Goal: Register for event/course

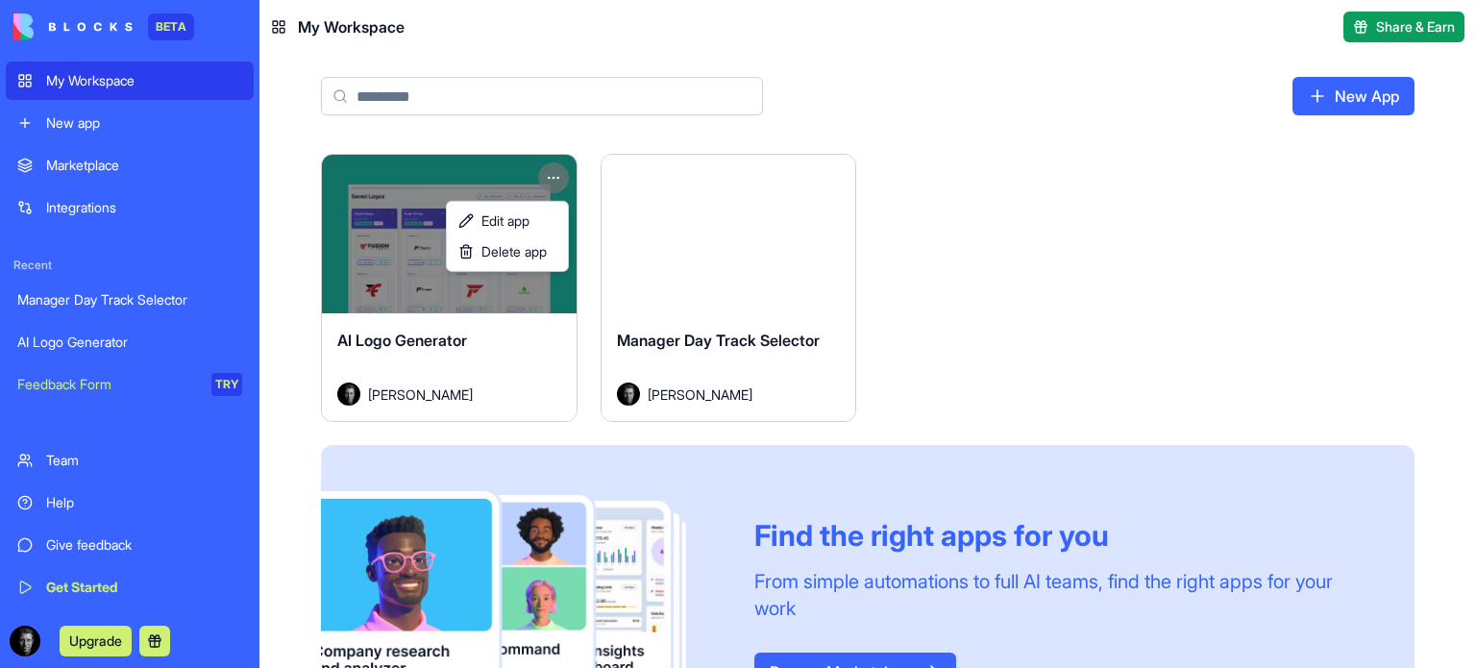
click at [554, 169] on html "BETA My Workspace New app Marketplace Integrations Recent Manager Day Track Sel…" at bounding box center [738, 334] width 1476 height 668
click at [520, 247] on span "Delete app" at bounding box center [513, 251] width 65 height 19
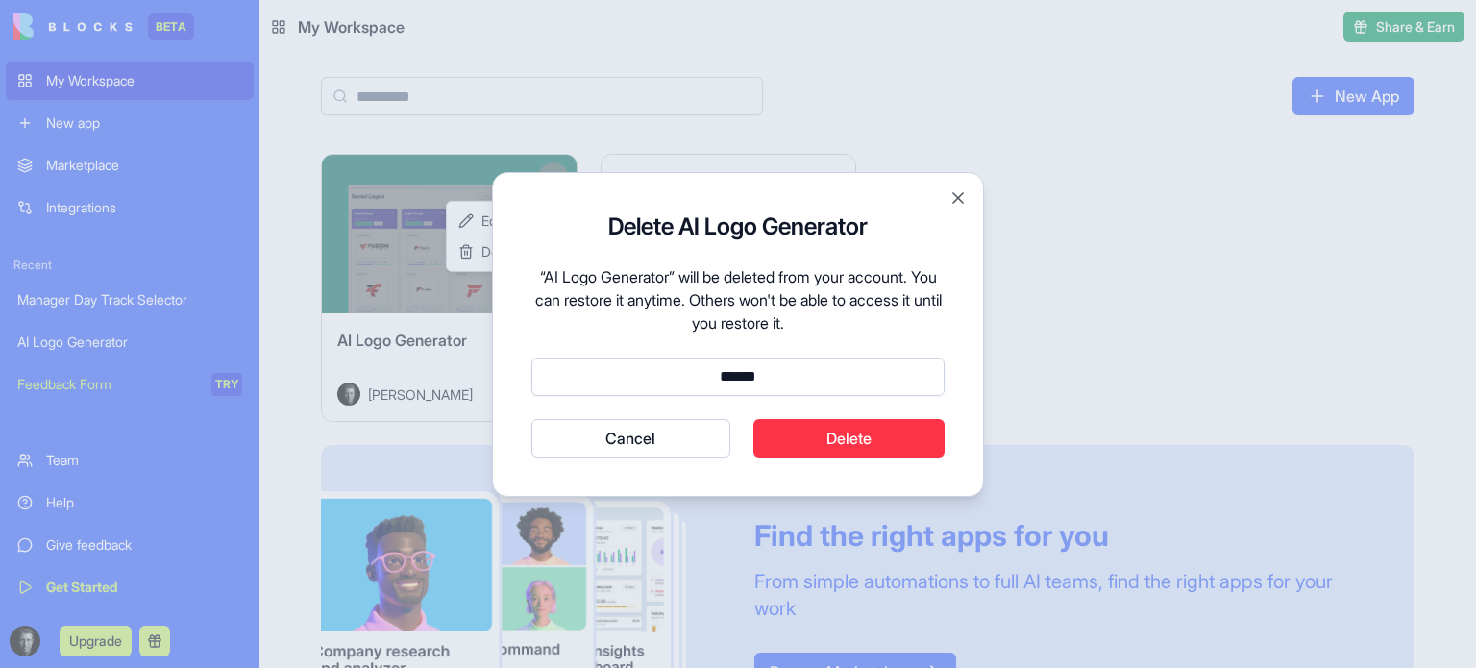
type input "******"
click at [860, 454] on button "Delete" at bounding box center [849, 438] width 192 height 38
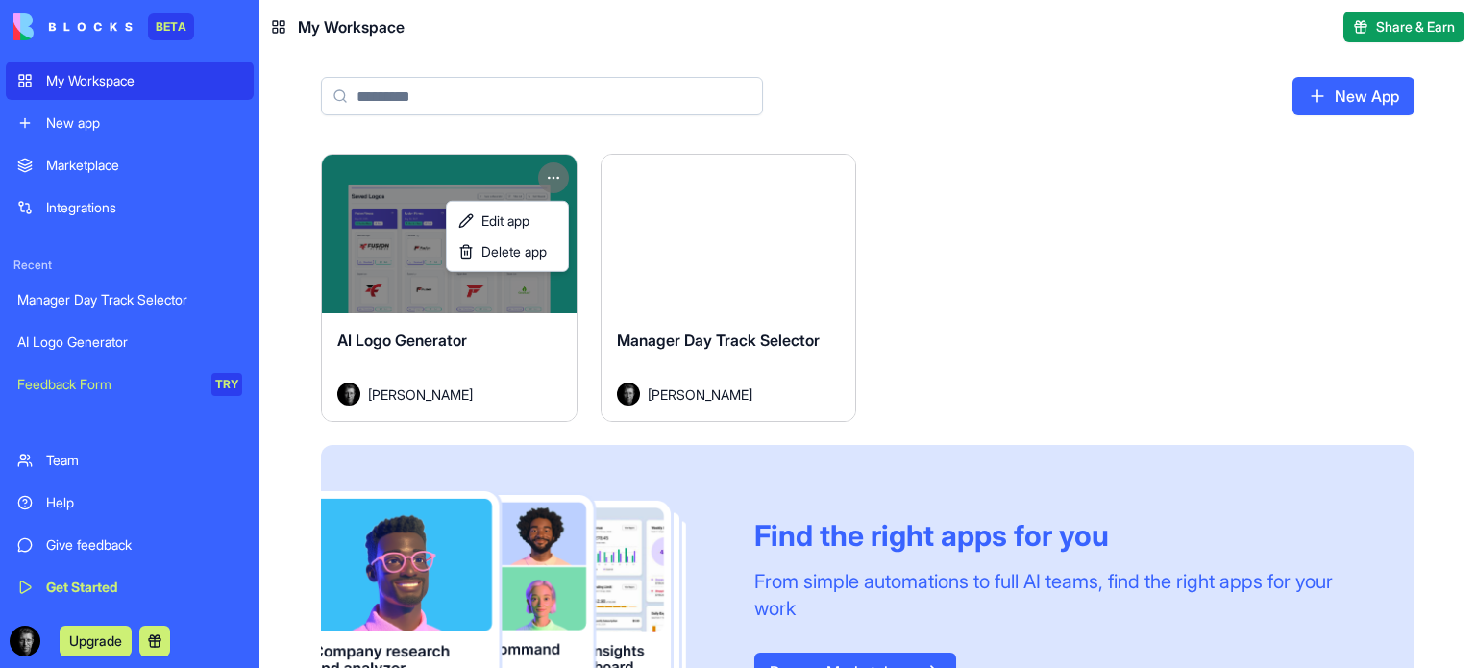
click at [57, 509] on html "BETA My Workspace New app Marketplace Integrations Recent Manager Day Track Sel…" at bounding box center [738, 334] width 1476 height 668
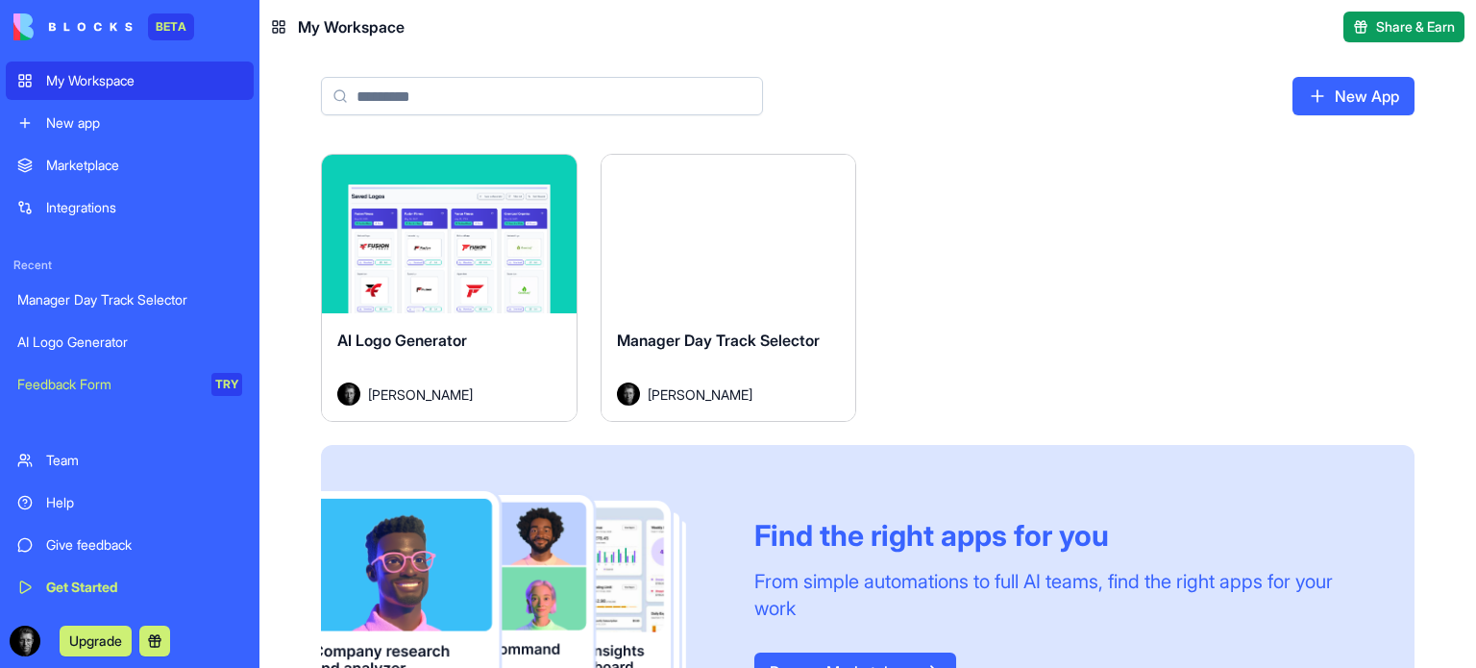
click at [71, 502] on div "Help" at bounding box center [144, 502] width 196 height 19
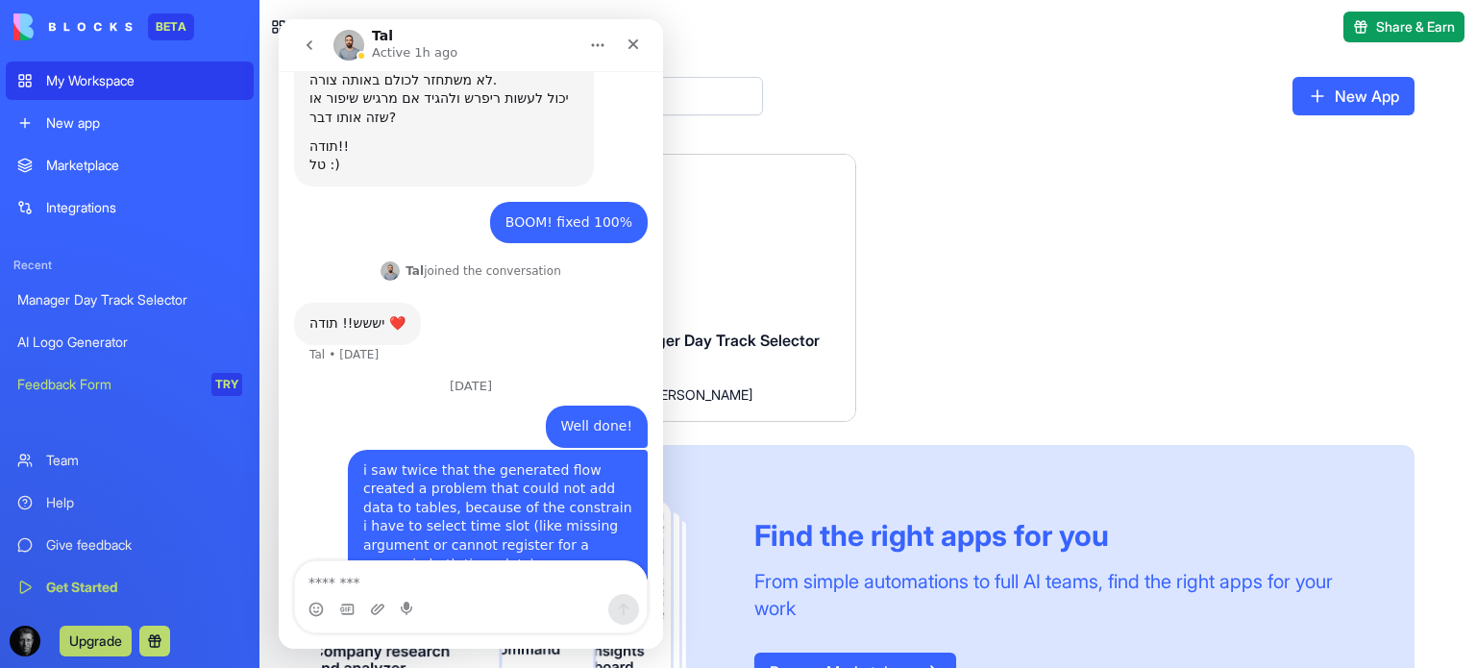
scroll to position [284, 0]
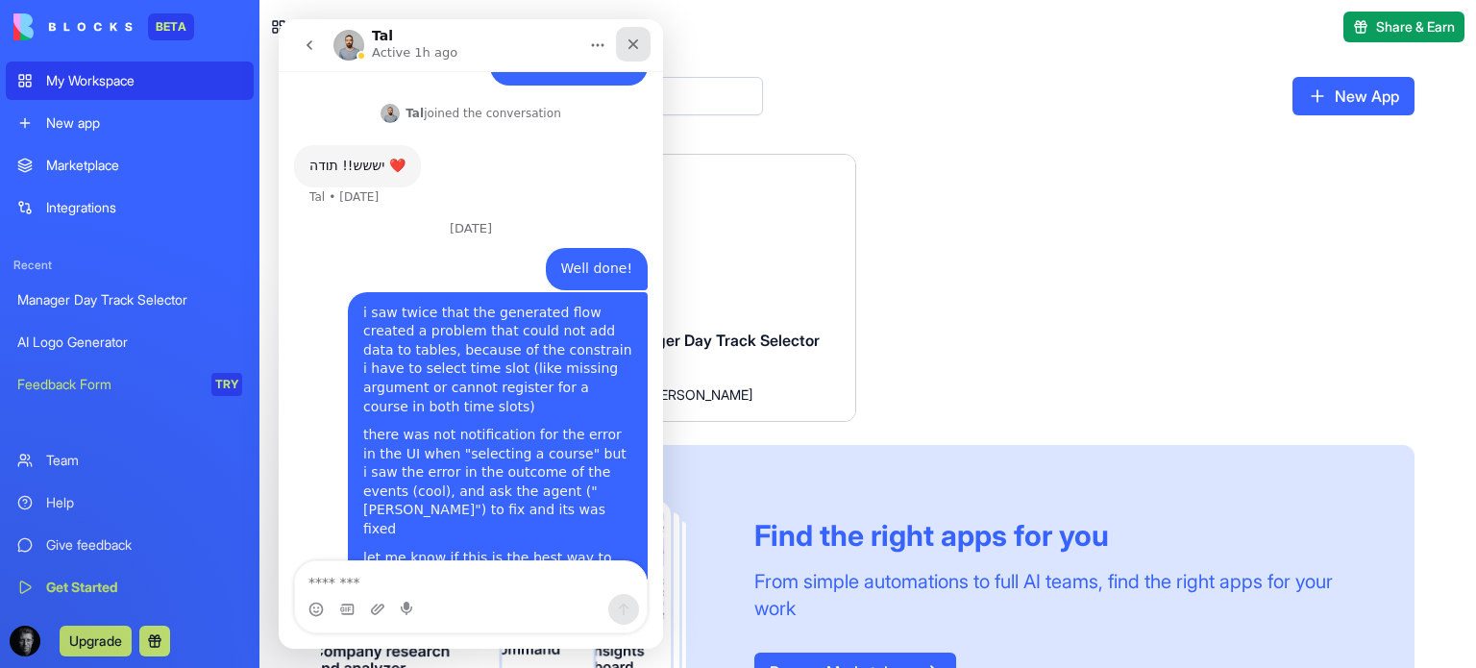
click at [623, 42] on div "Close" at bounding box center [633, 44] width 35 height 35
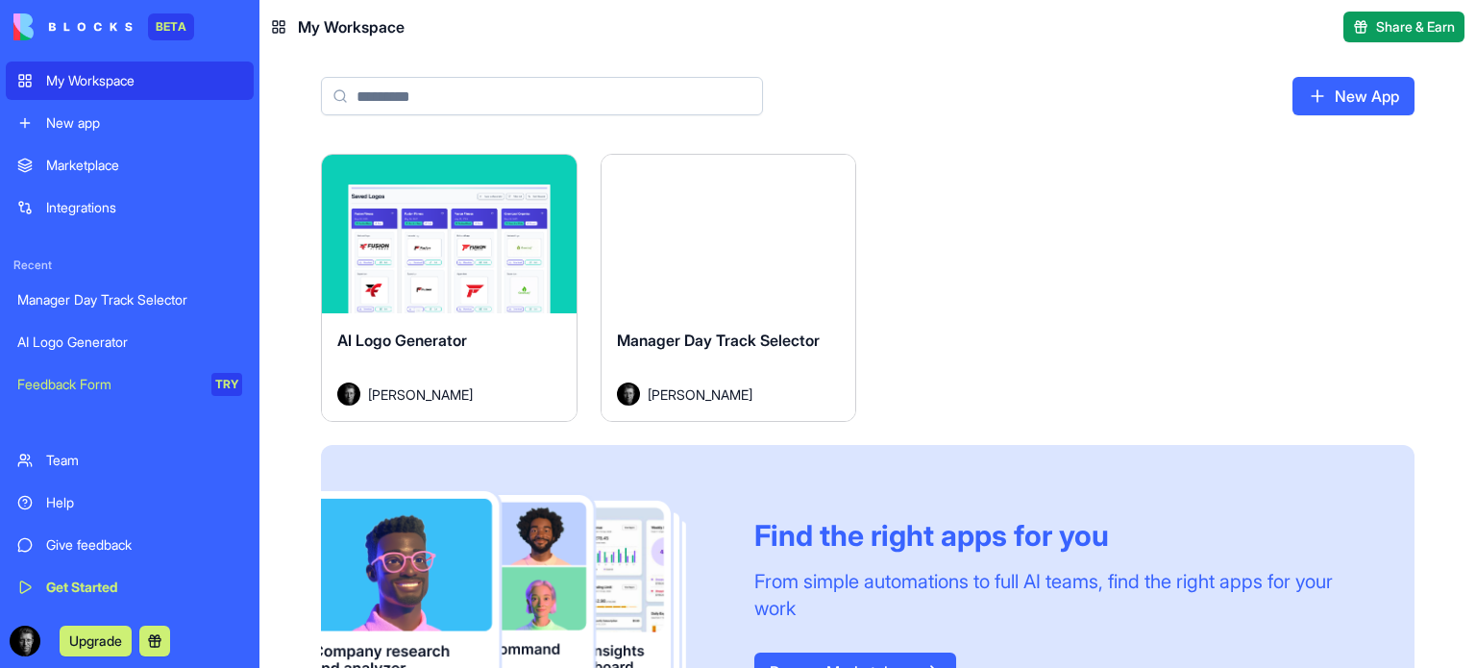
click at [30, 636] on html "BETA My Workspace New app Marketplace Integrations Recent Manager Day Track Sel…" at bounding box center [738, 334] width 1476 height 668
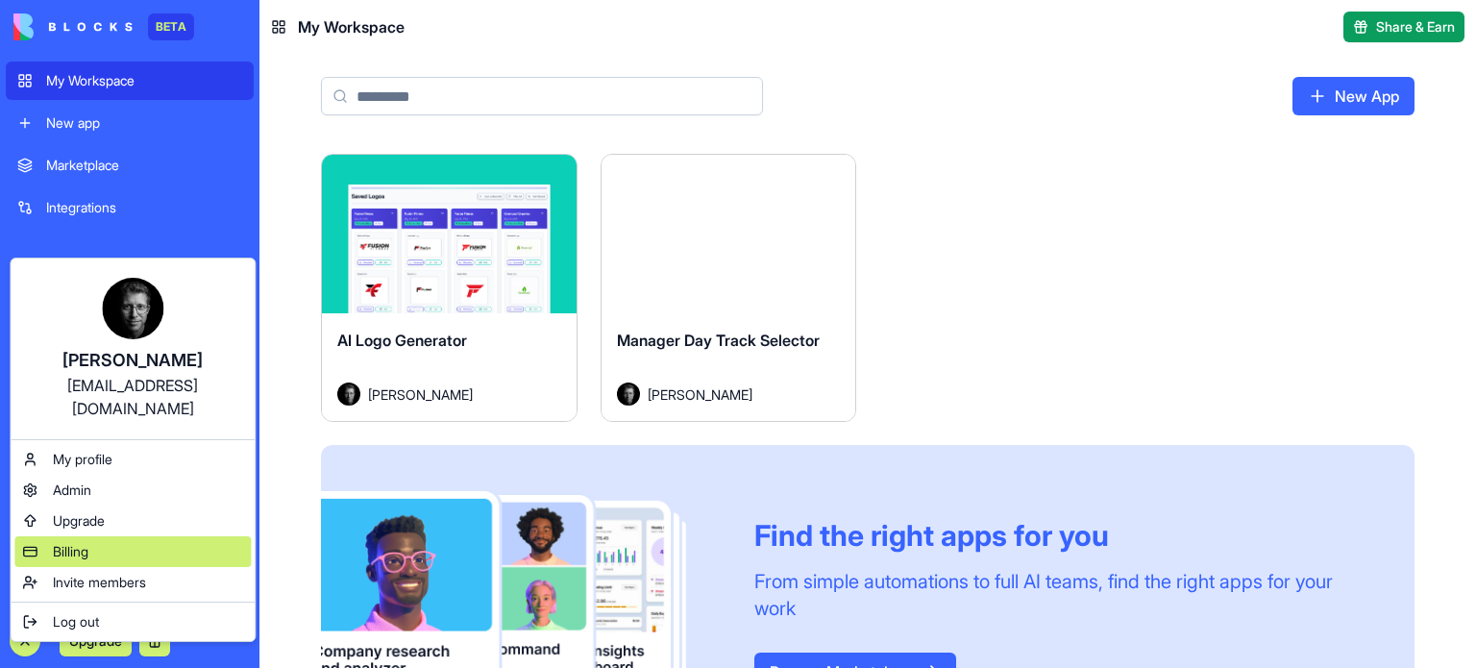
click at [81, 542] on span "Billing" at bounding box center [71, 551] width 36 height 19
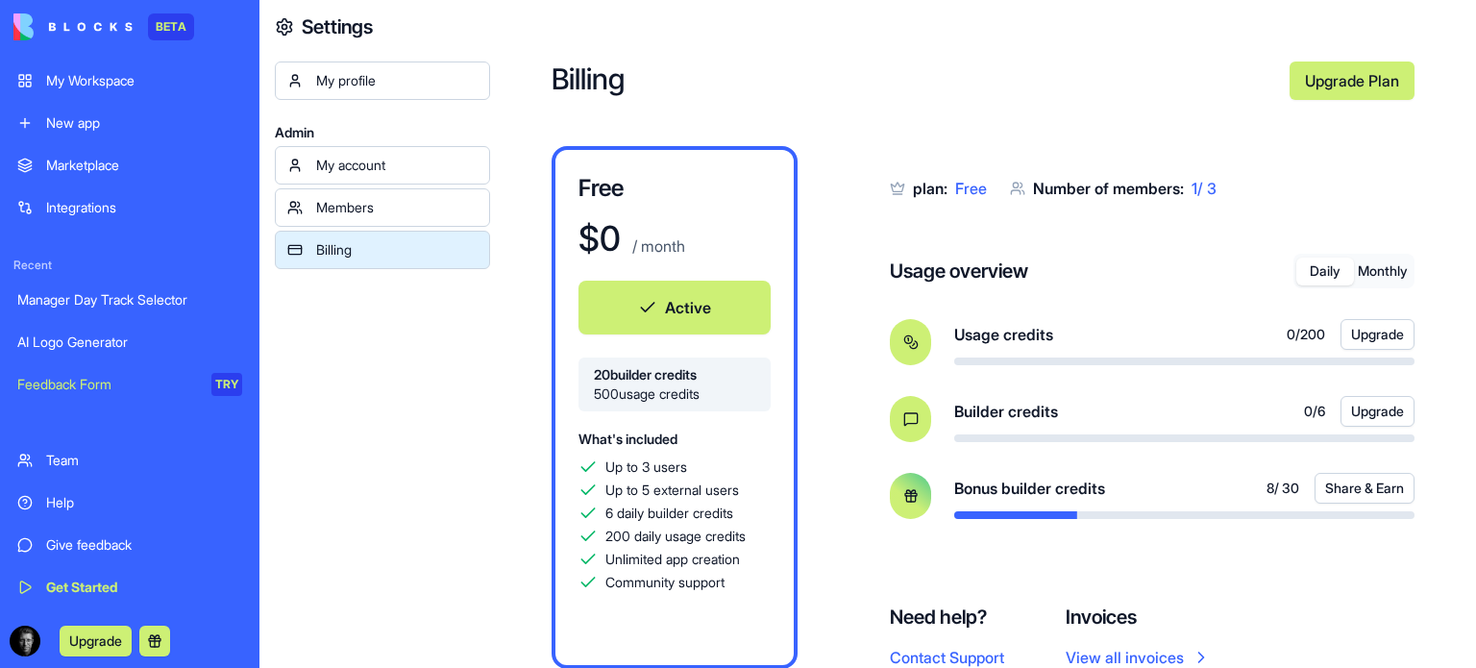
scroll to position [61, 0]
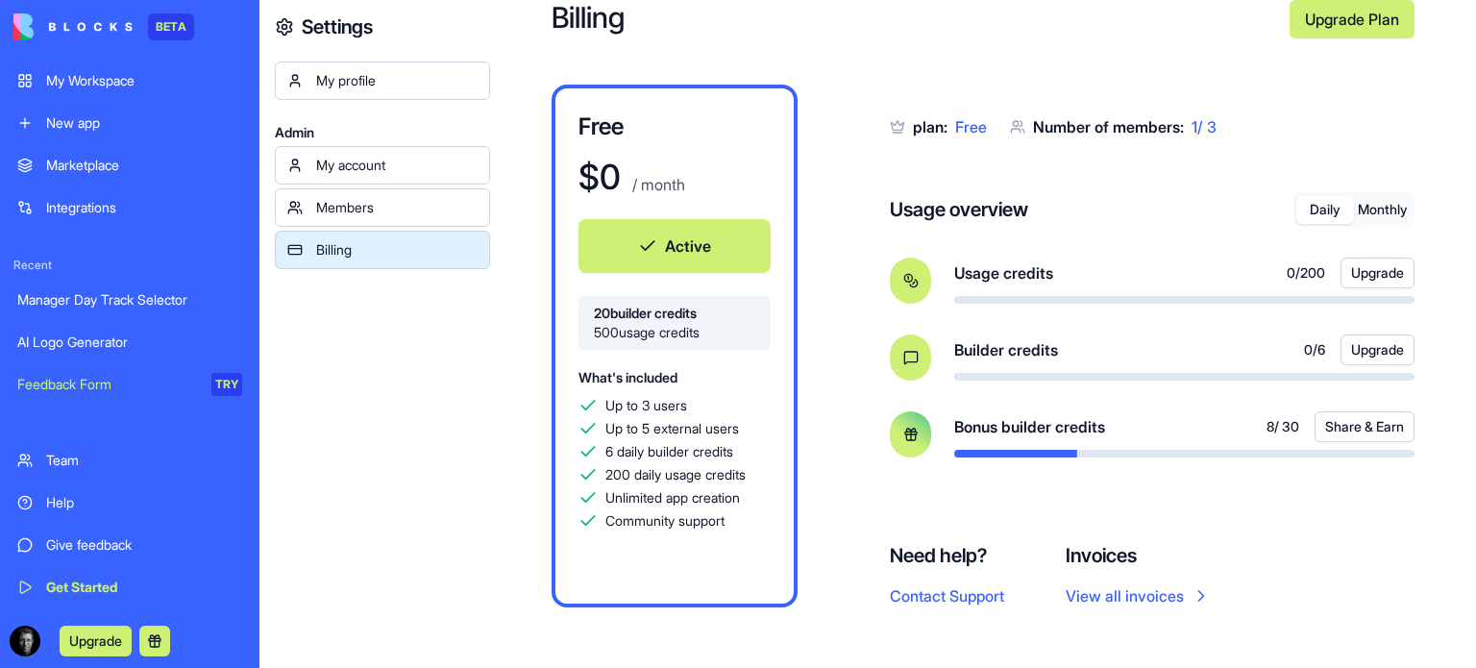
click at [1338, 497] on div "plan: Free Number of members: 1 / 3 Usage overview Daily Monthly Usage credits …" at bounding box center [1152, 292] width 525 height 415
click at [370, 222] on link "Members" at bounding box center [382, 207] width 215 height 38
click at [369, 225] on link "Members" at bounding box center [382, 207] width 215 height 38
click at [357, 204] on div "Members" at bounding box center [396, 207] width 161 height 19
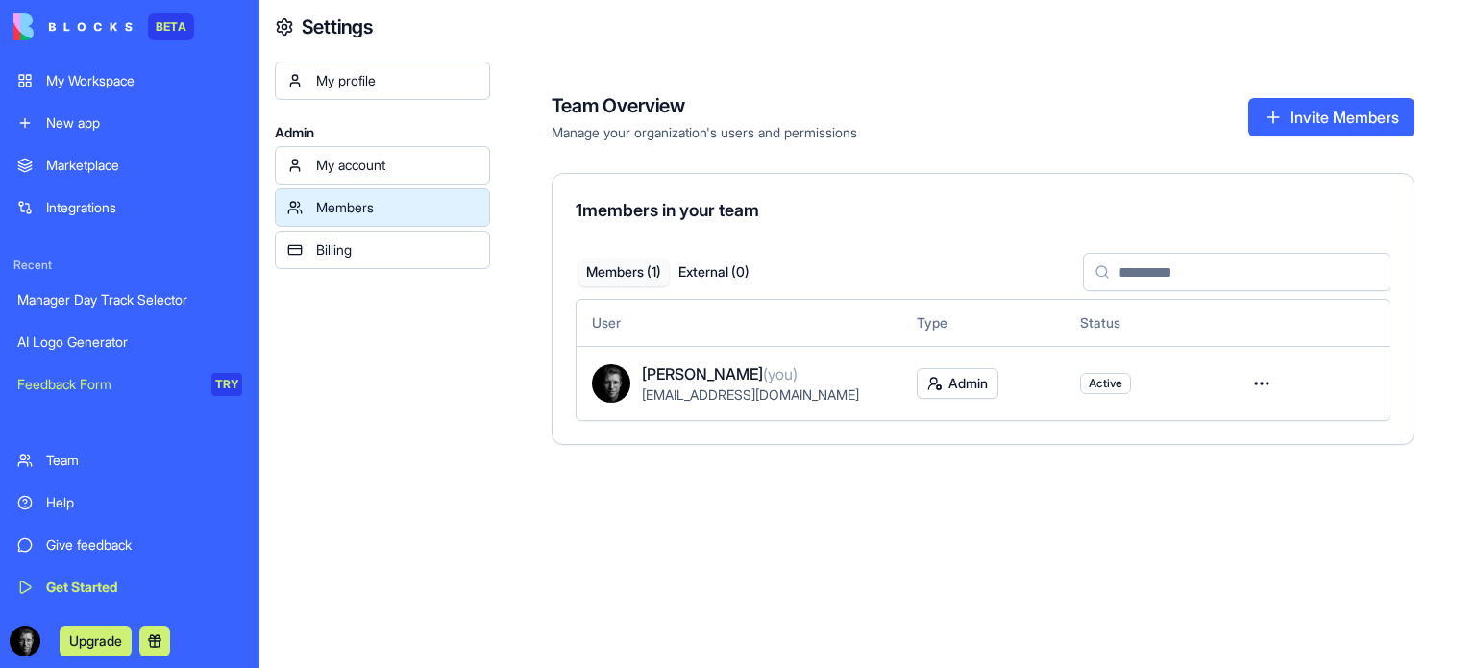
click at [957, 392] on html "BETA My Workspace New app Marketplace Integrations Recent Manager Day Track Sel…" at bounding box center [738, 334] width 1476 height 668
click at [1110, 499] on html "BETA My Workspace New app Marketplace Integrations Recent Manager Day Track Sel…" at bounding box center [738, 334] width 1476 height 668
click at [1261, 388] on html "BETA My Workspace New app Marketplace Integrations Recent Manager Day Track Sel…" at bounding box center [738, 334] width 1476 height 668
click at [1353, 494] on html "BETA My Workspace New app Marketplace Integrations Recent Manager Day Track Sel…" at bounding box center [738, 334] width 1476 height 668
click at [367, 165] on div "My account" at bounding box center [396, 165] width 161 height 19
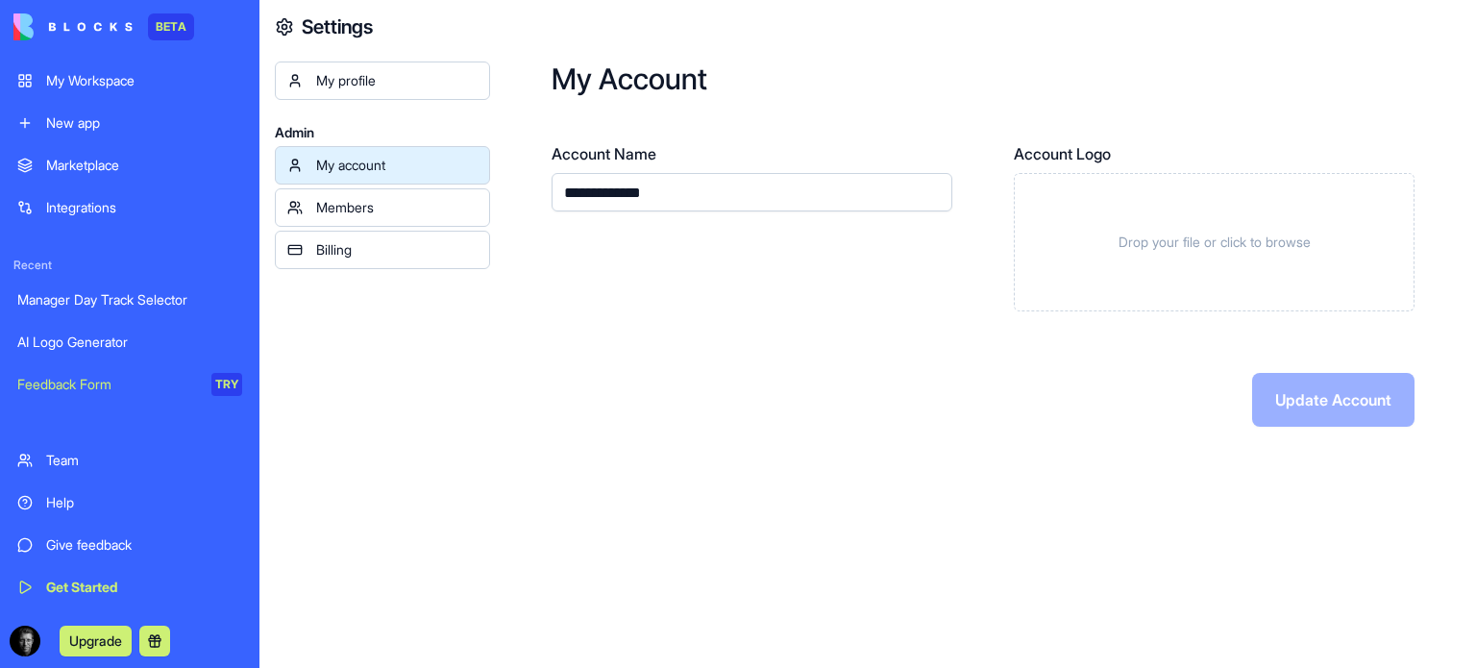
click at [132, 168] on div "Marketplace" at bounding box center [144, 165] width 196 height 19
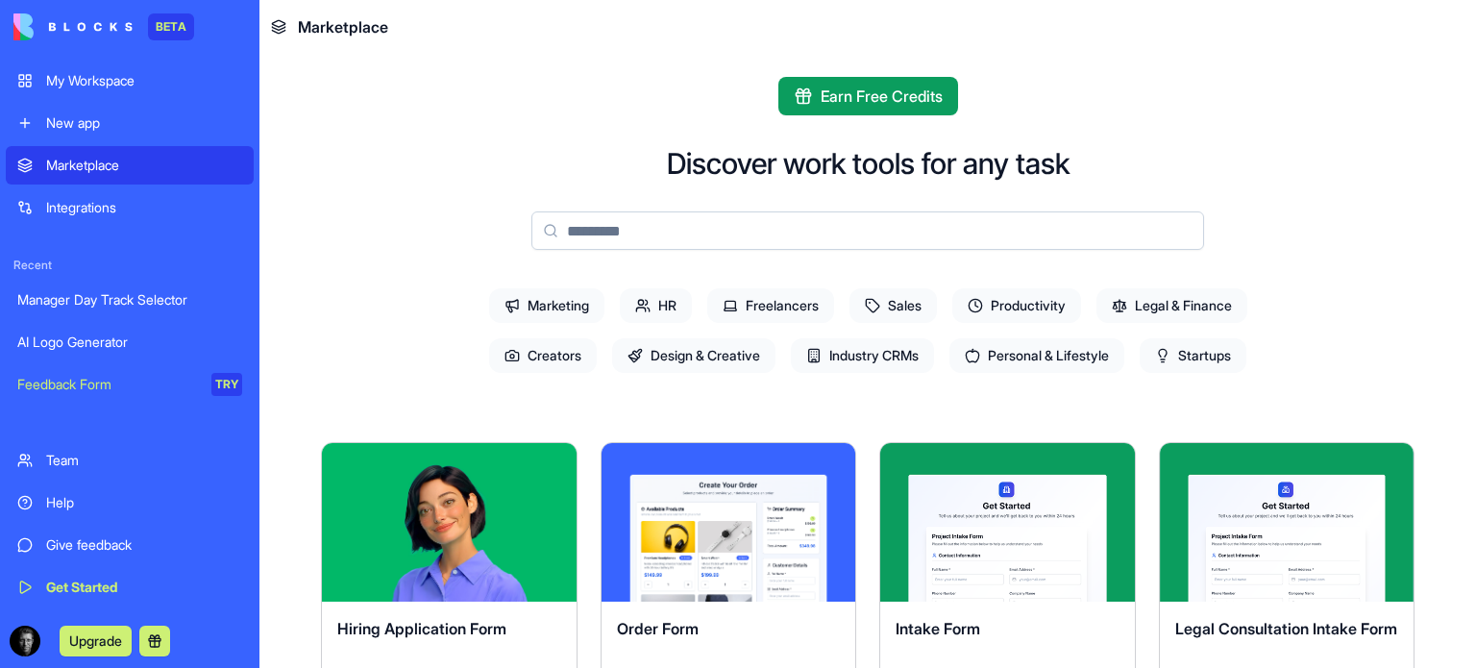
click at [660, 307] on span "HR" at bounding box center [656, 305] width 72 height 35
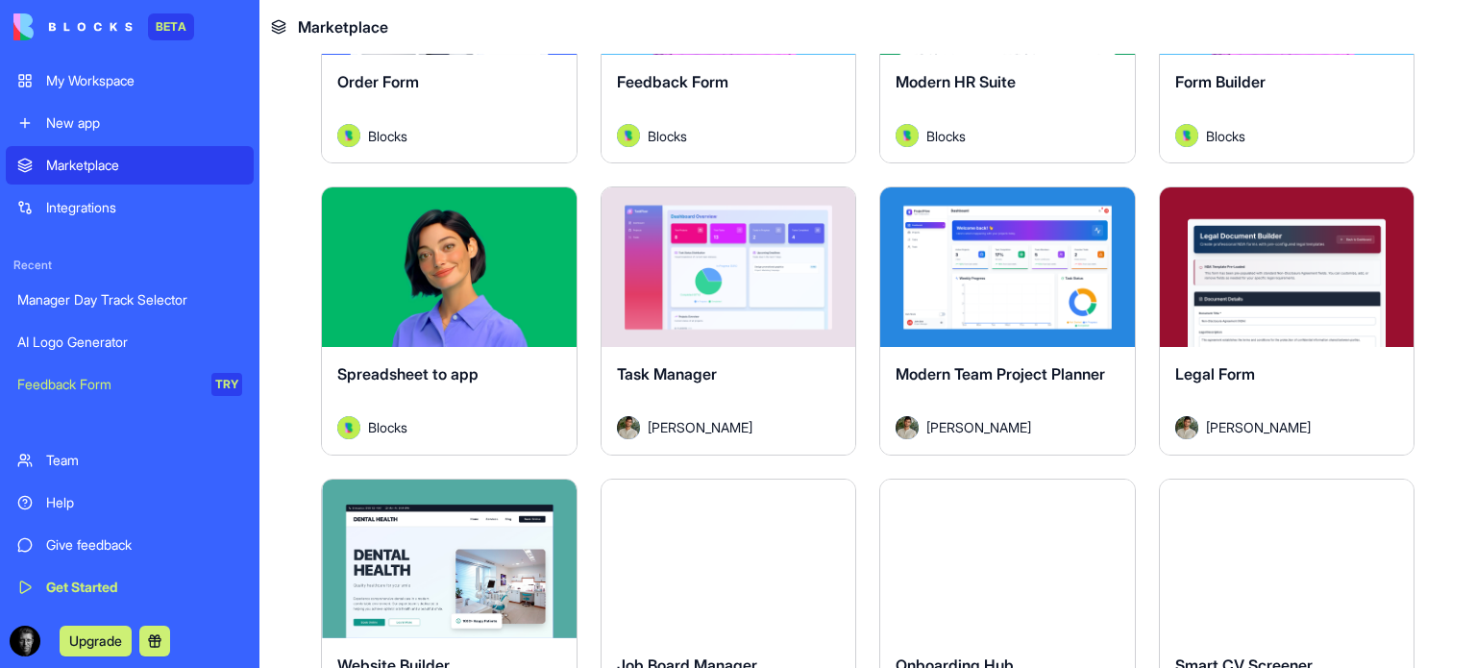
scroll to position [546, 0]
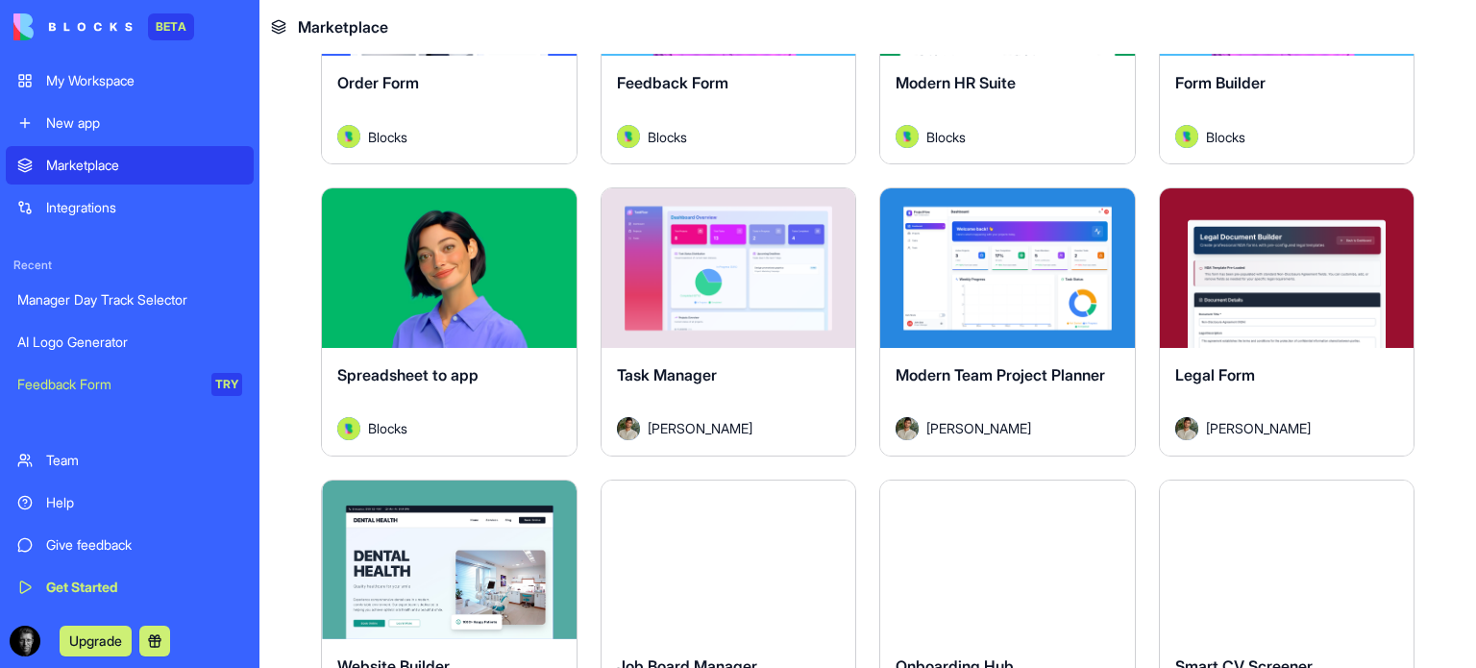
click at [1038, 318] on div "Explore" at bounding box center [1007, 267] width 255 height 159
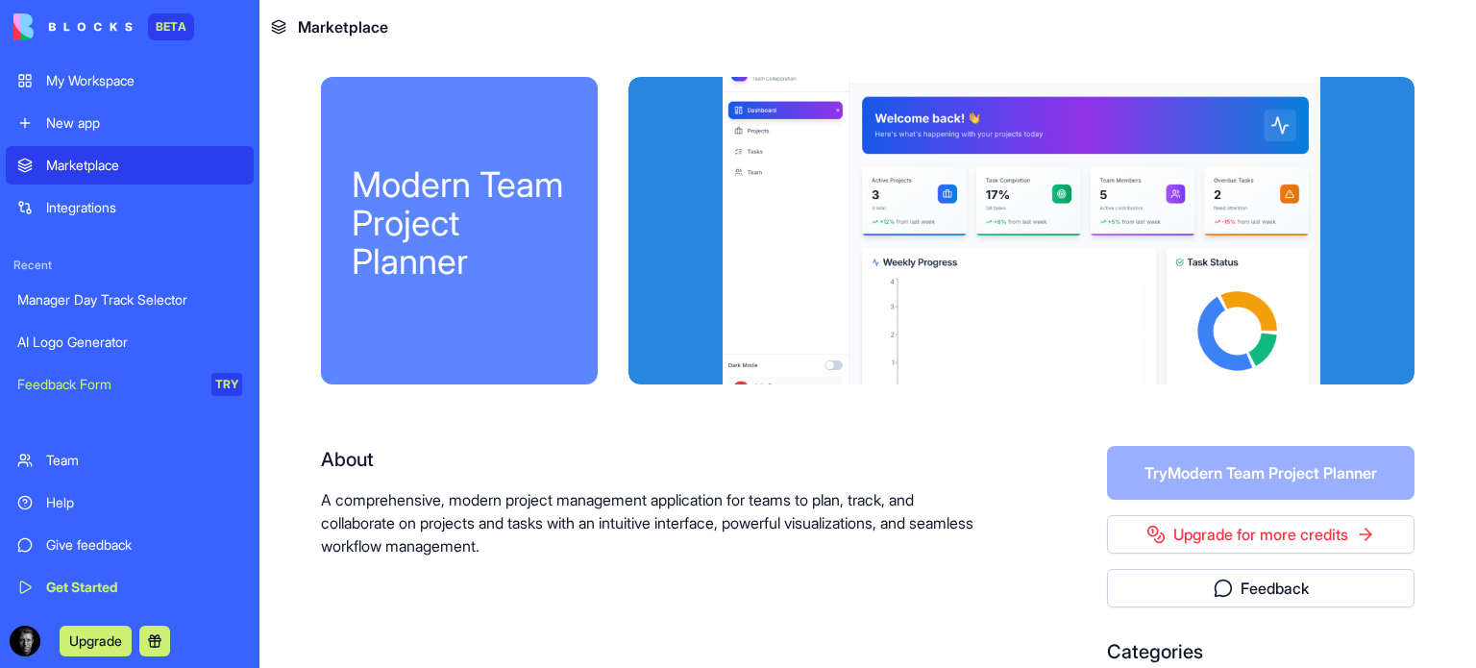
click at [1081, 351] on div at bounding box center [1021, 230] width 786 height 307
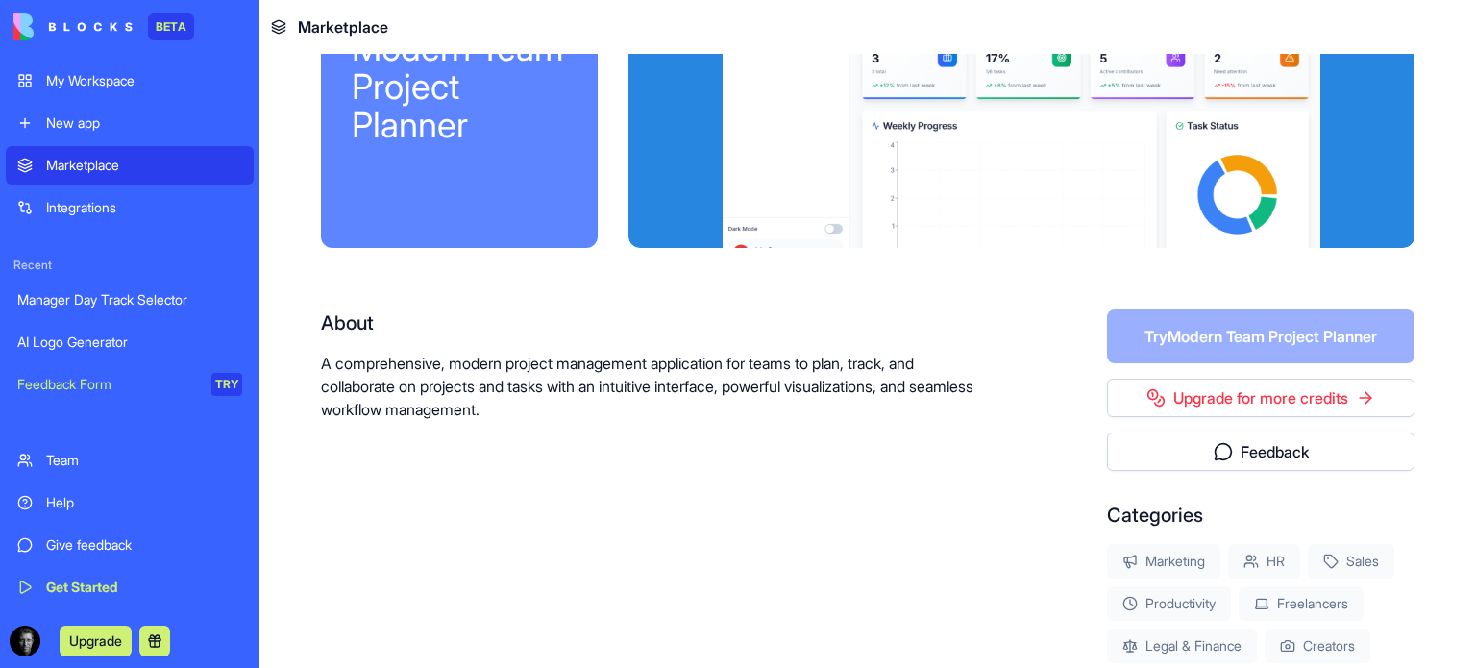
scroll to position [319, 0]
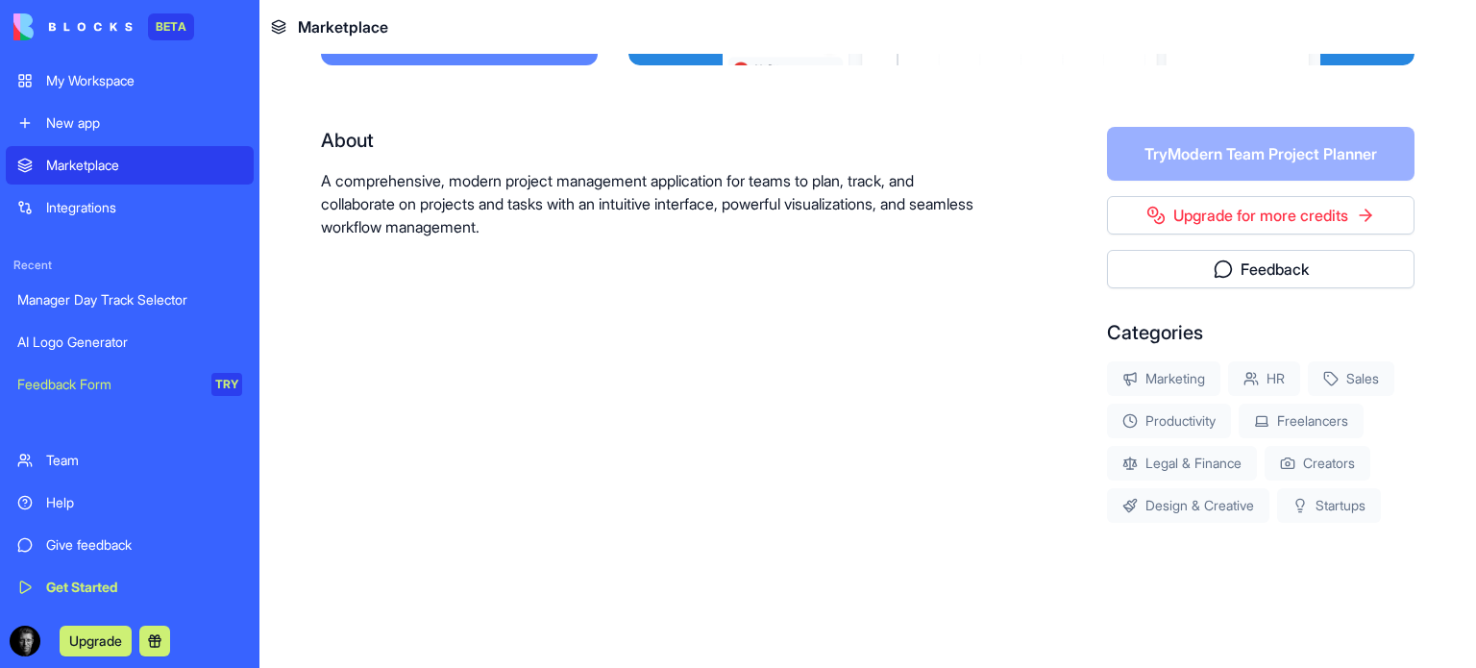
click at [88, 472] on link "Team" at bounding box center [130, 460] width 248 height 38
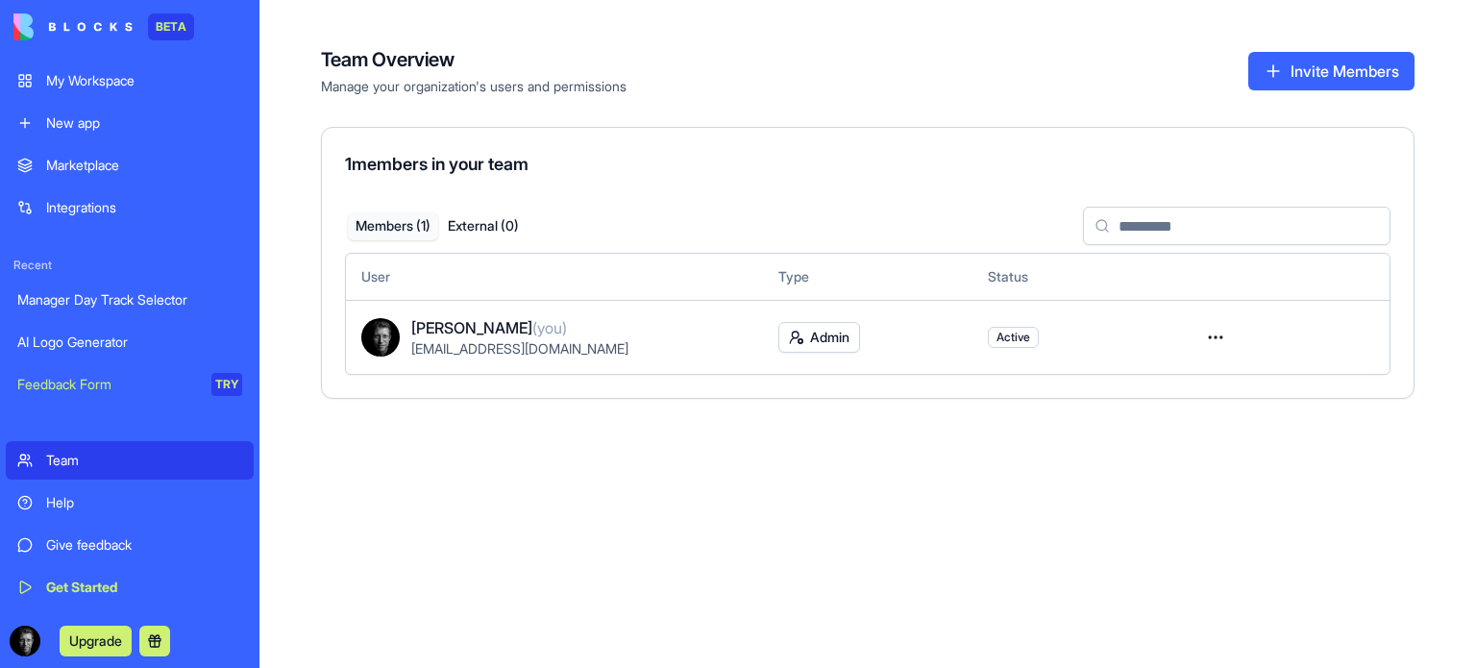
click at [147, 642] on button at bounding box center [154, 641] width 31 height 31
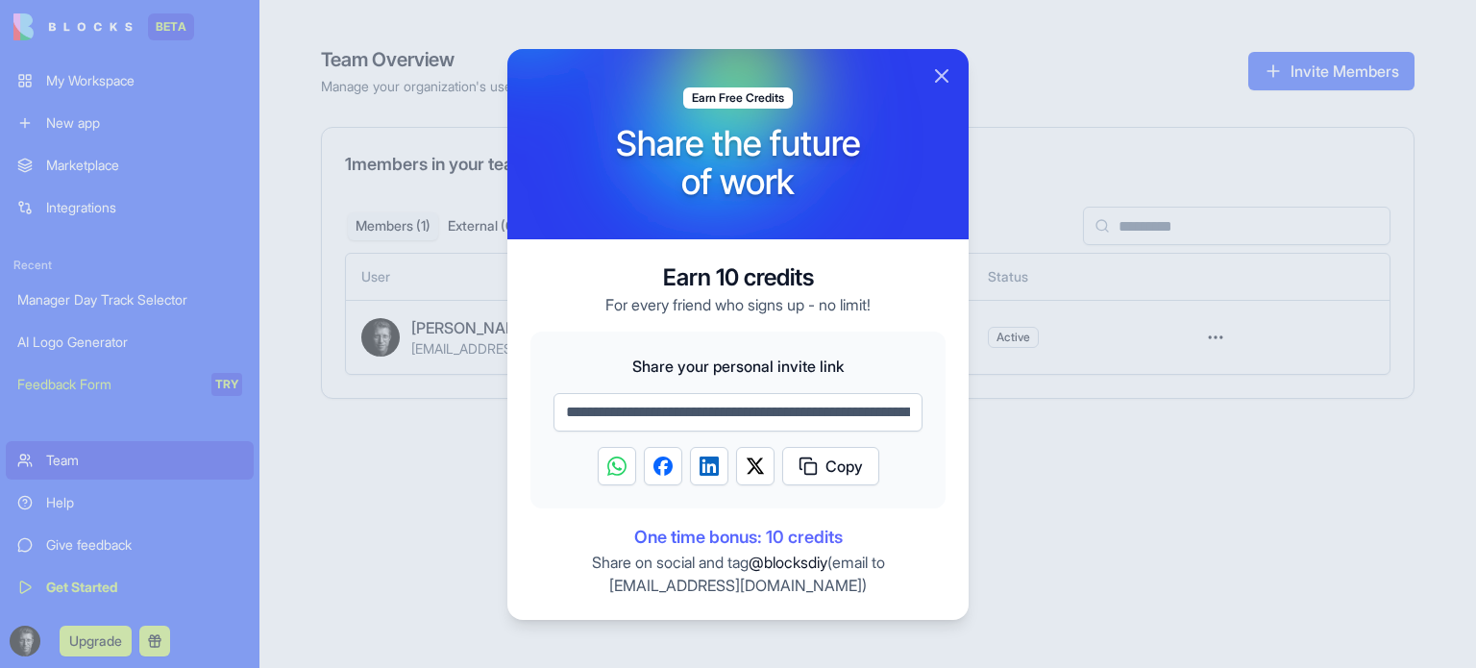
click at [932, 65] on button "Close" at bounding box center [941, 75] width 23 height 23
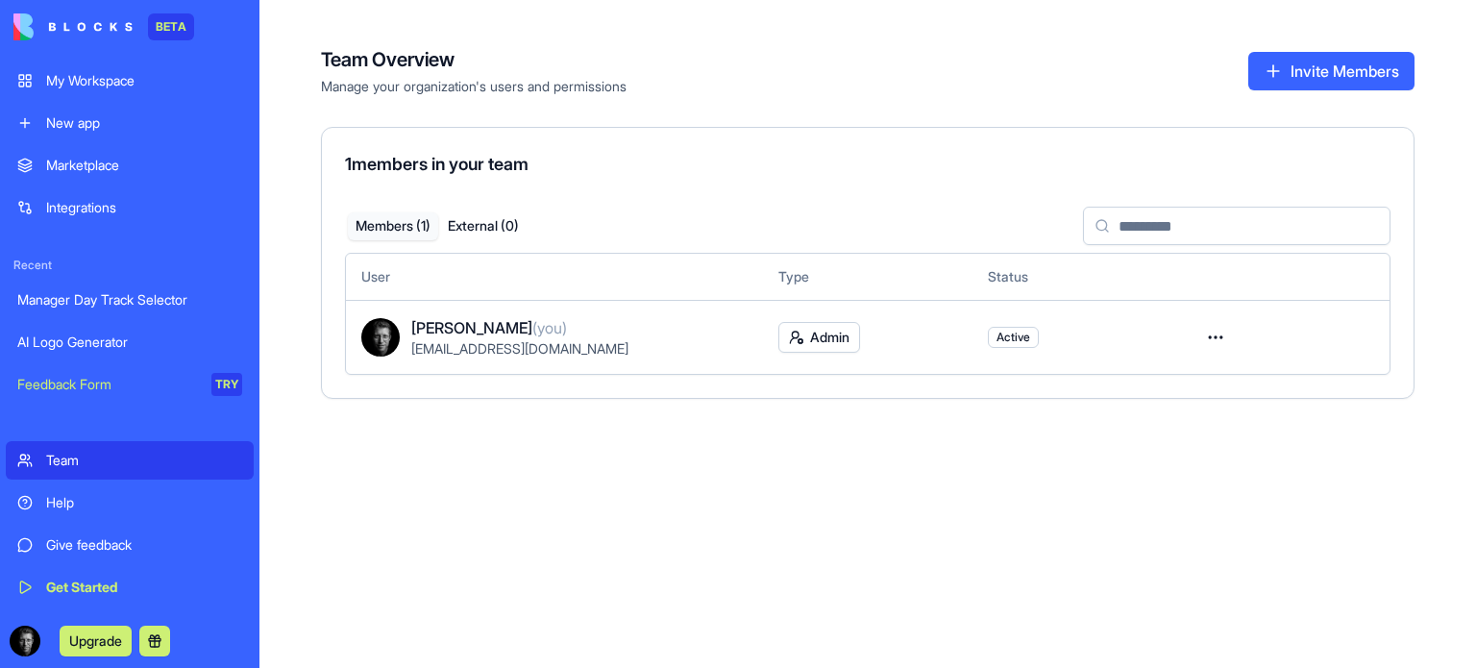
click at [156, 309] on link "Manager Day Track Selector" at bounding box center [130, 300] width 248 height 38
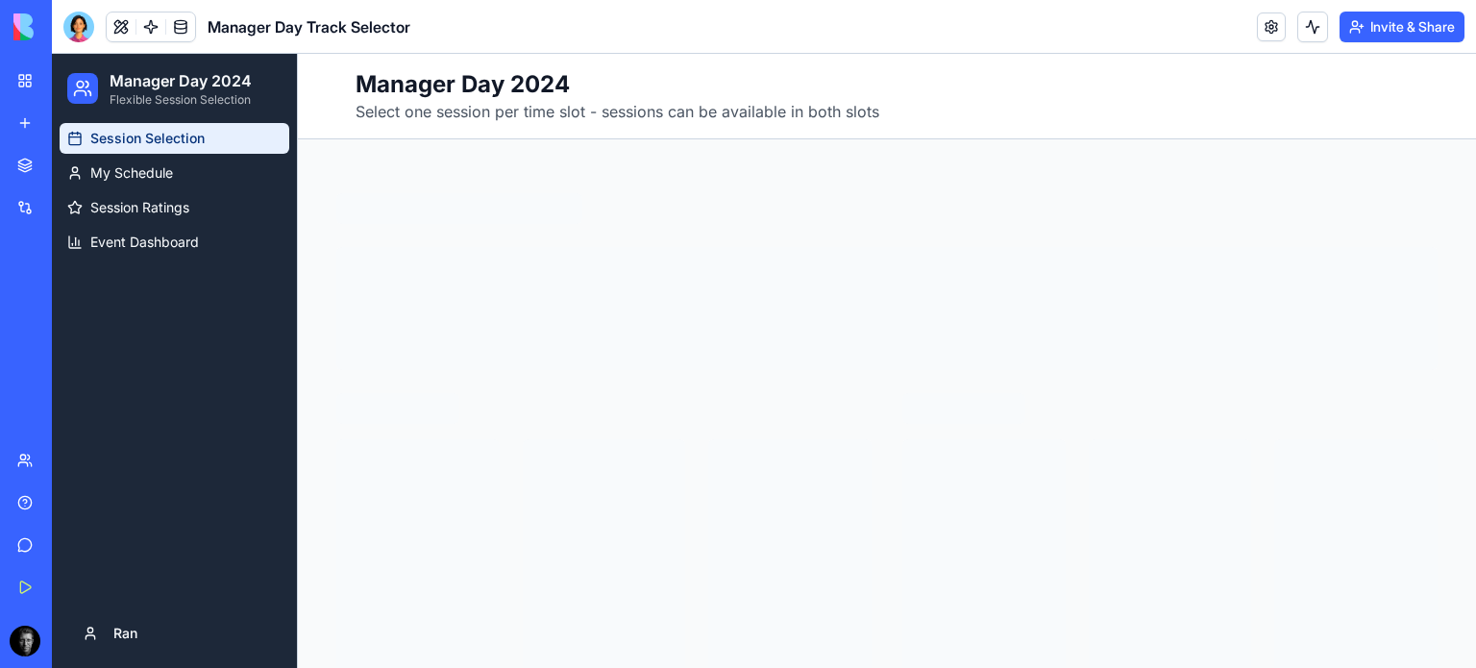
click at [340, 531] on div at bounding box center [764, 361] width 1424 height 614
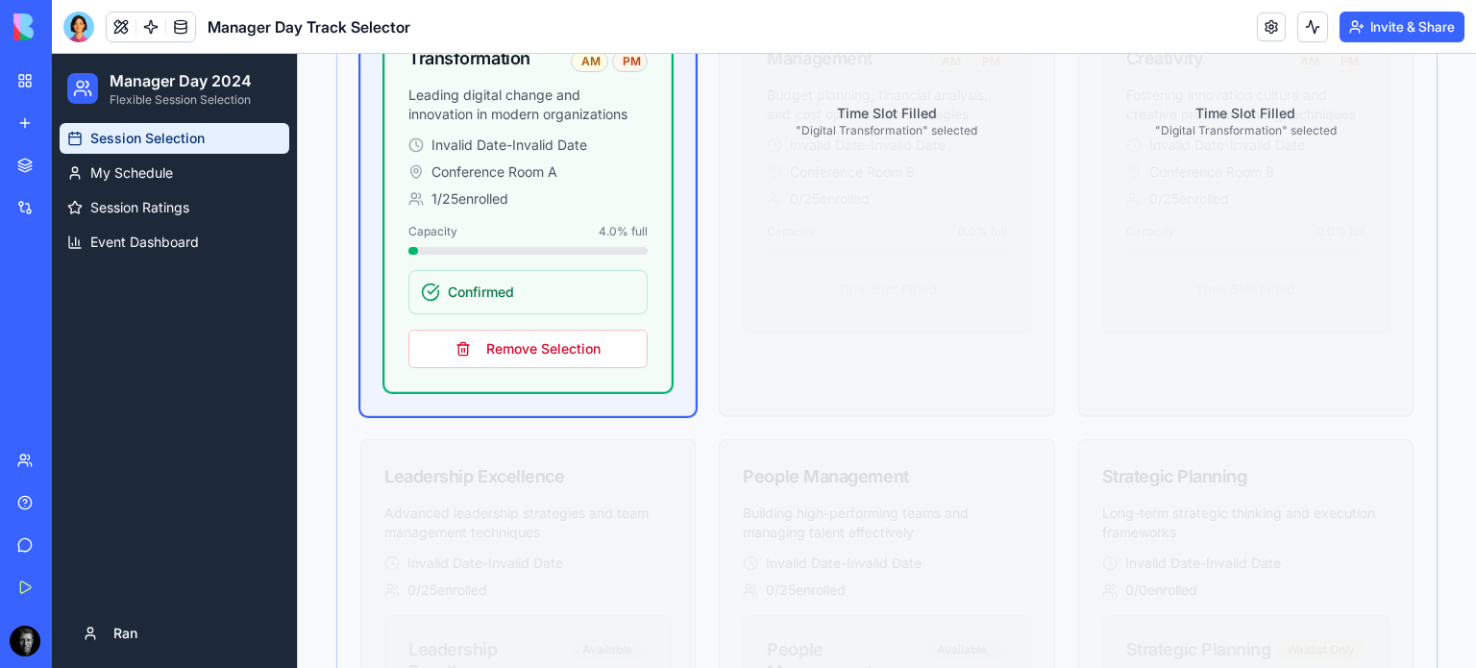
scroll to position [1257, 0]
click at [527, 352] on button "Remove Selection" at bounding box center [527, 349] width 239 height 38
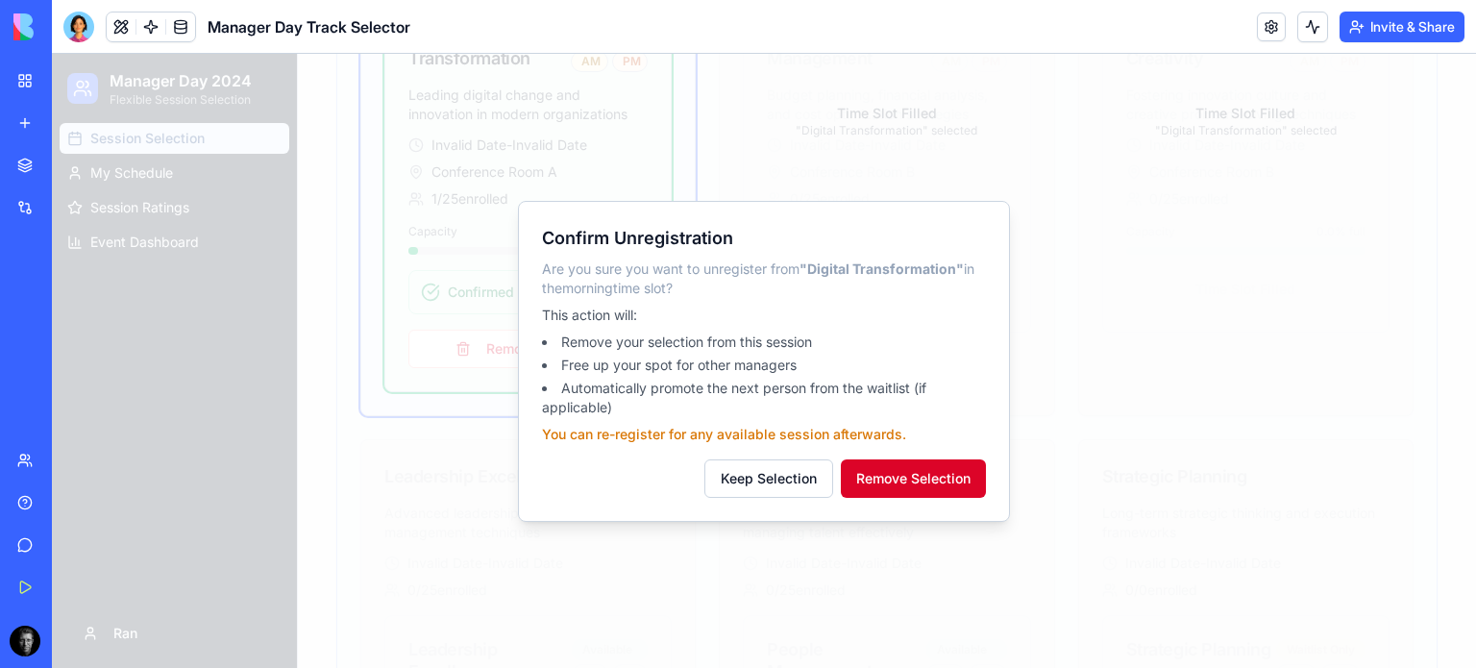
click at [924, 476] on button "Remove Selection" at bounding box center [913, 478] width 145 height 38
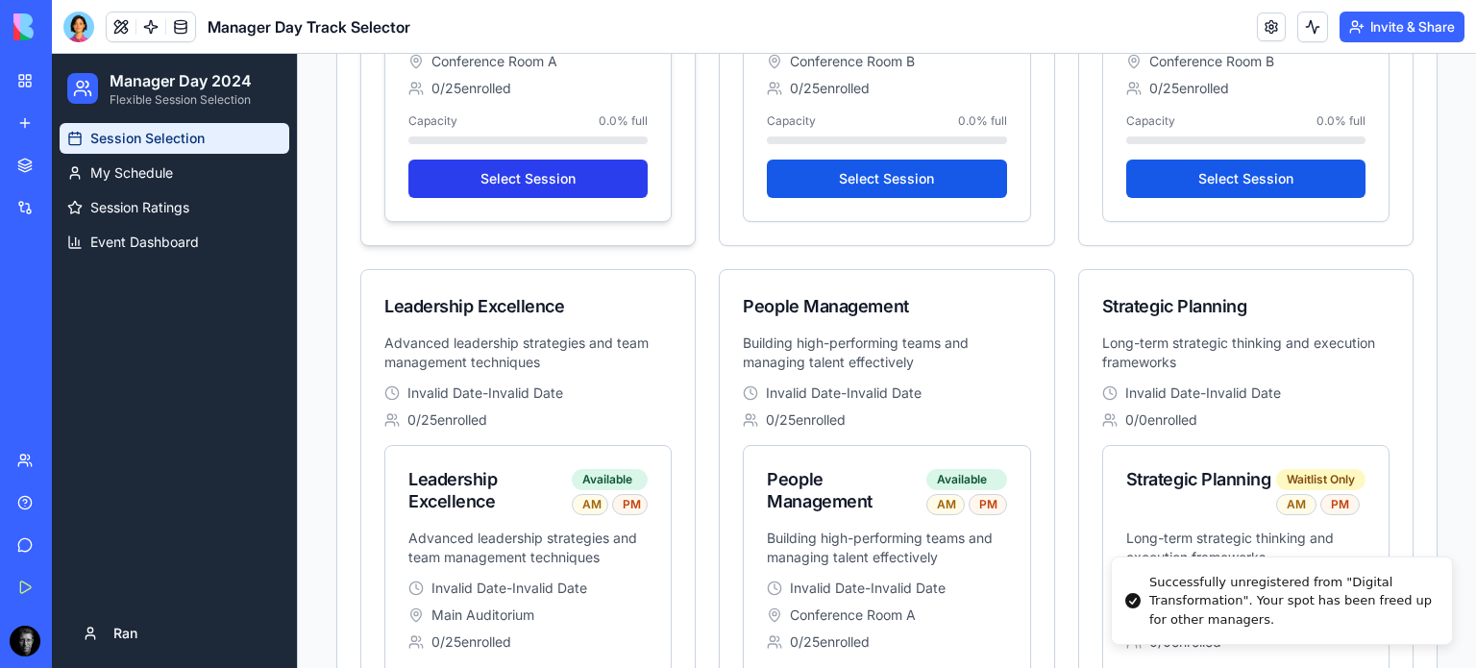
click at [463, 192] on button "Select Session" at bounding box center [527, 179] width 239 height 38
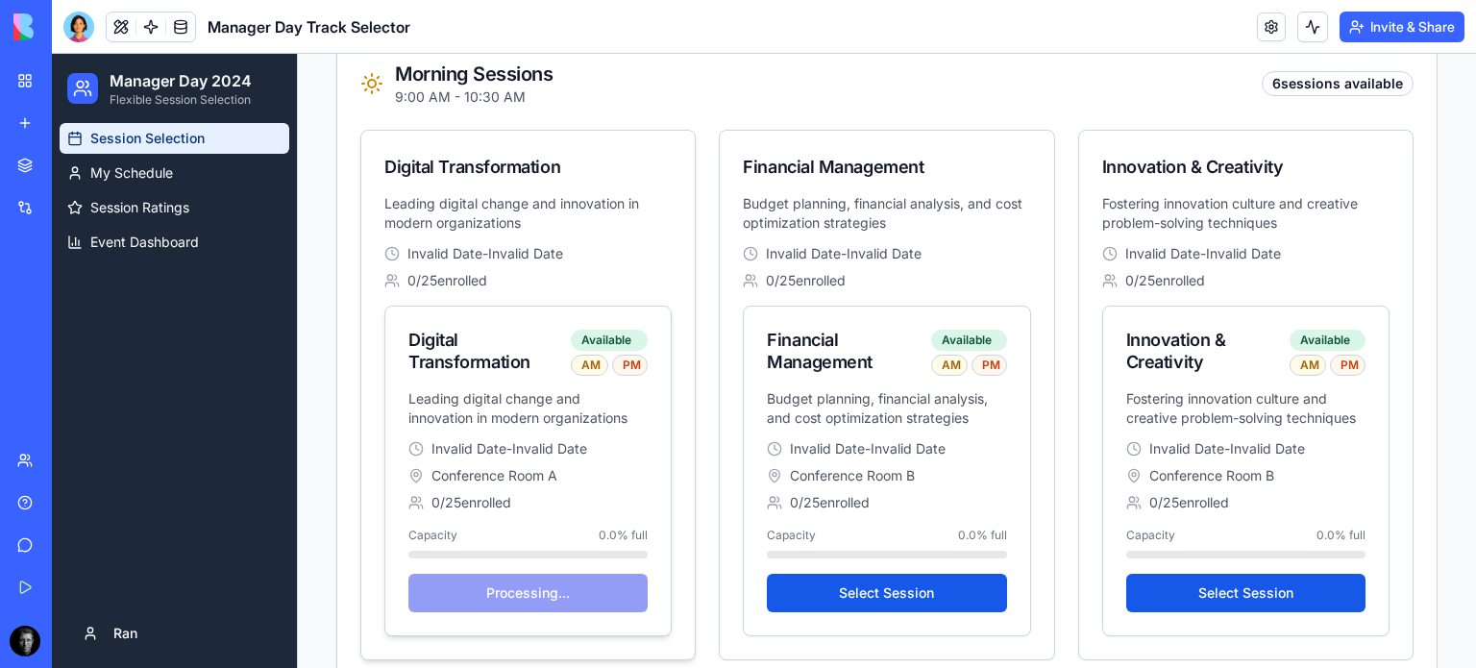
scroll to position [841, 0]
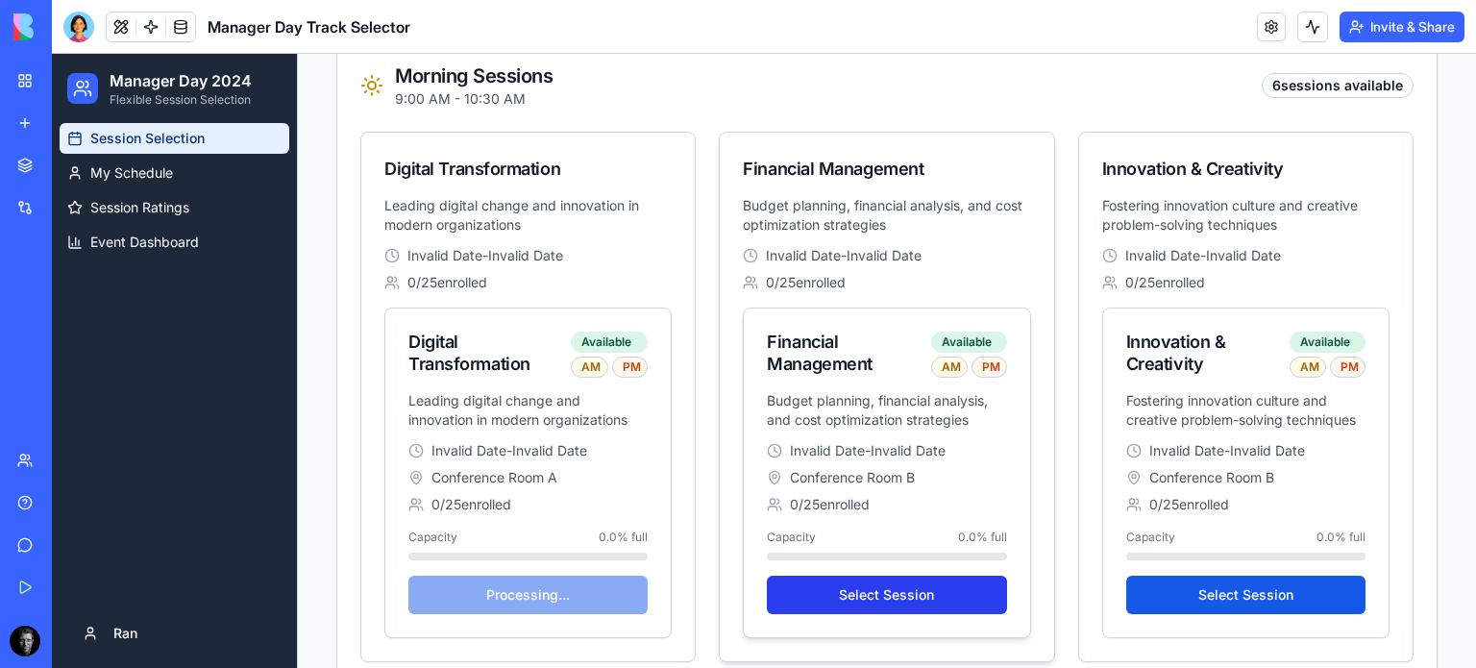
click at [858, 604] on button "Select Session" at bounding box center [886, 595] width 239 height 38
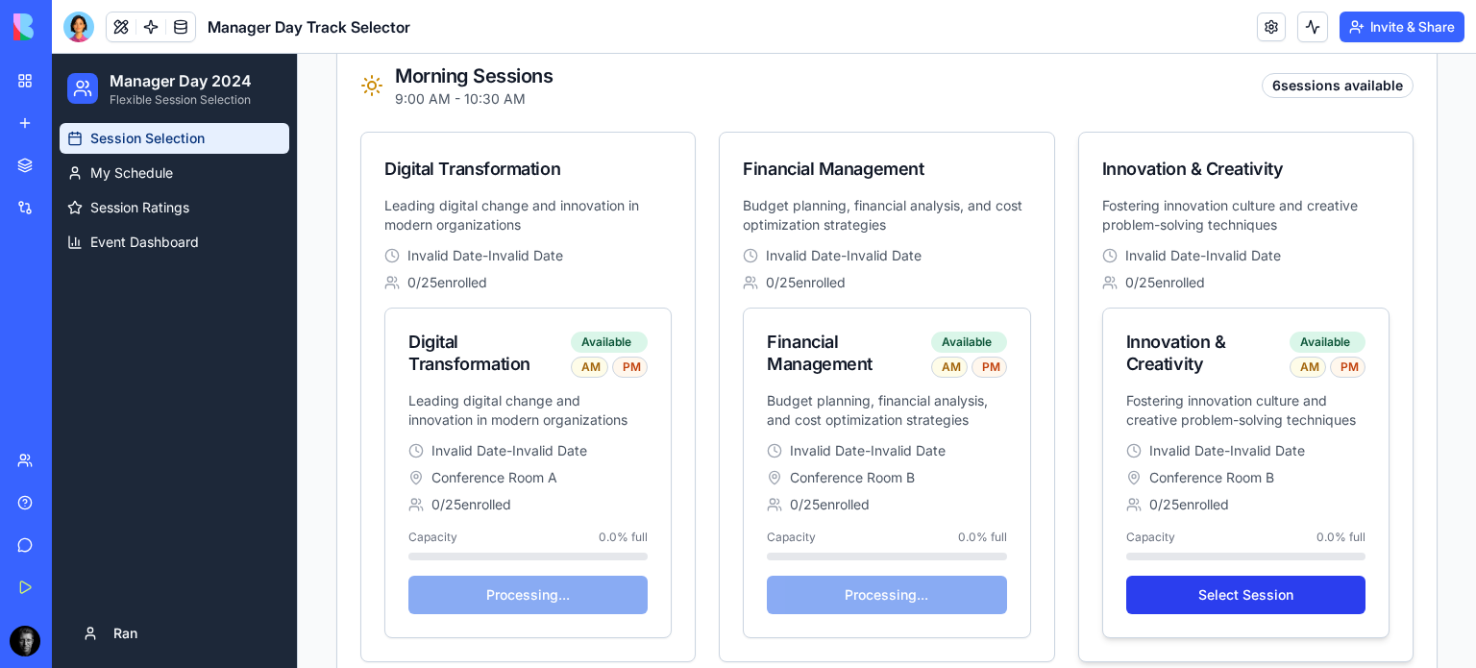
click at [1260, 595] on button "Select Session" at bounding box center [1245, 595] width 239 height 38
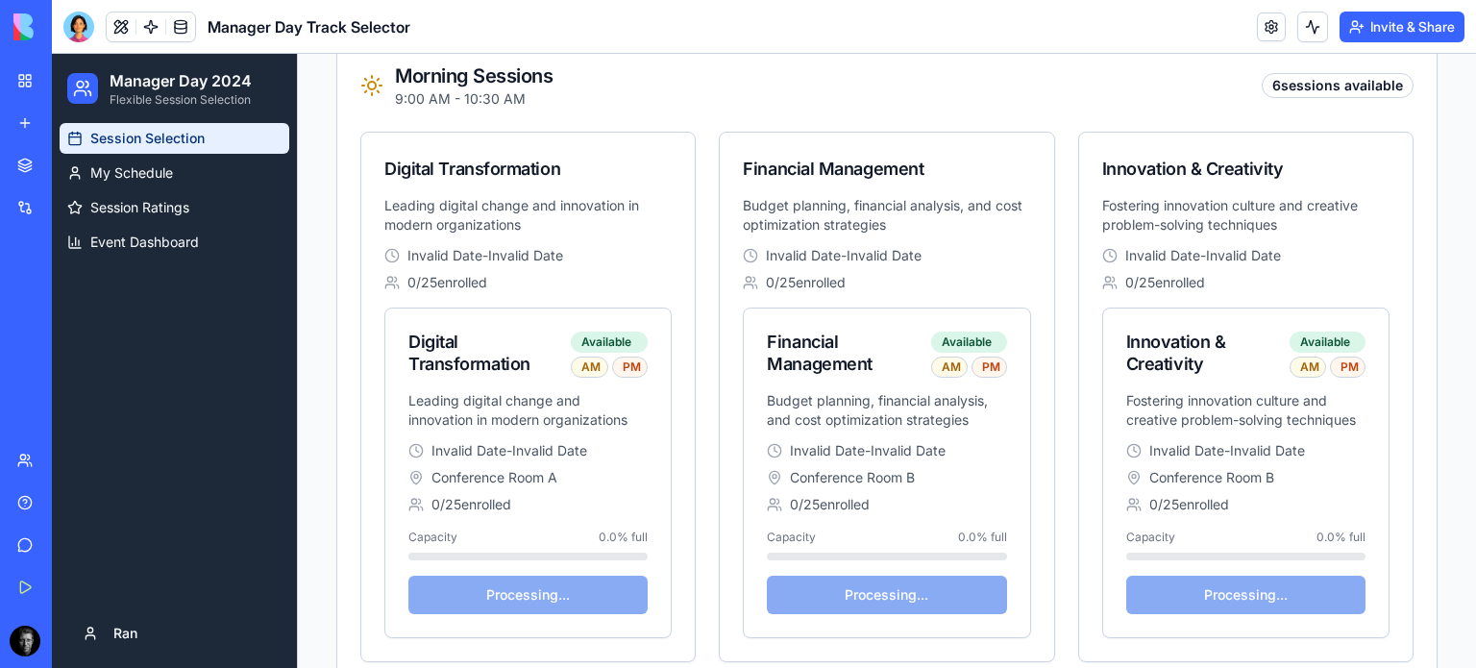
click at [1313, 28] on button at bounding box center [1312, 27] width 31 height 31
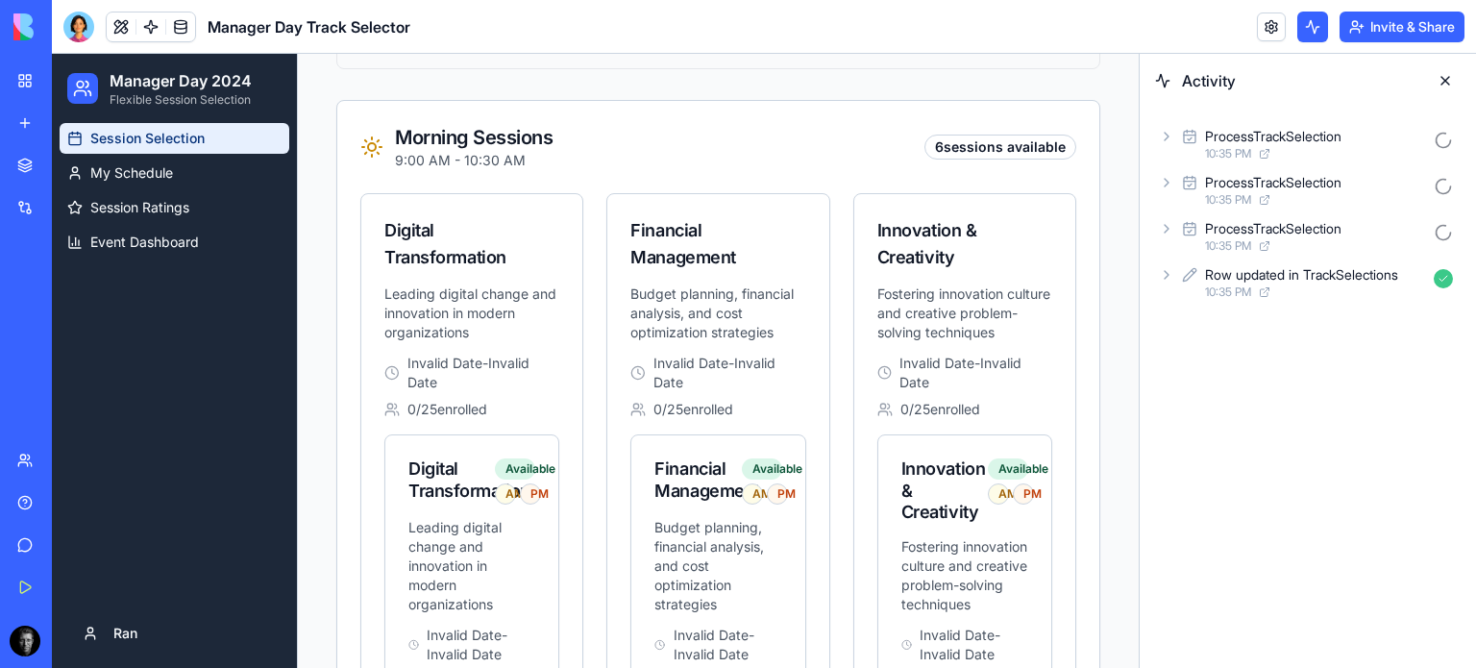
click at [1166, 226] on icon at bounding box center [1166, 228] width 15 height 15
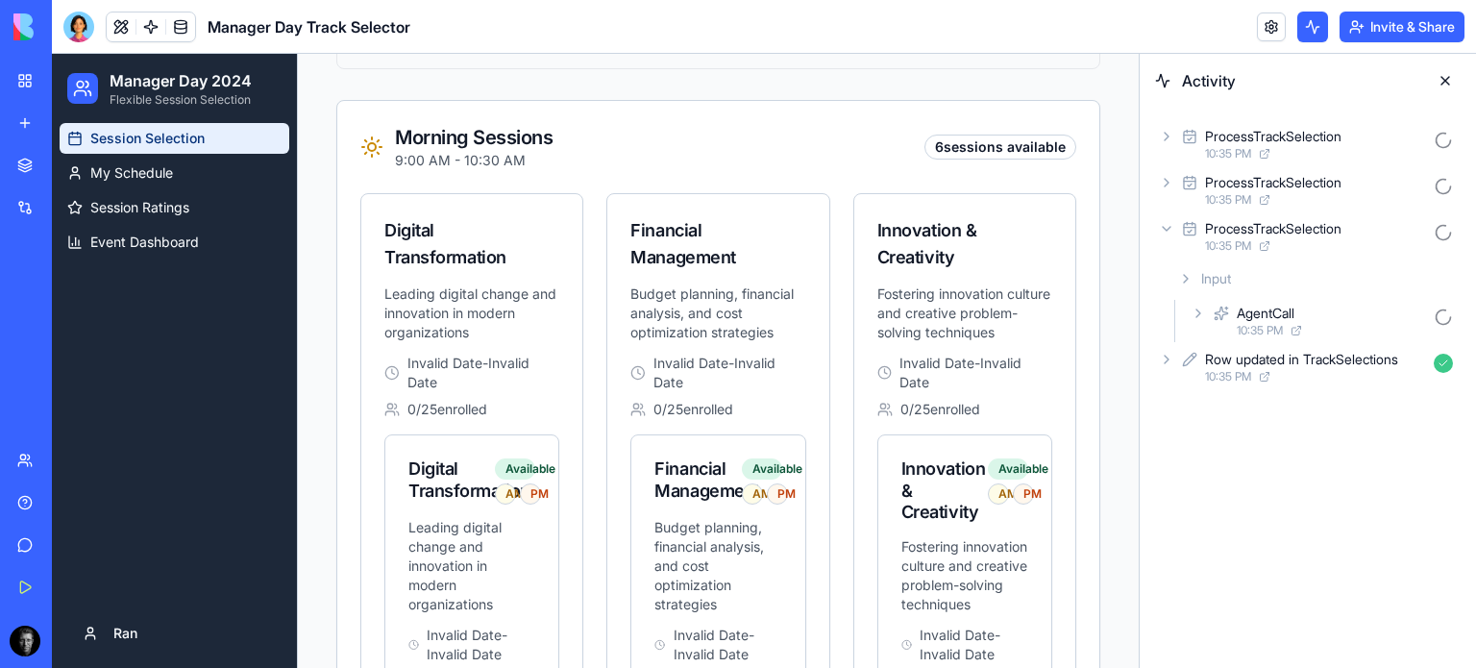
click at [1205, 311] on icon at bounding box center [1197, 313] width 15 height 15
click at [1226, 358] on div "Input" at bounding box center [1331, 363] width 258 height 35
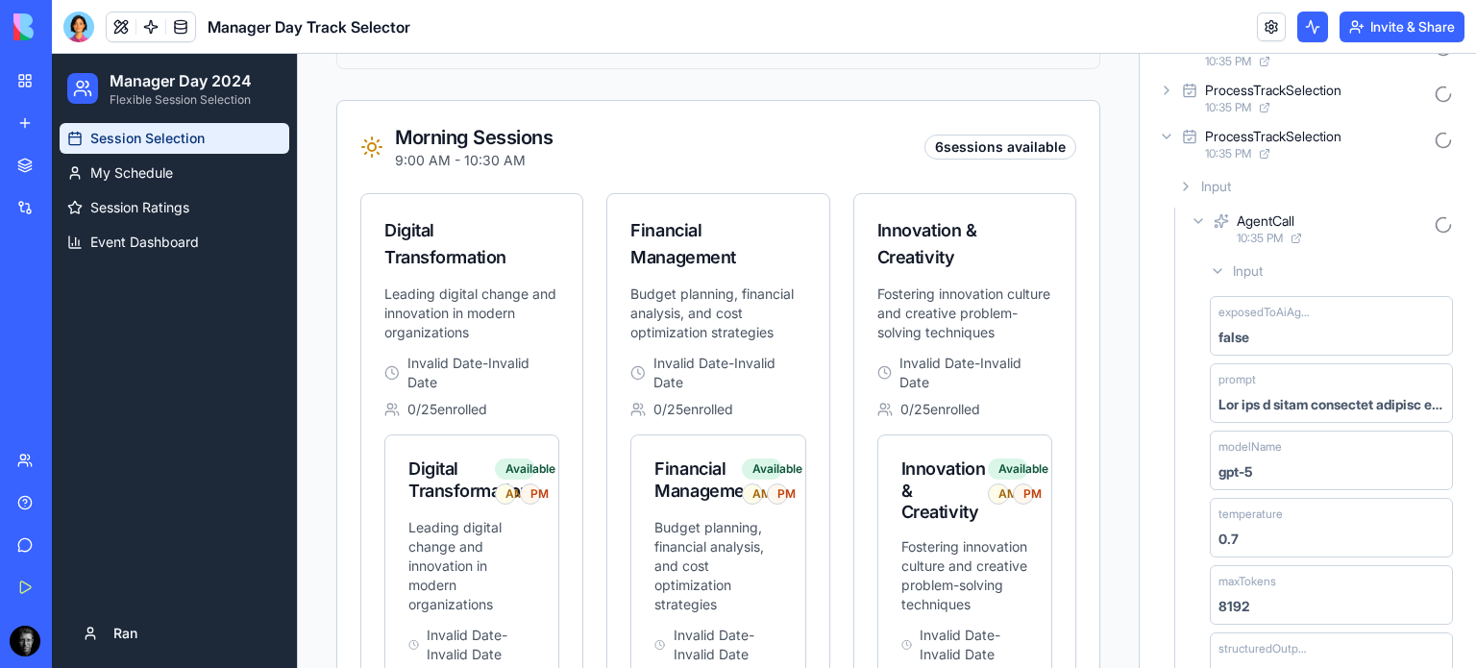
scroll to position [179, 0]
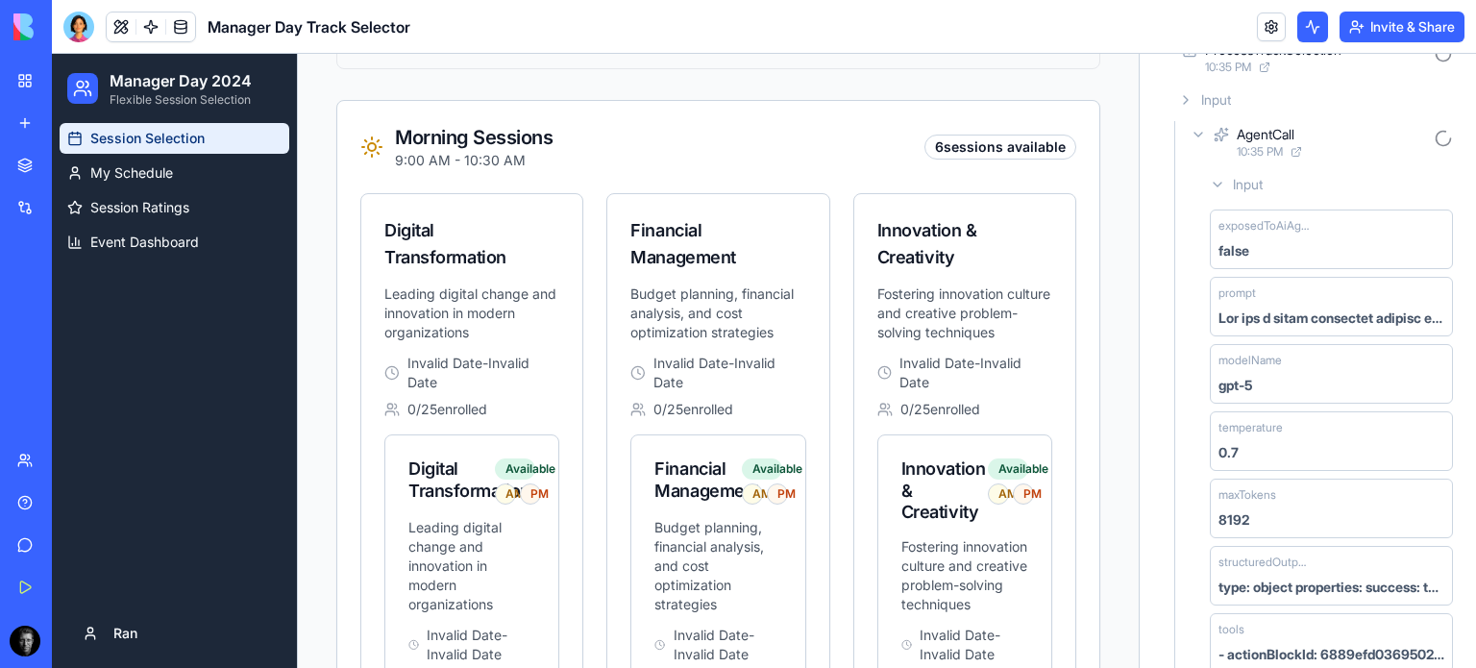
click at [1387, 308] on div at bounding box center [1331, 317] width 226 height 19
click at [1373, 310] on div at bounding box center [1331, 317] width 226 height 19
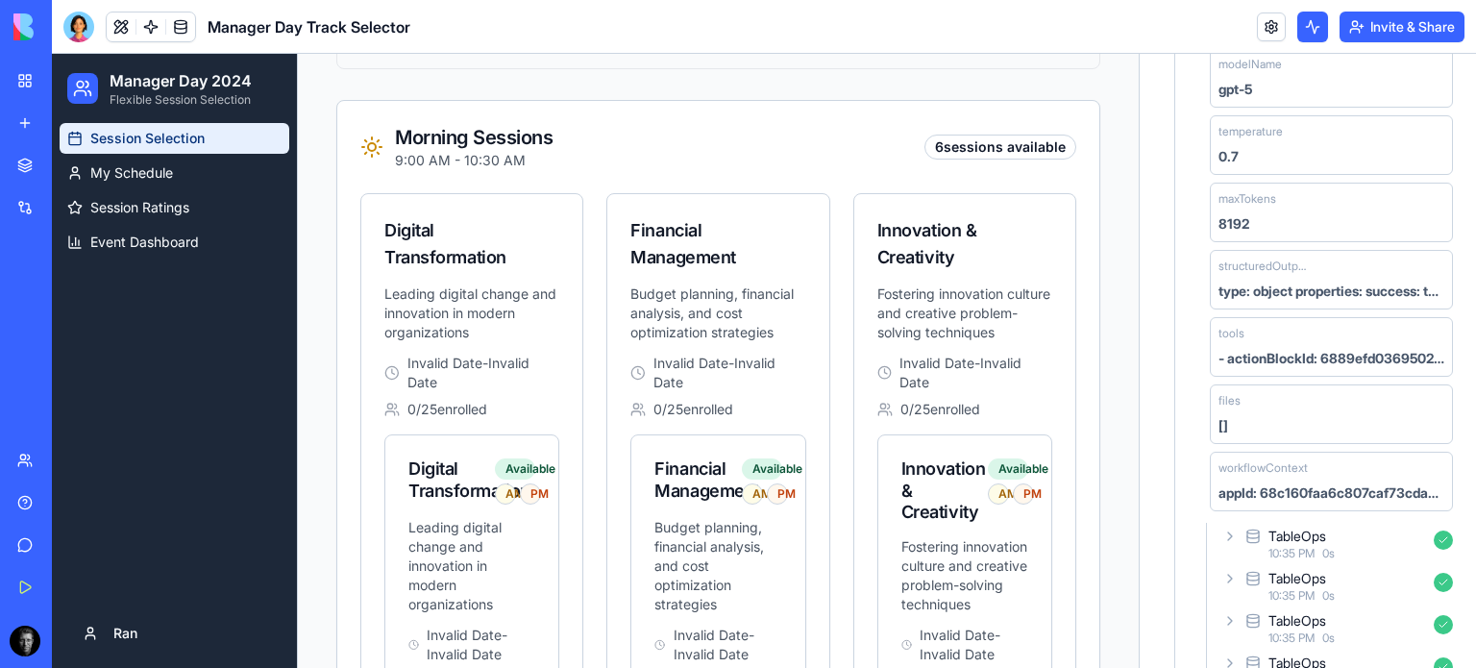
scroll to position [599, 0]
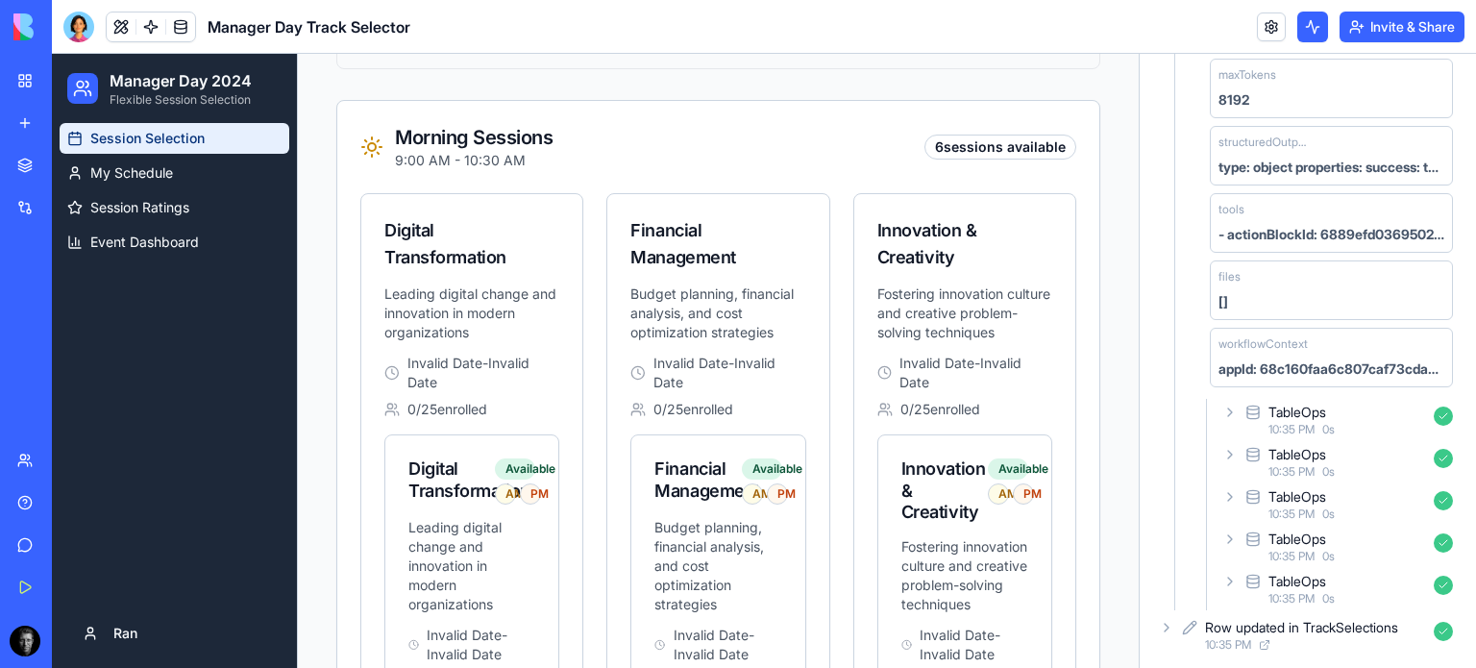
click at [1229, 407] on icon at bounding box center [1229, 412] width 15 height 15
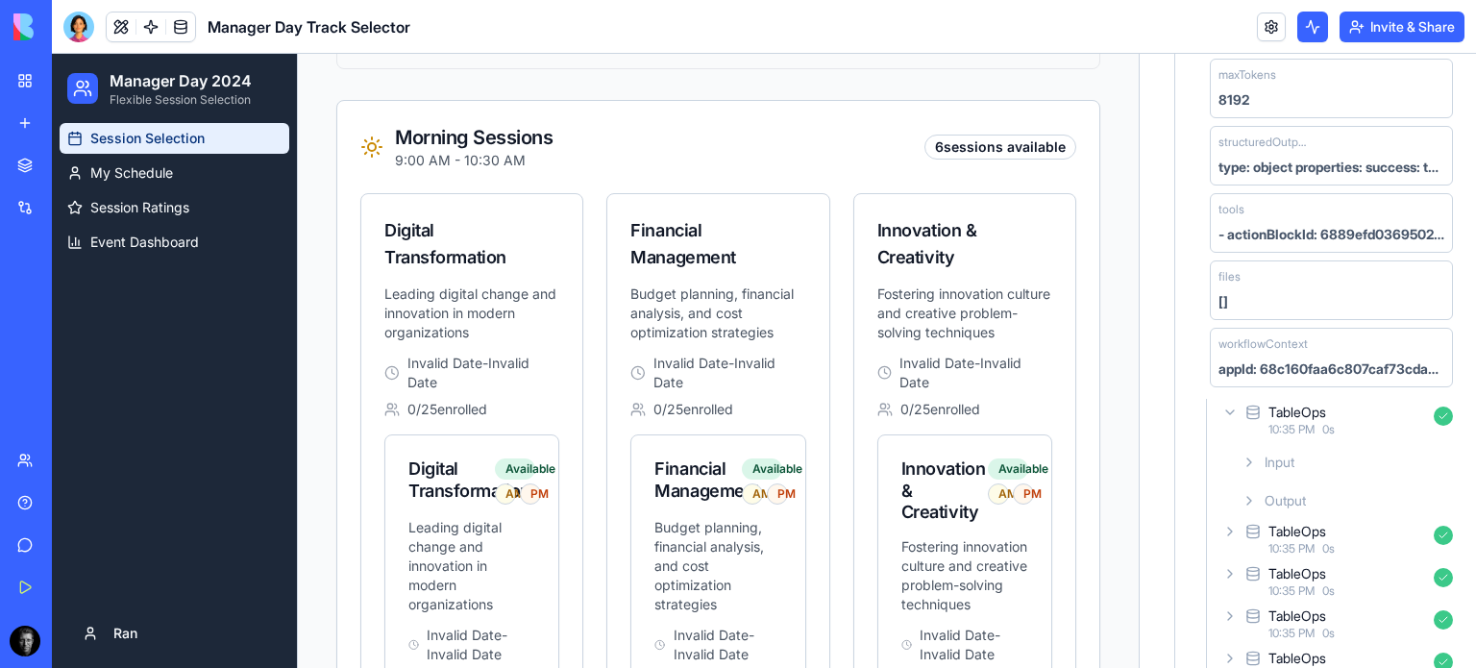
scroll to position [675, 0]
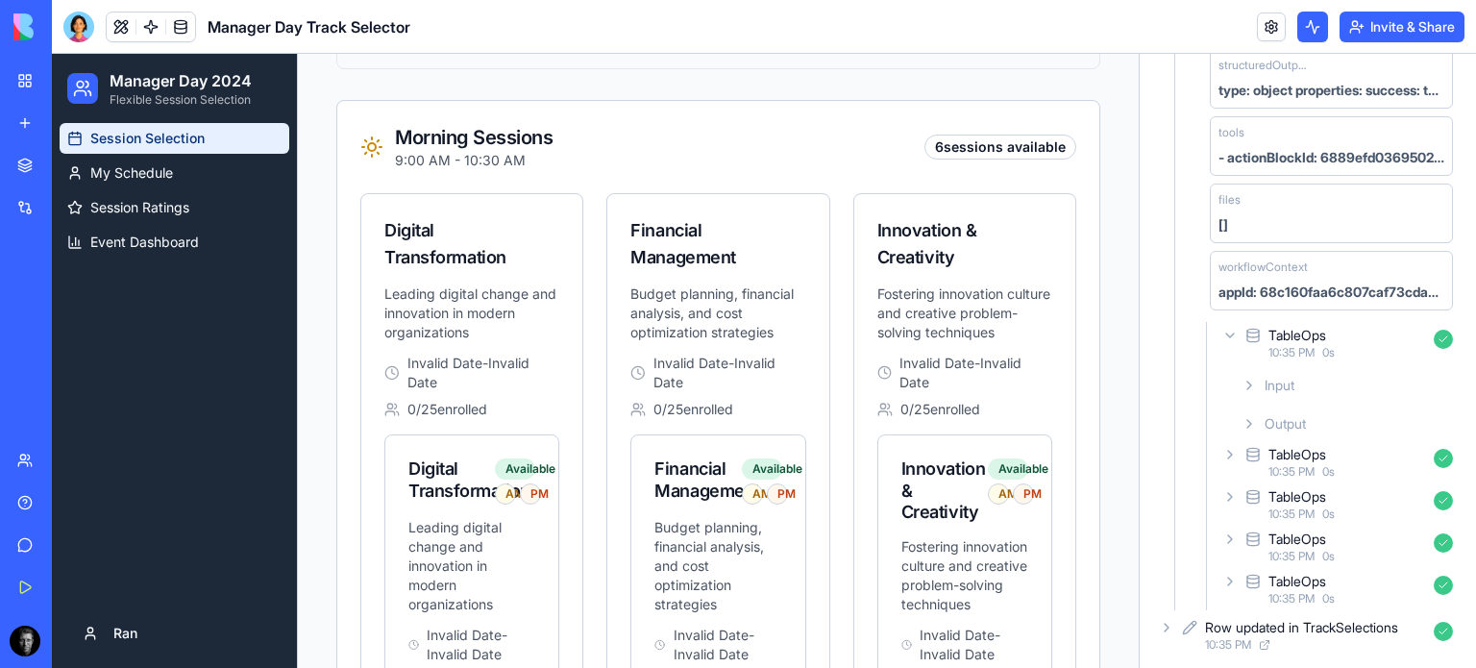
click at [1248, 380] on icon at bounding box center [1248, 385] width 15 height 15
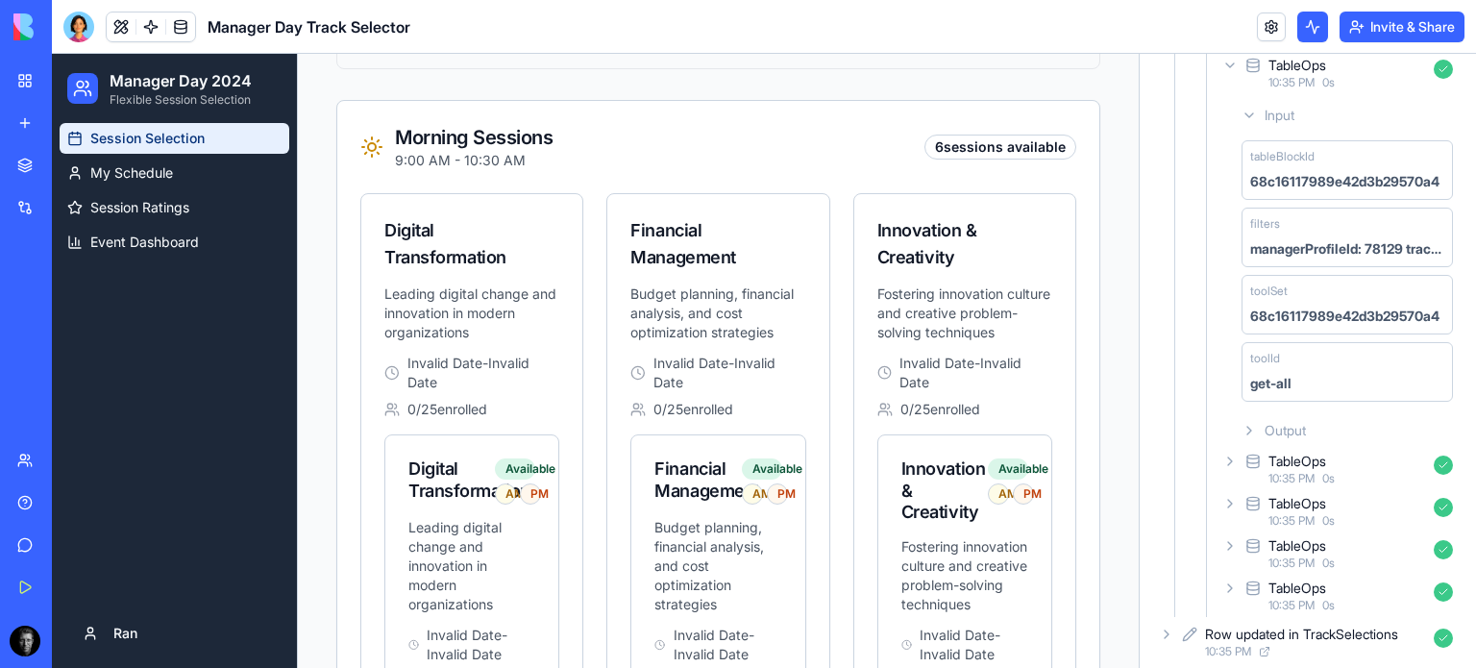
scroll to position [950, 0]
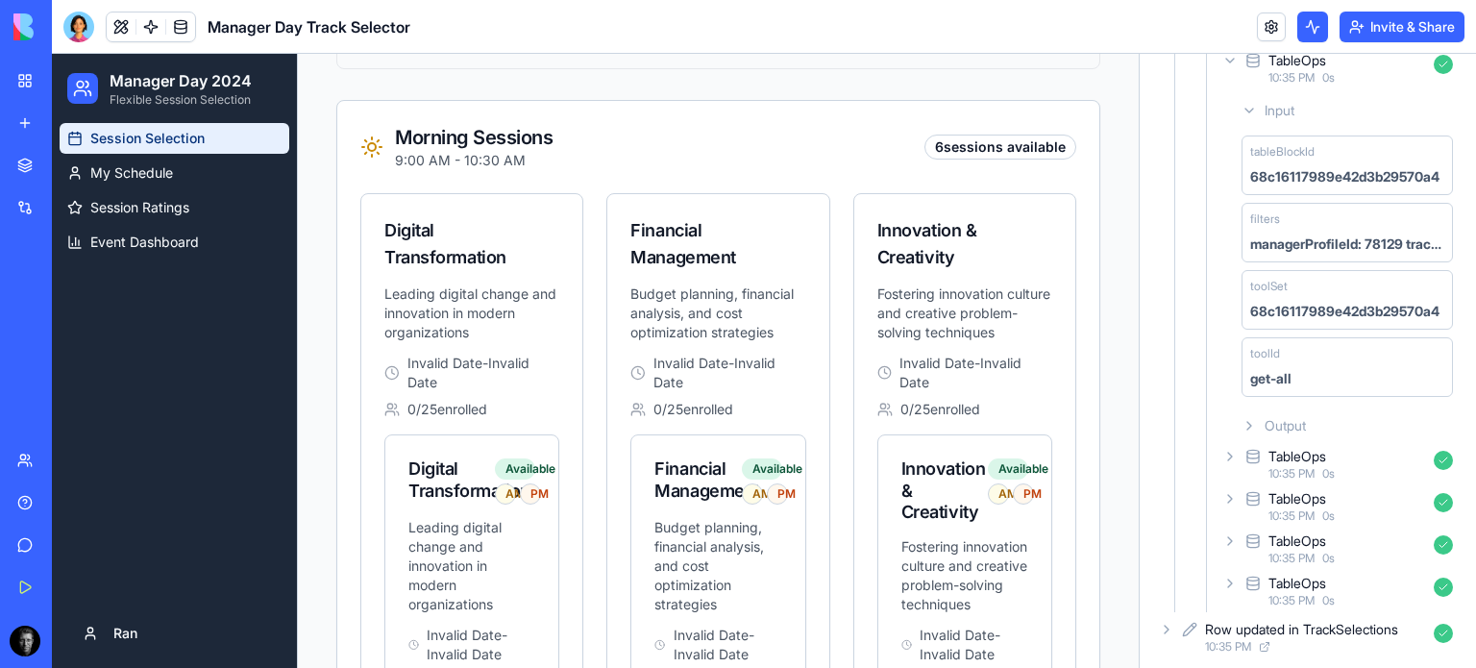
click at [1351, 369] on div "get-all" at bounding box center [1347, 378] width 194 height 19
click at [1264, 369] on div "get-all" at bounding box center [1270, 378] width 41 height 19
click at [1253, 422] on icon at bounding box center [1248, 425] width 15 height 15
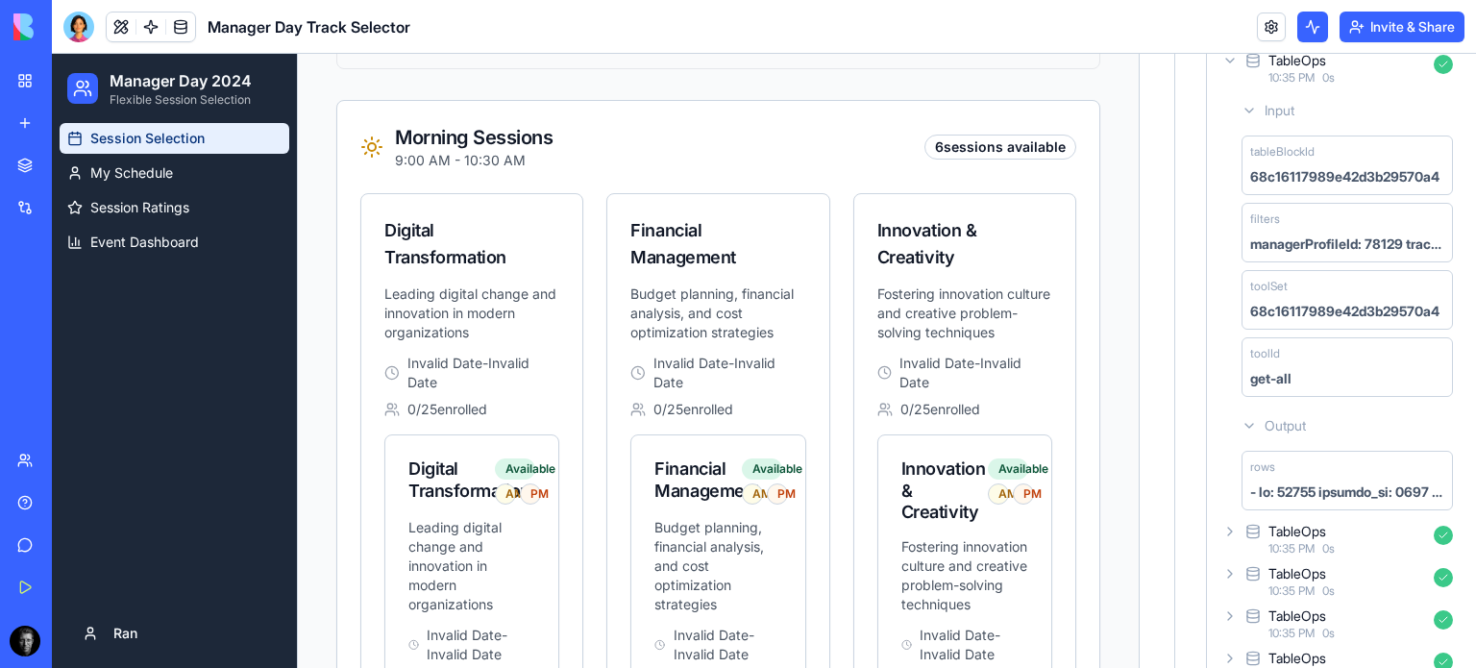
scroll to position [1025, 0]
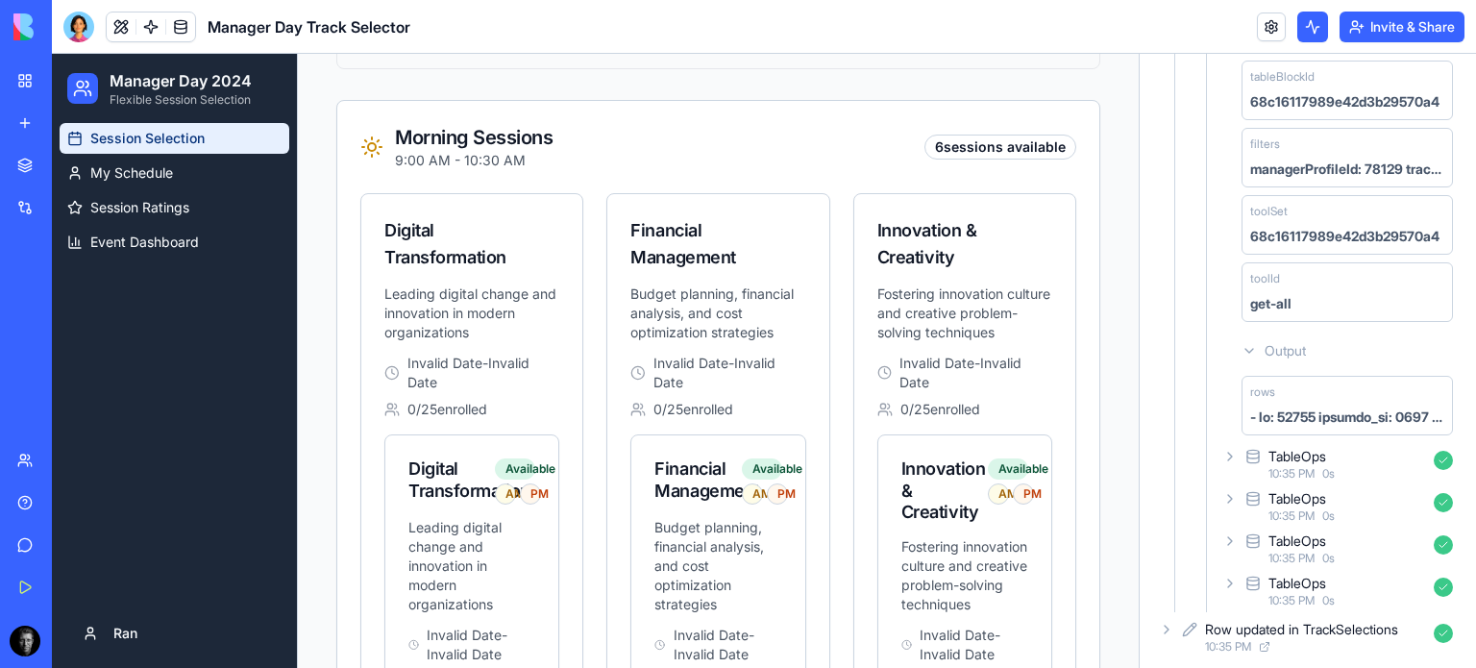
click at [1375, 407] on div at bounding box center [1347, 416] width 194 height 19
click at [1356, 407] on div at bounding box center [1347, 416] width 194 height 19
click at [1313, 409] on div at bounding box center [1347, 416] width 194 height 19
click at [1229, 449] on icon at bounding box center [1229, 456] width 15 height 15
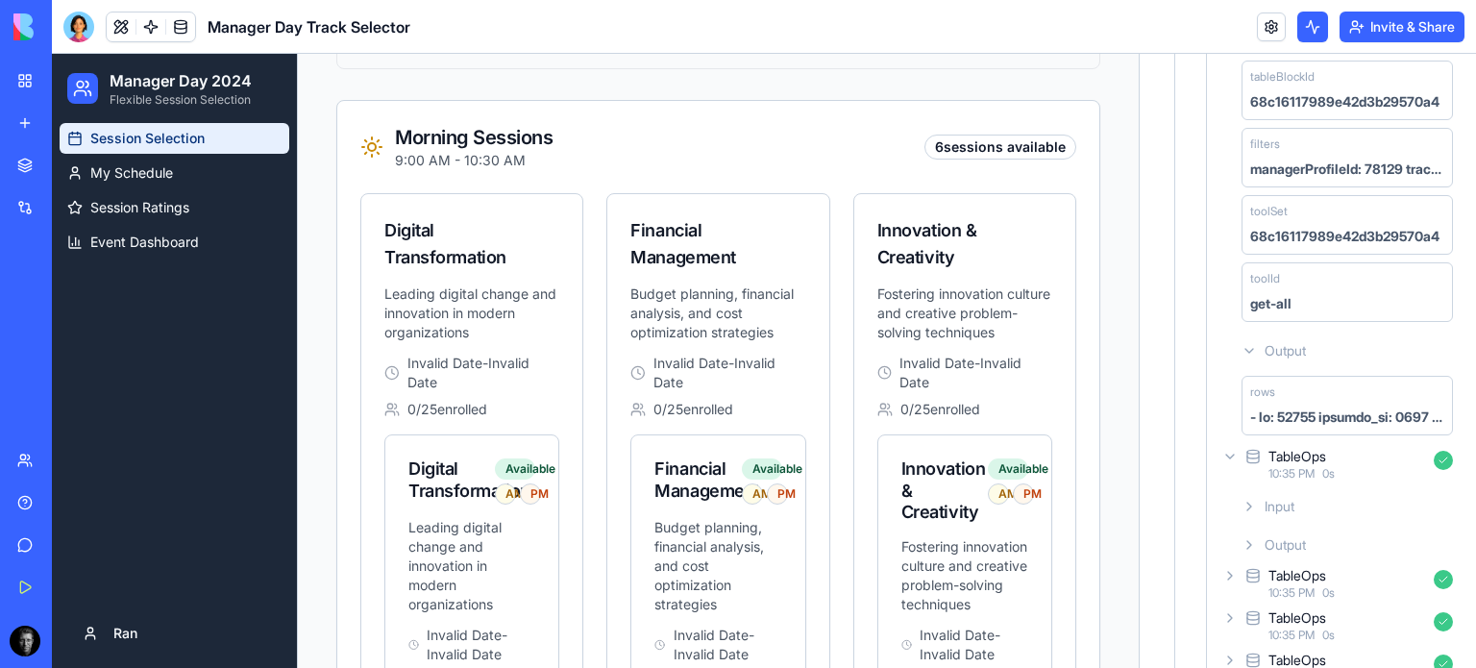
scroll to position [1102, 0]
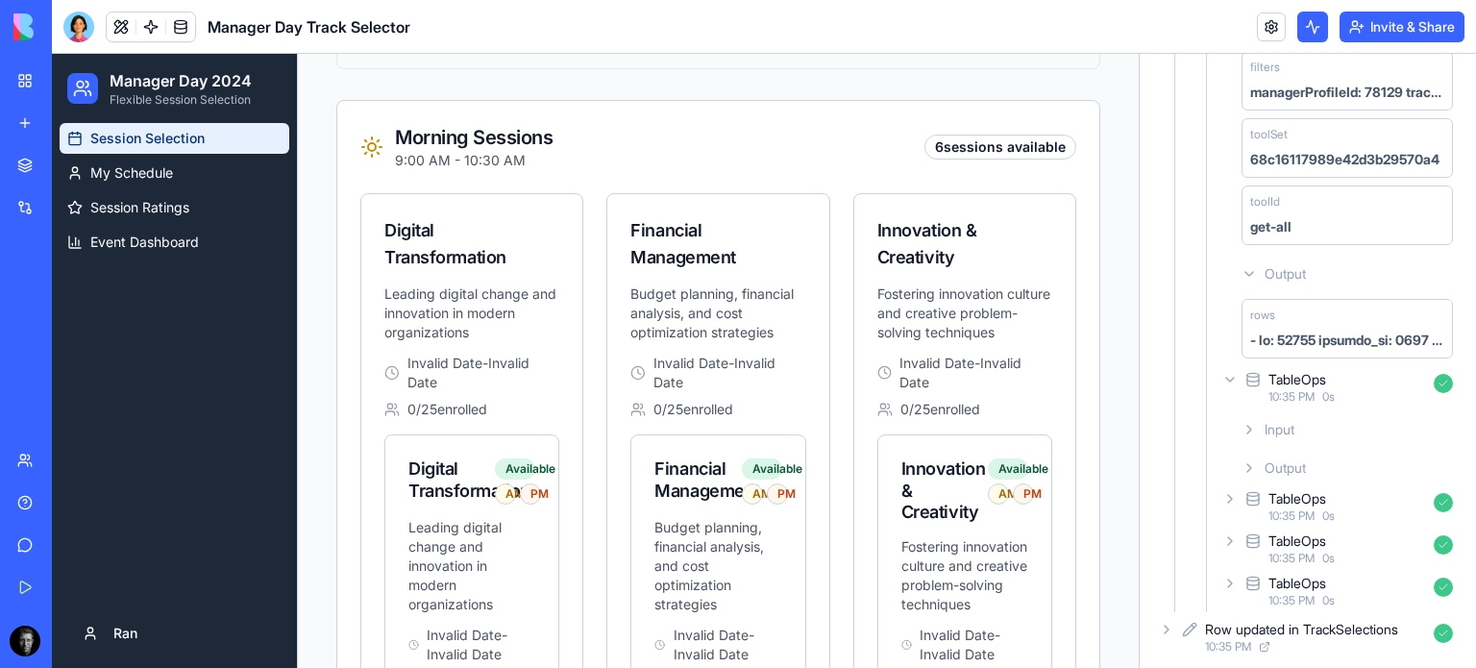
click at [1248, 465] on icon at bounding box center [1249, 468] width 4 height 8
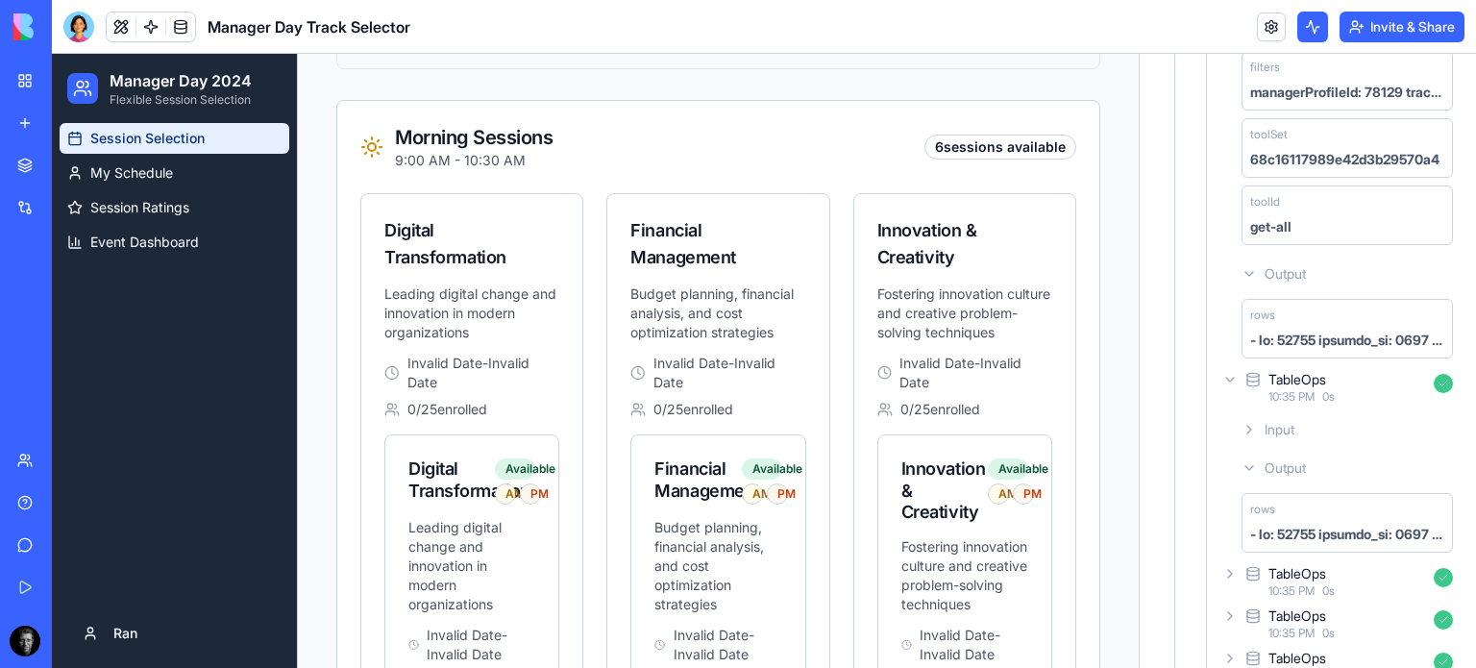
scroll to position [1176, 0]
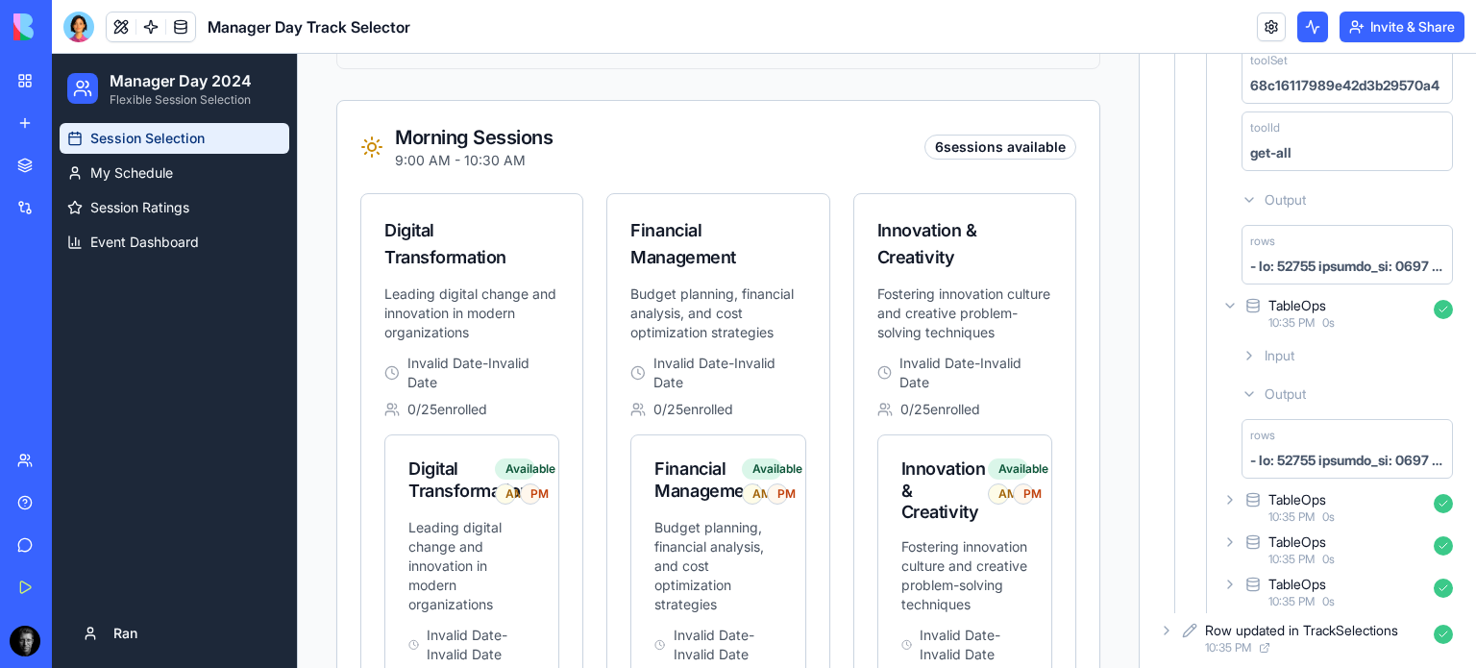
click at [1236, 577] on icon at bounding box center [1229, 584] width 15 height 15
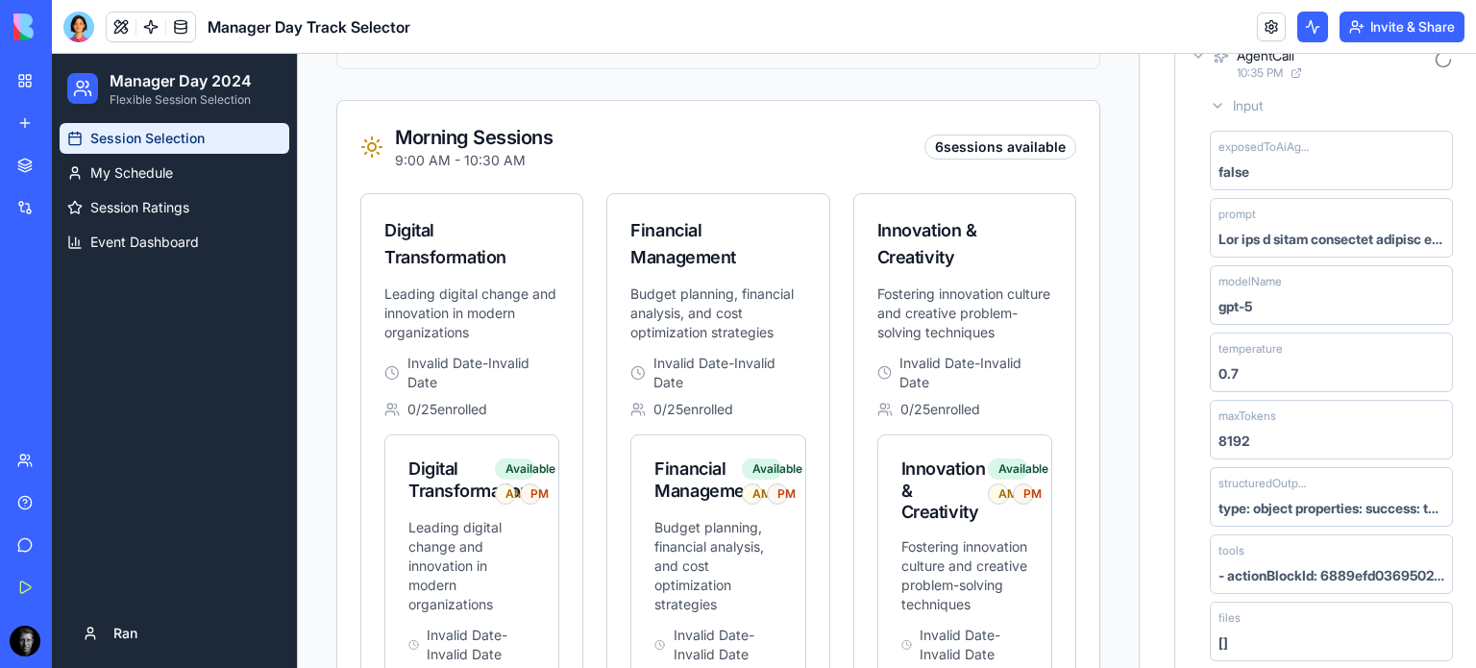
scroll to position [0, 0]
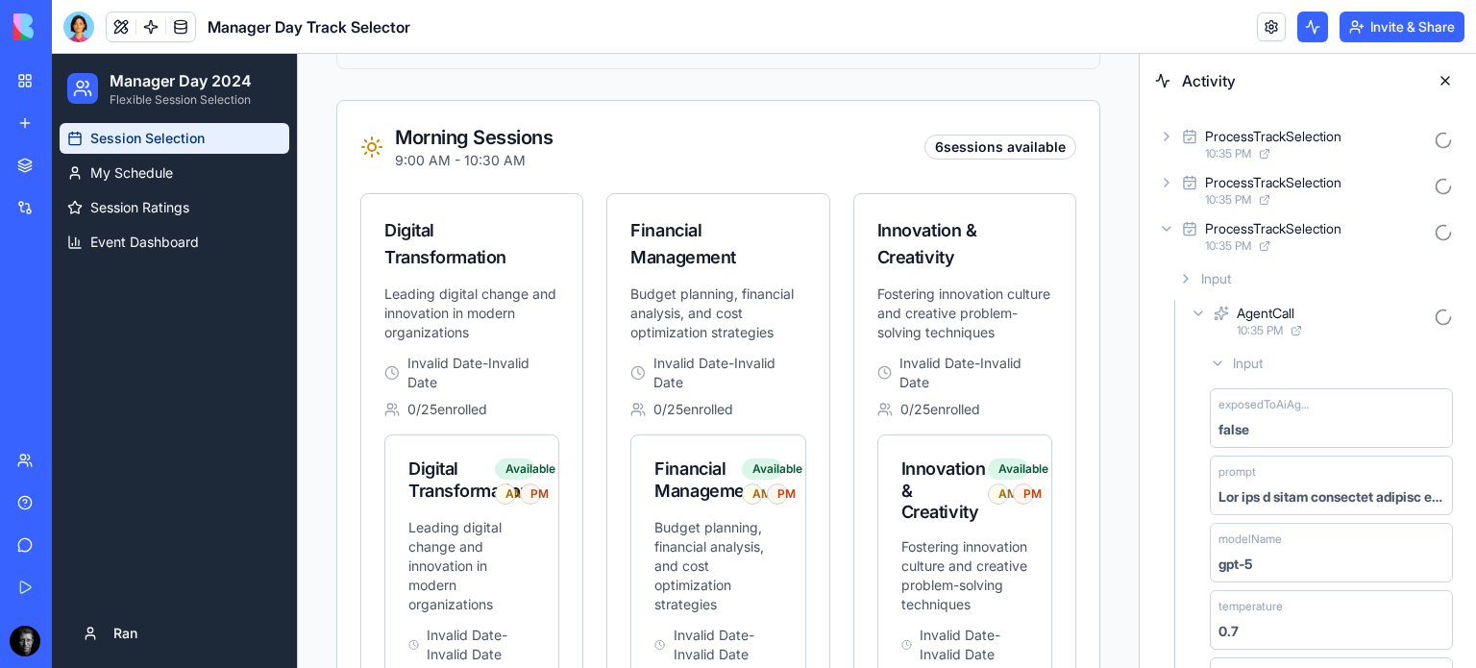
click at [1166, 228] on icon at bounding box center [1166, 228] width 15 height 15
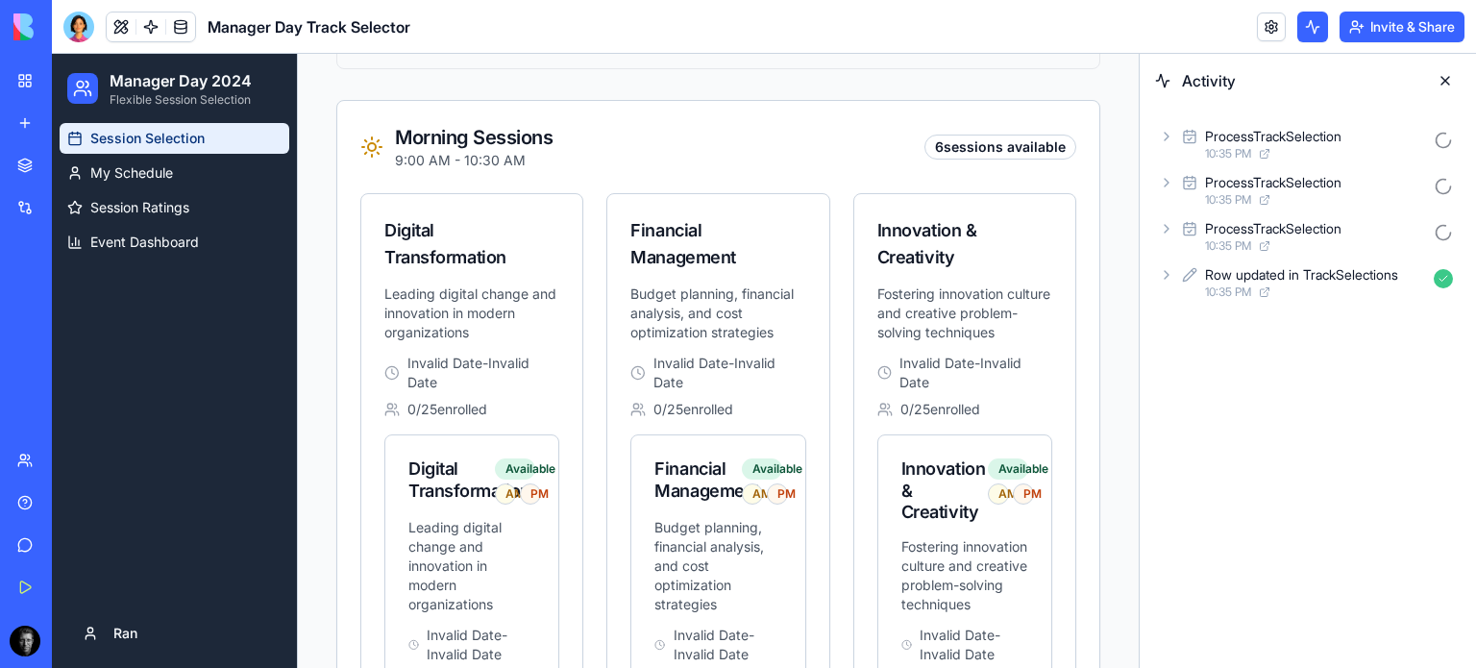
click at [1166, 139] on icon at bounding box center [1166, 136] width 15 height 15
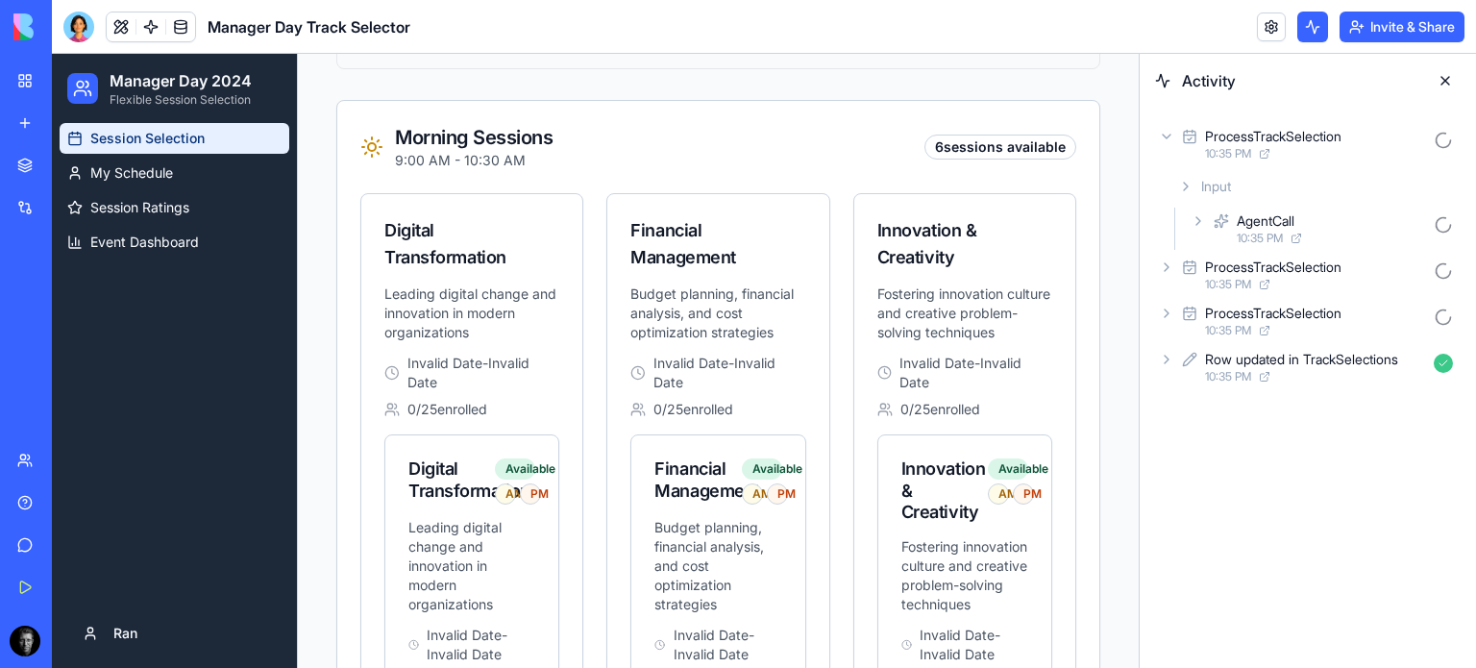
click at [1192, 227] on icon at bounding box center [1197, 220] width 15 height 15
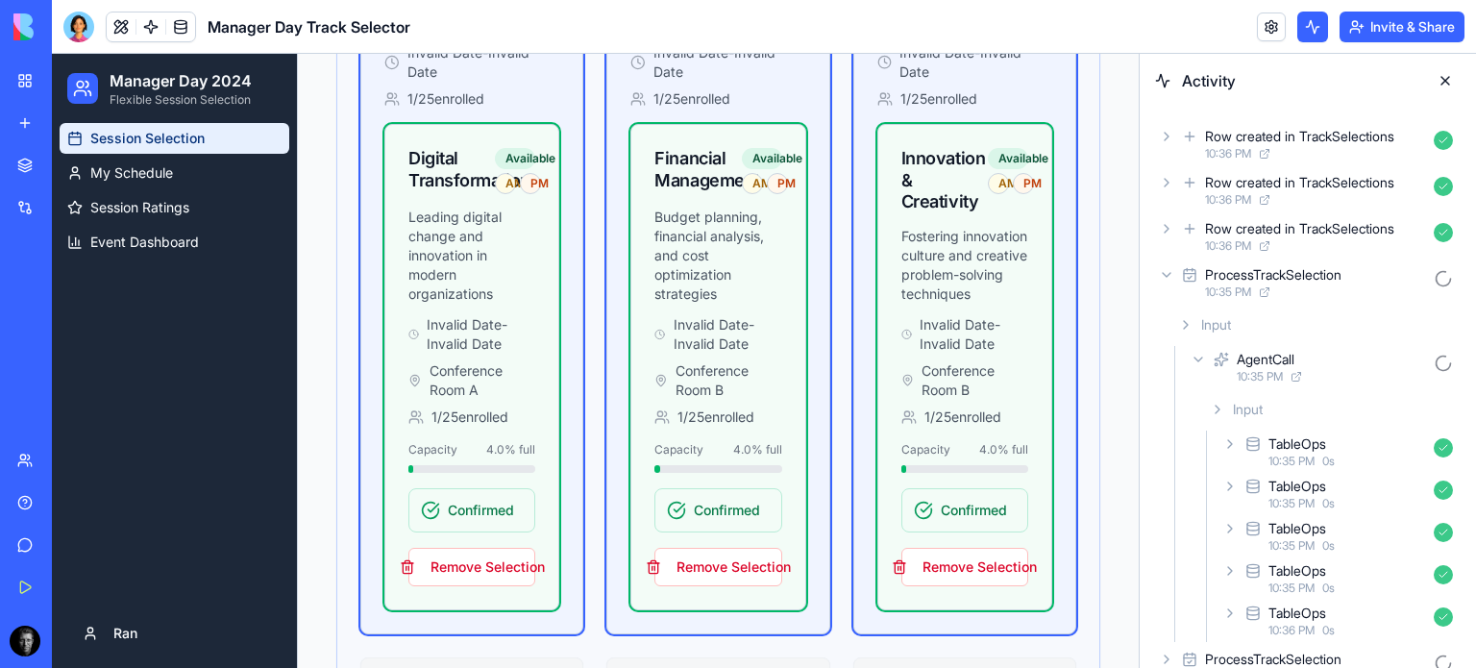
scroll to position [1321, 0]
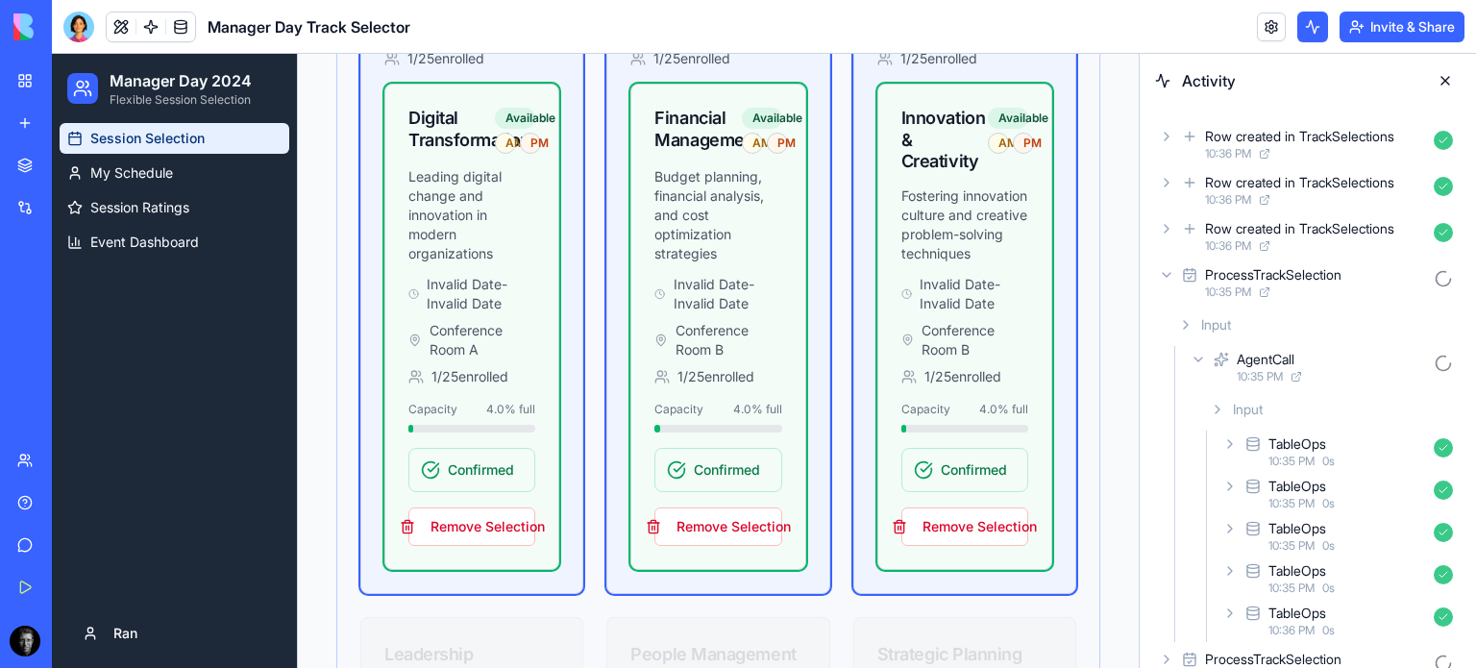
click at [77, 30] on div at bounding box center [78, 27] width 31 height 31
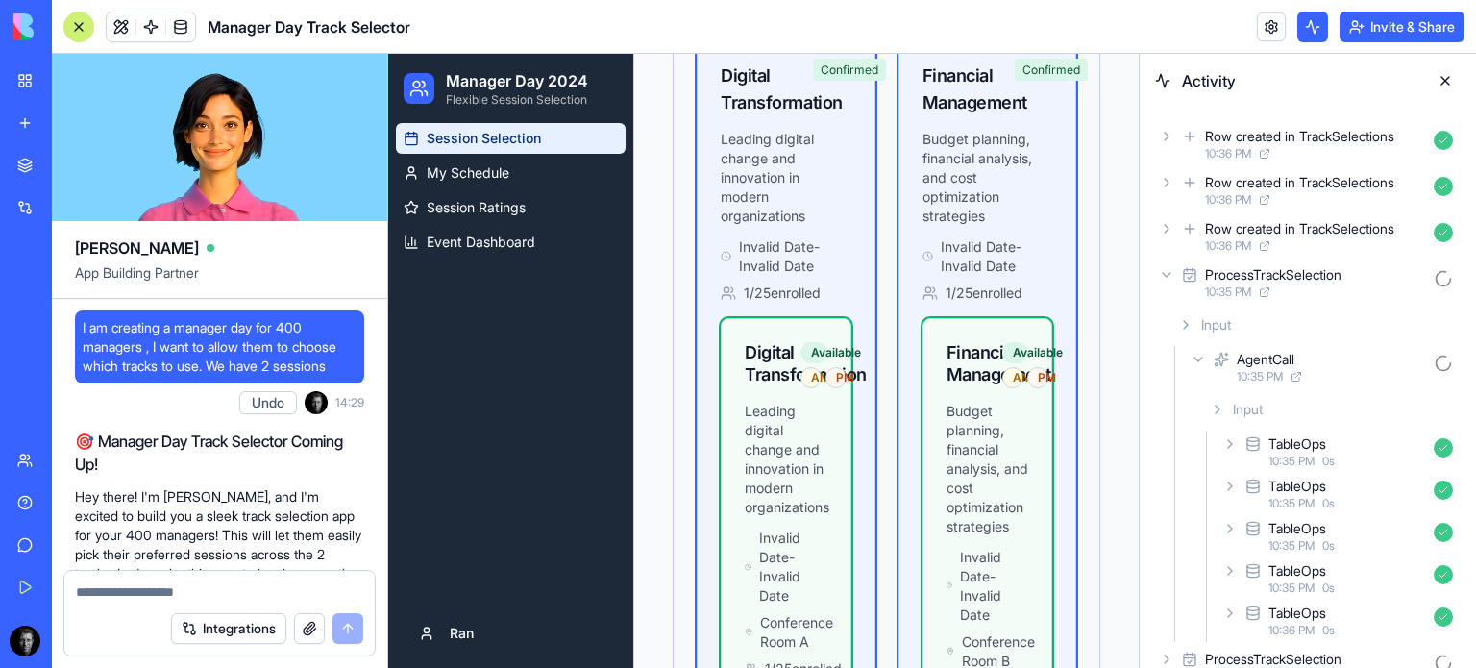
scroll to position [37095, 0]
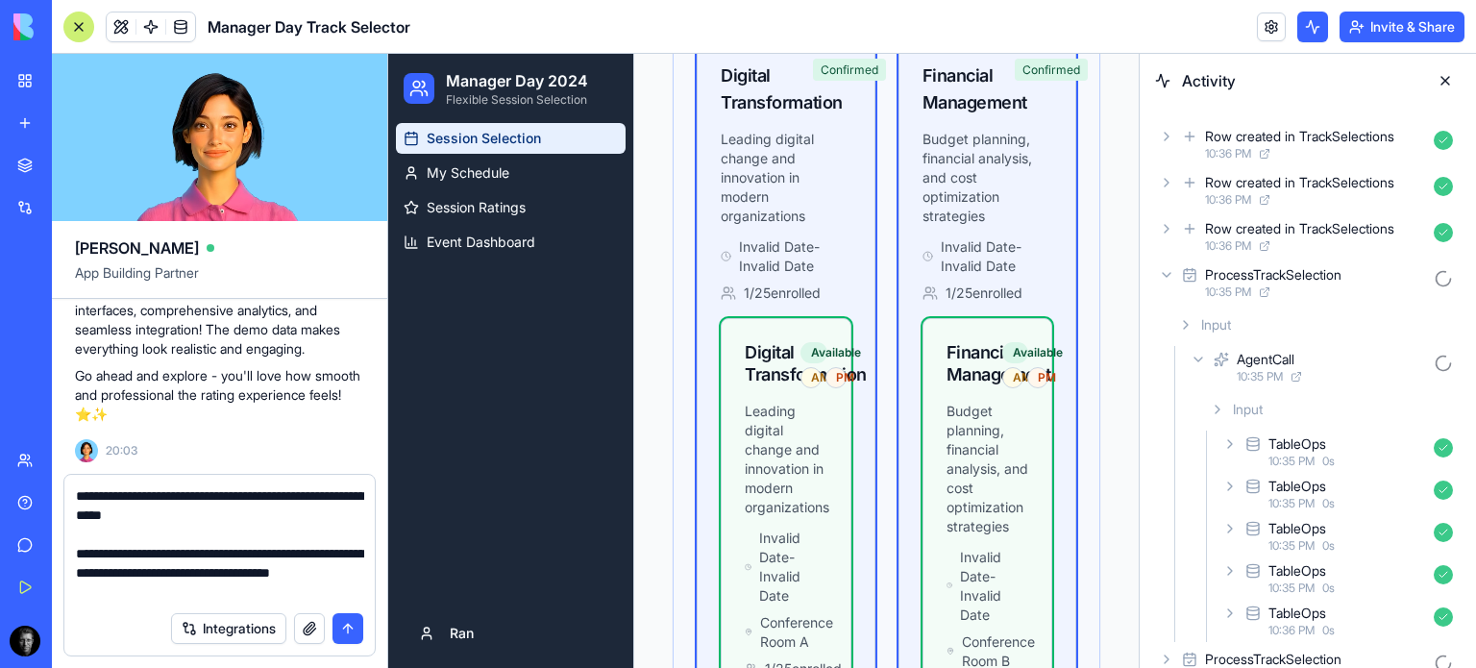
type textarea "**********"
click at [341, 627] on button "submit" at bounding box center [347, 628] width 31 height 31
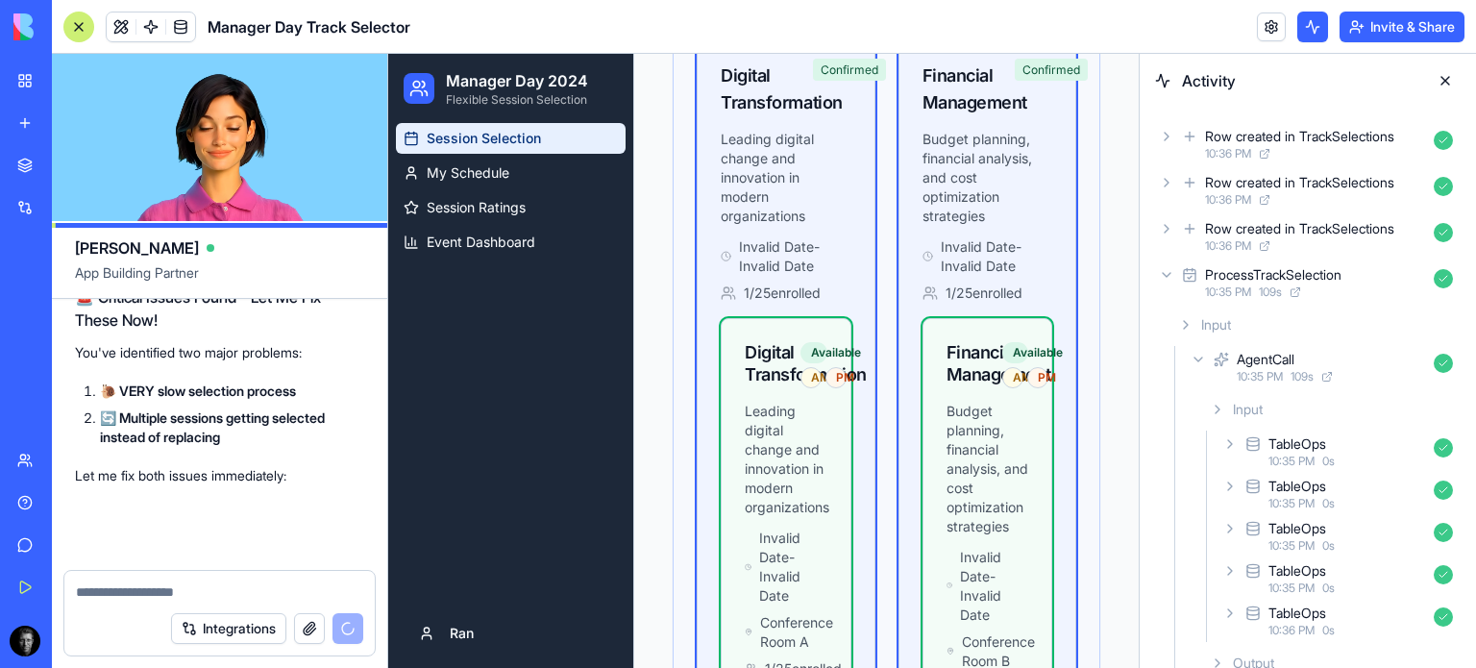
scroll to position [37514, 0]
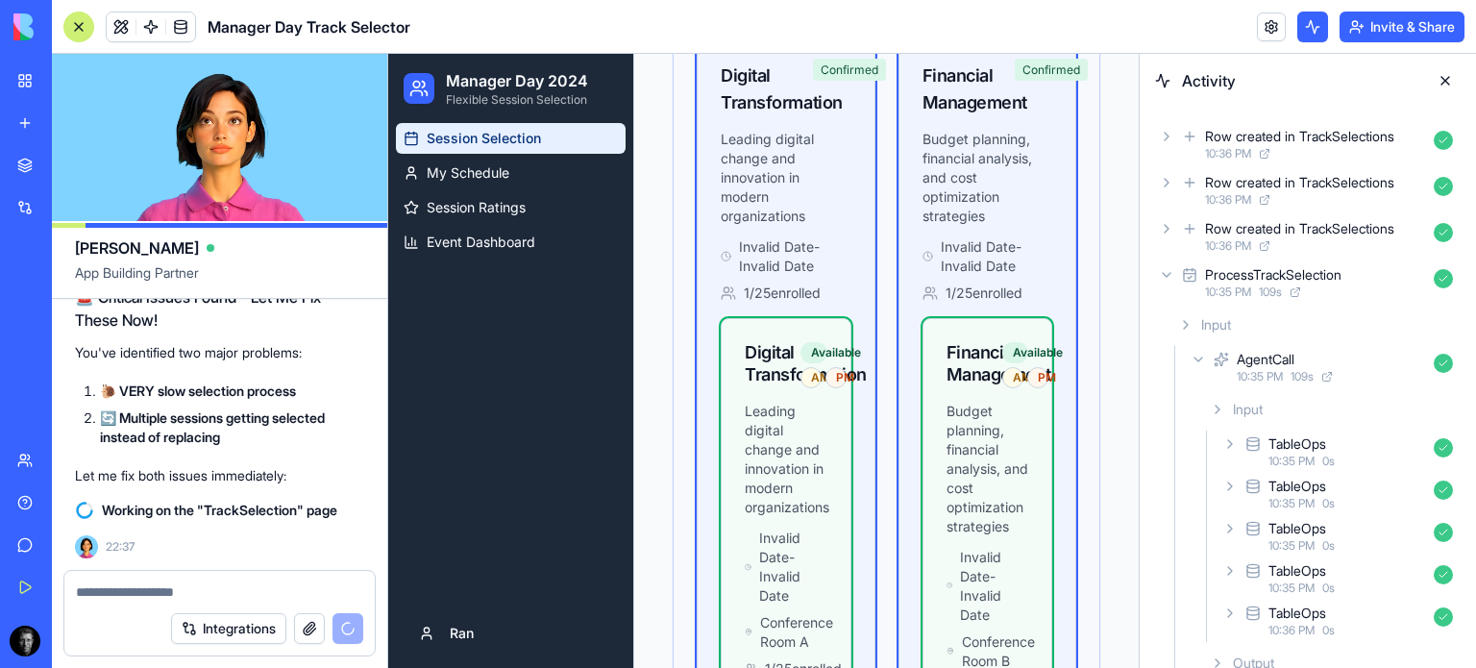
click at [1172, 139] on icon at bounding box center [1166, 136] width 15 height 15
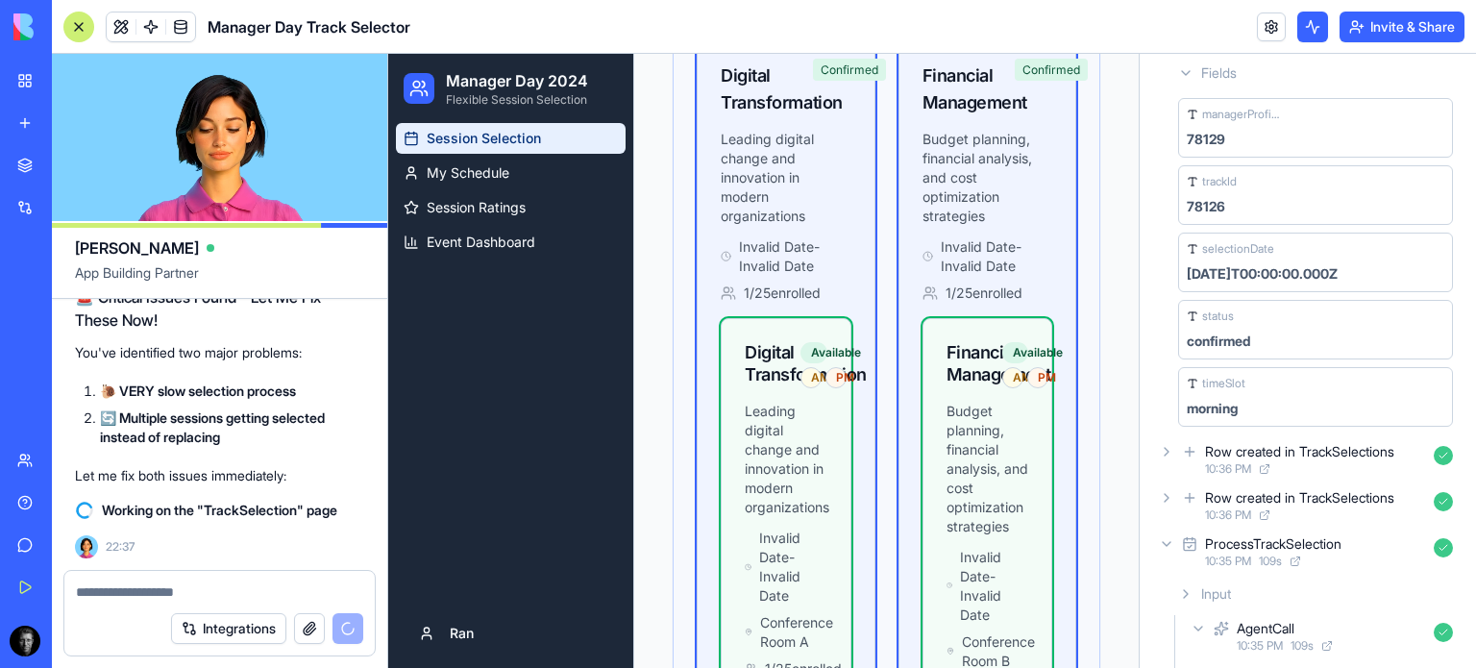
scroll to position [274, 0]
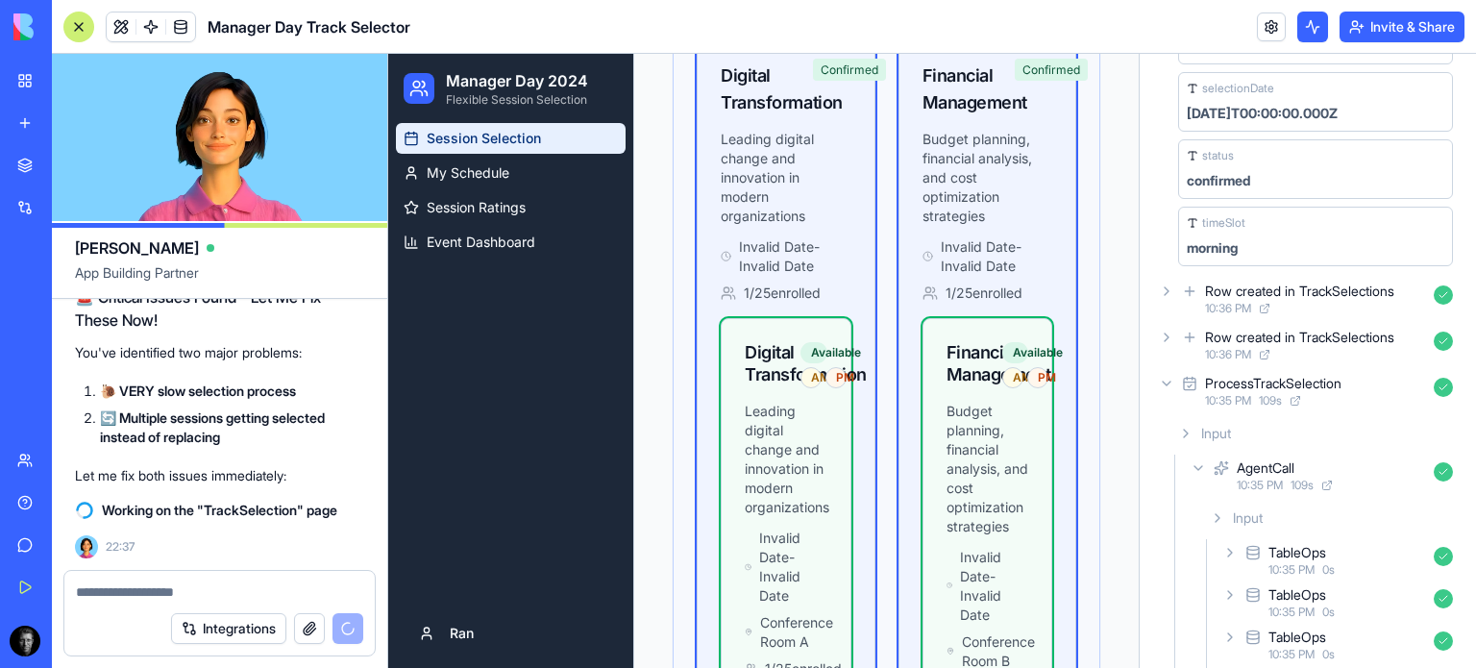
click at [1172, 335] on icon at bounding box center [1166, 337] width 15 height 15
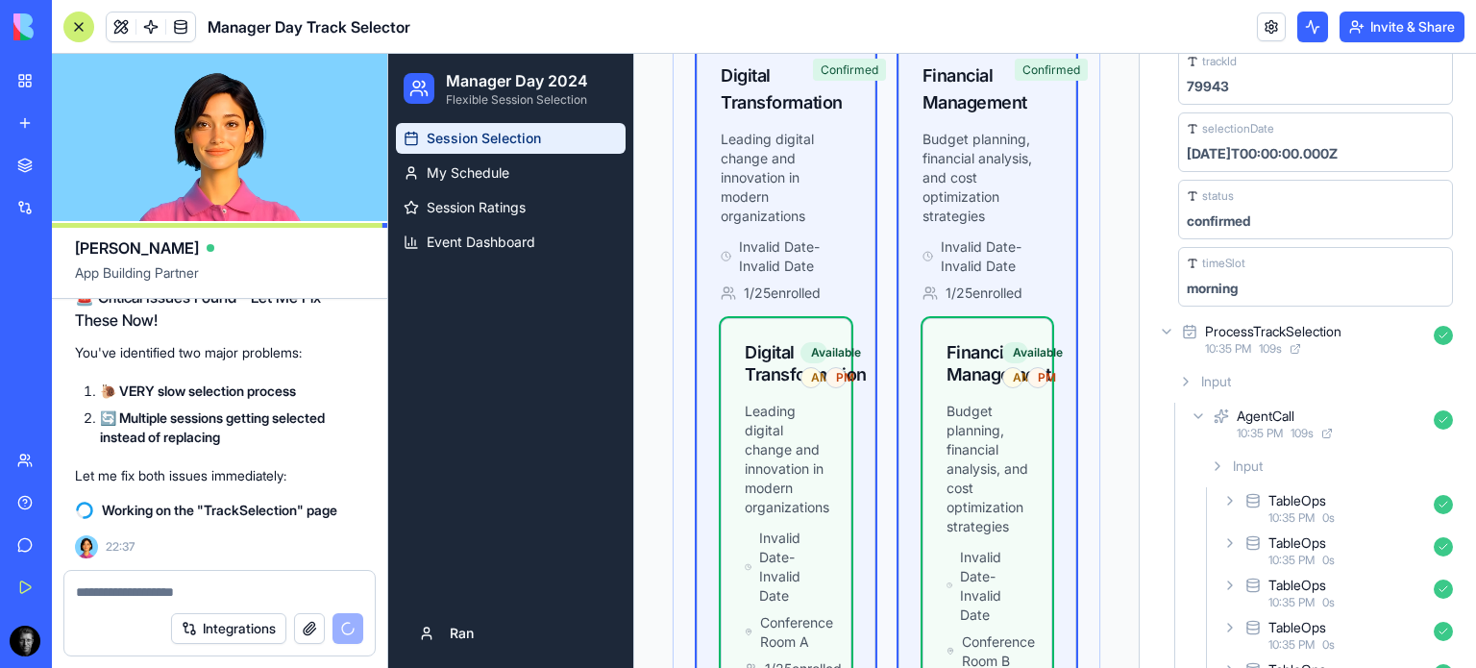
scroll to position [731, 0]
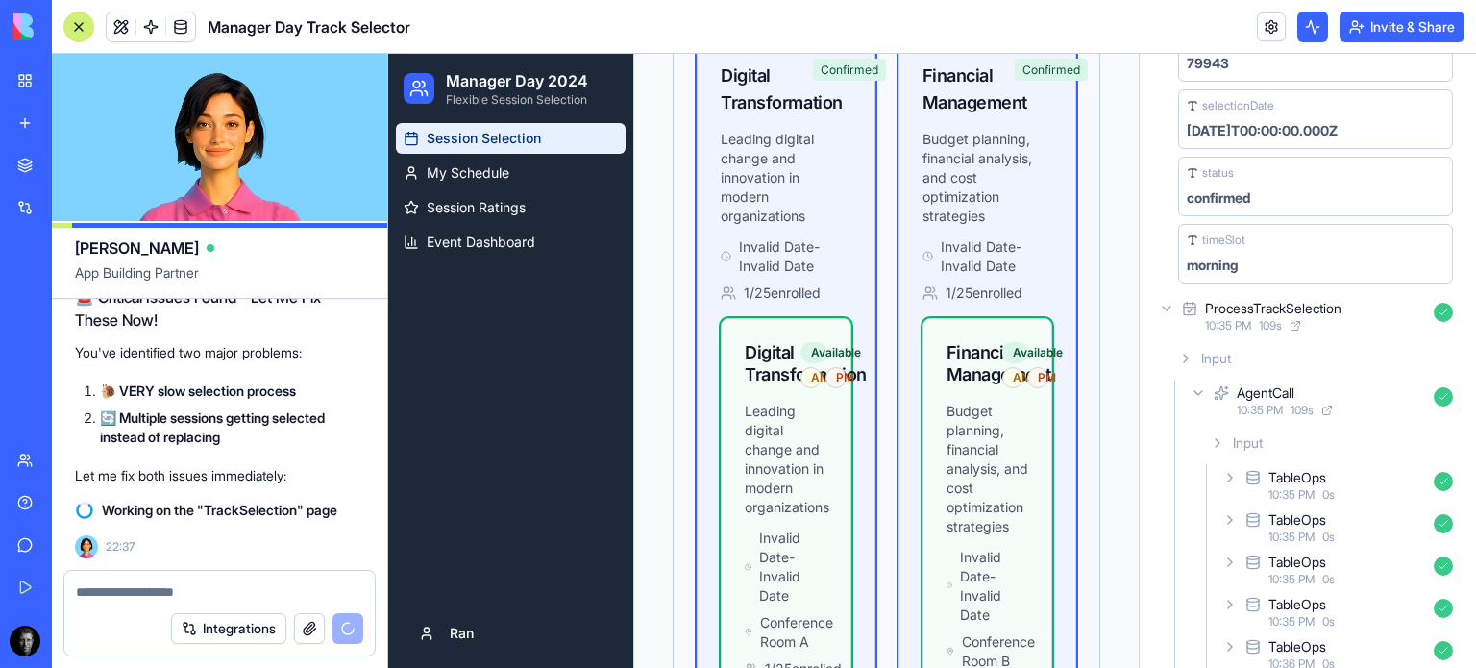
click at [1189, 351] on icon at bounding box center [1185, 358] width 15 height 15
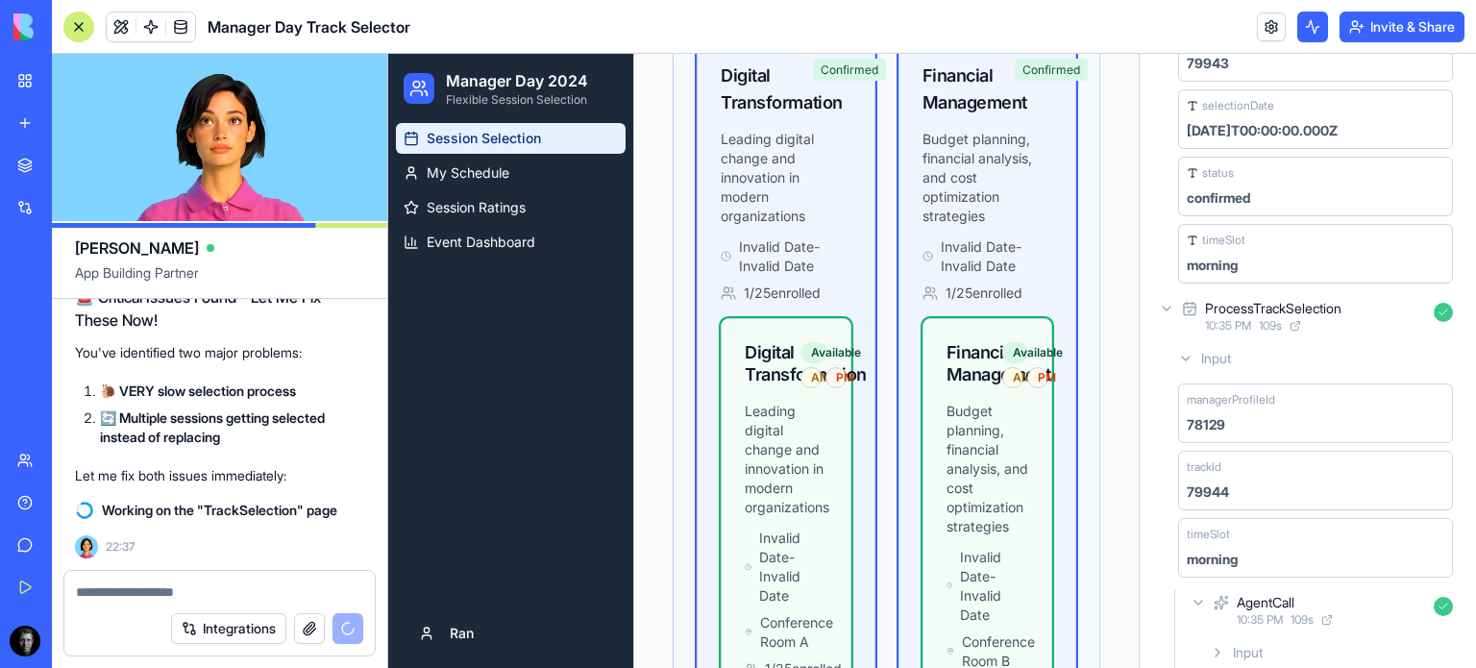
click at [1185, 354] on icon at bounding box center [1185, 358] width 15 height 15
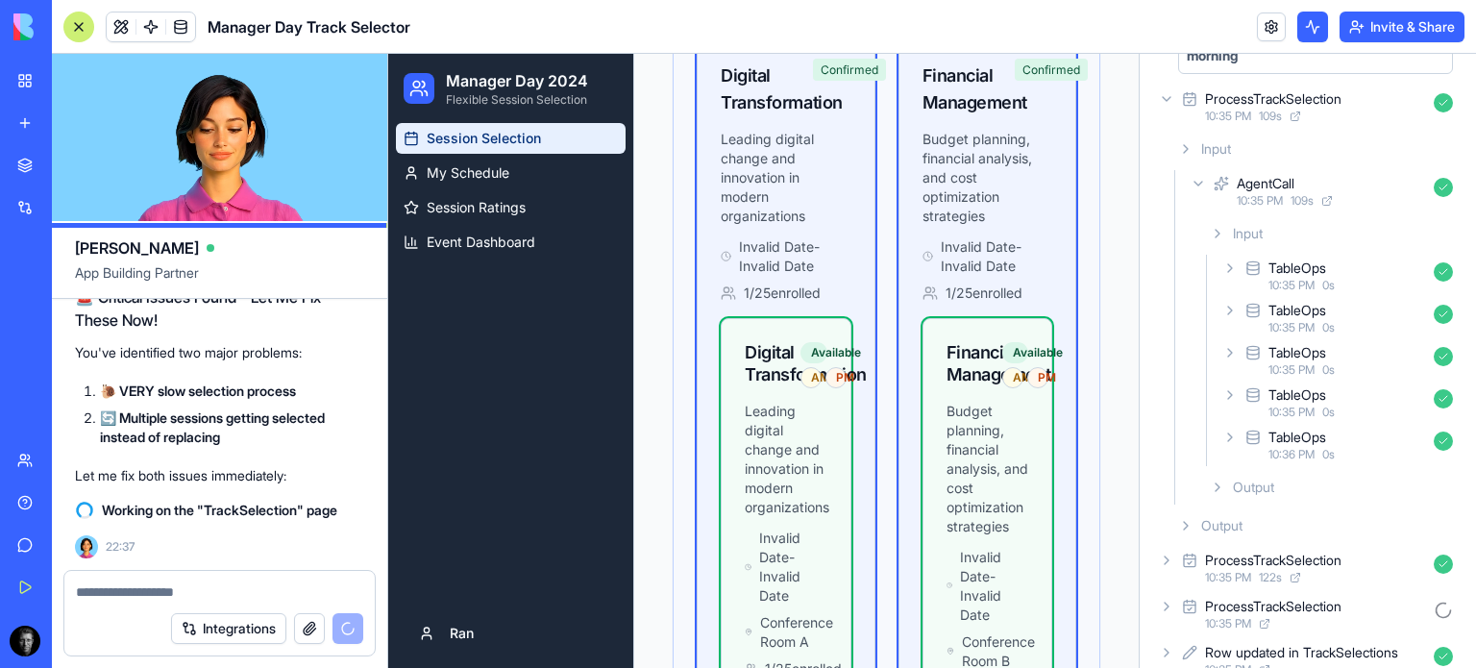
scroll to position [965, 0]
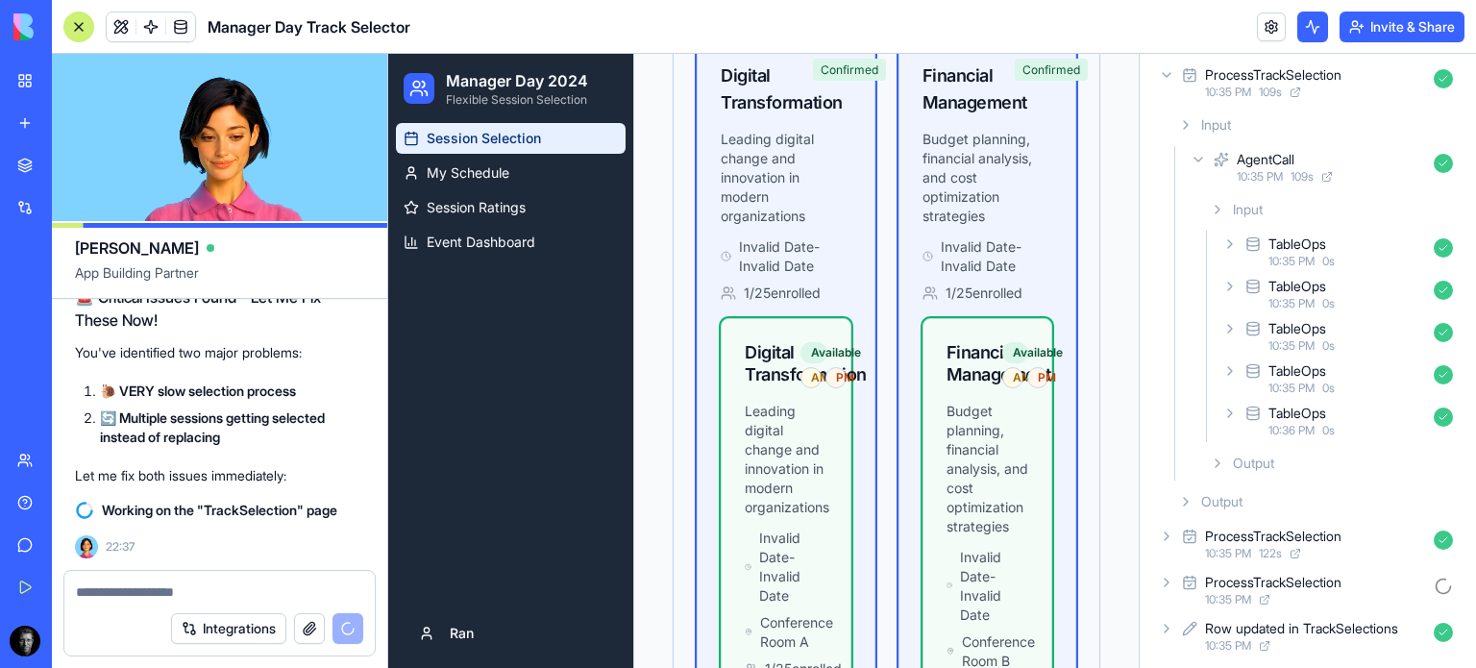
click at [1216, 457] on icon at bounding box center [1217, 462] width 15 height 15
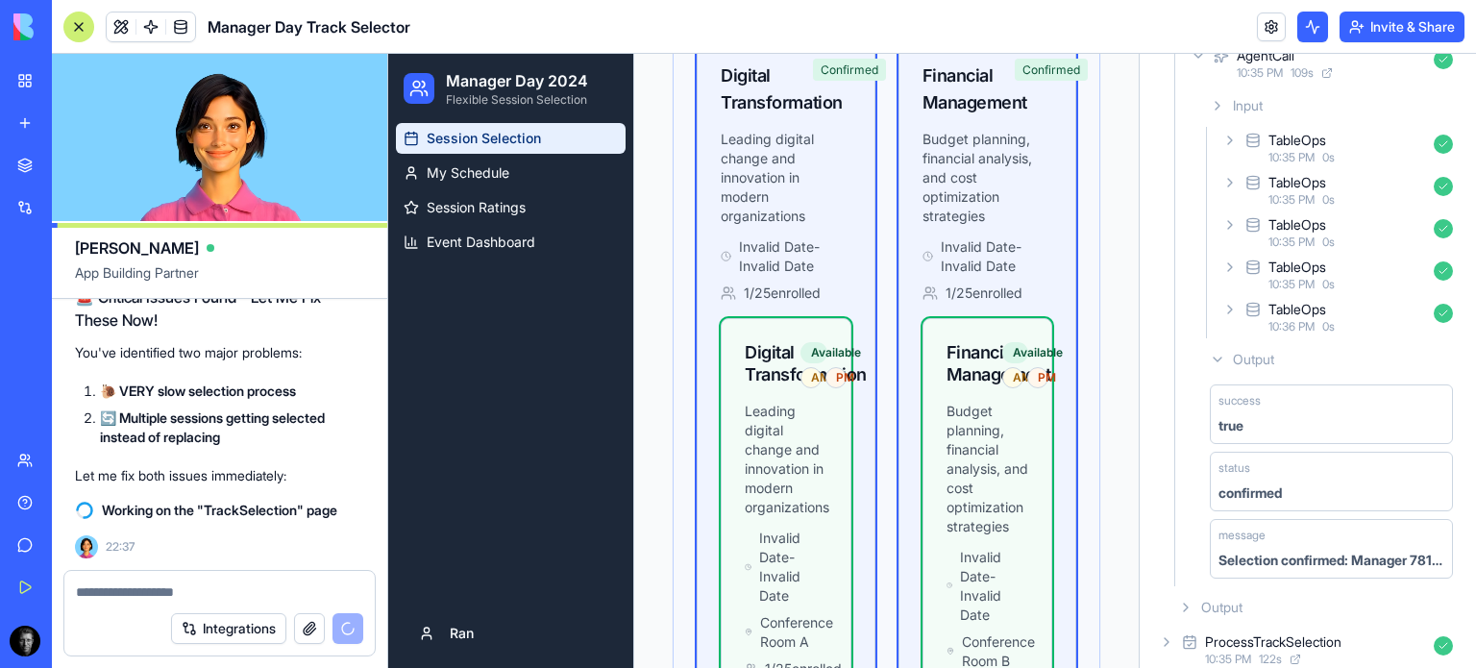
scroll to position [1173, 0]
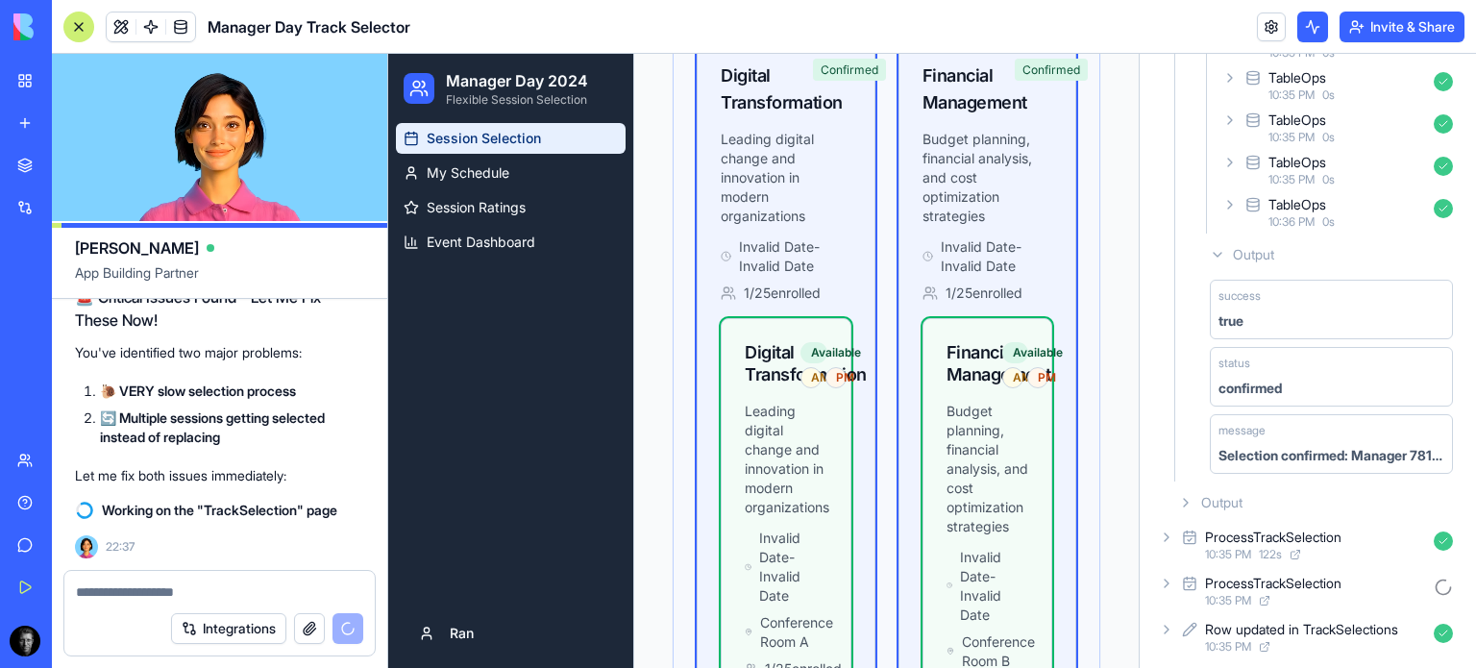
click at [1184, 496] on icon at bounding box center [1185, 502] width 15 height 15
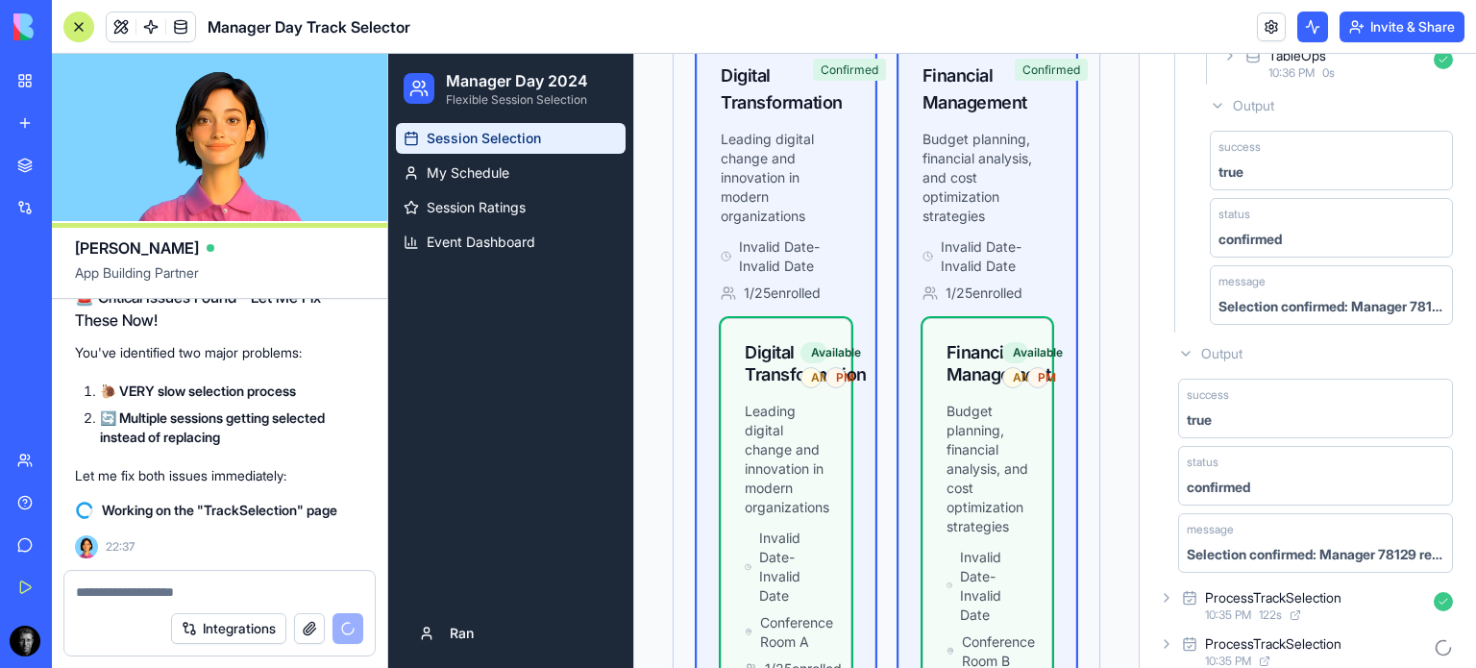
scroll to position [1382, 0]
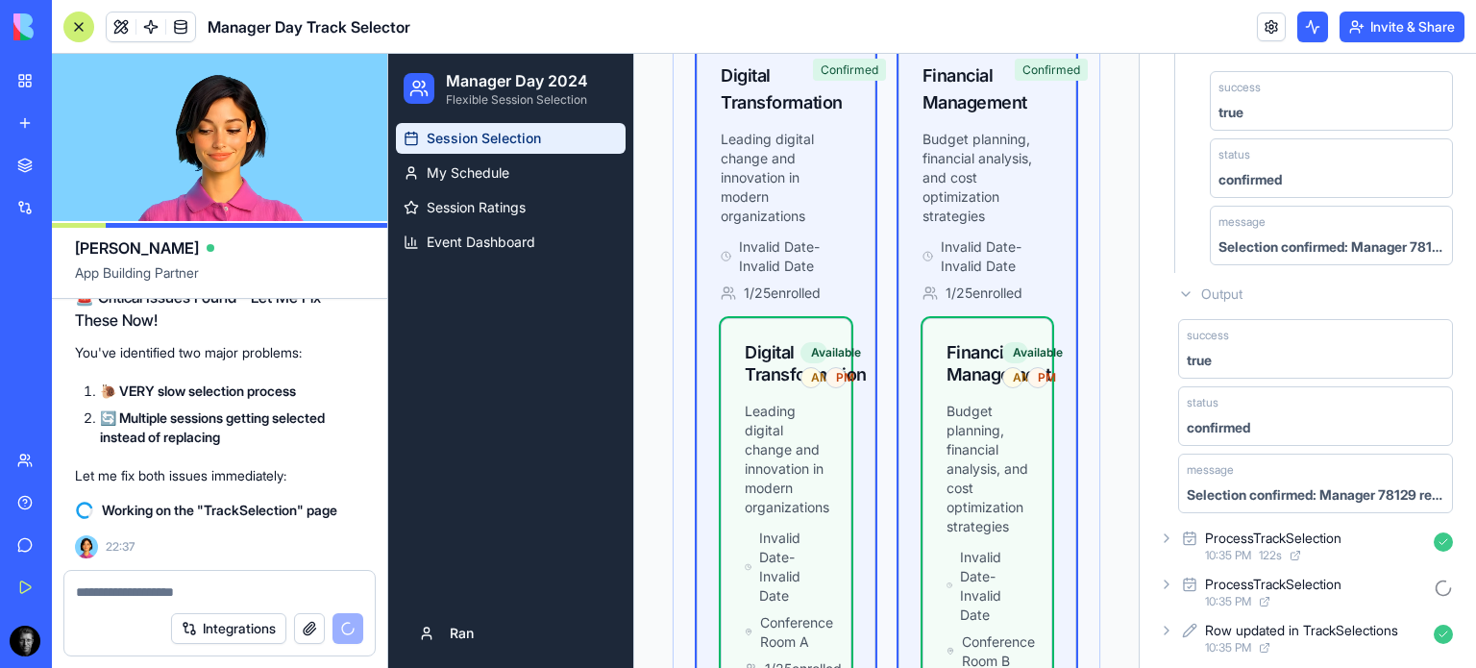
click at [1338, 488] on div "Selection confirmed: Manager 78129 registered for Track 79944 (Innovation & Cre…" at bounding box center [1316, 494] width 258 height 19
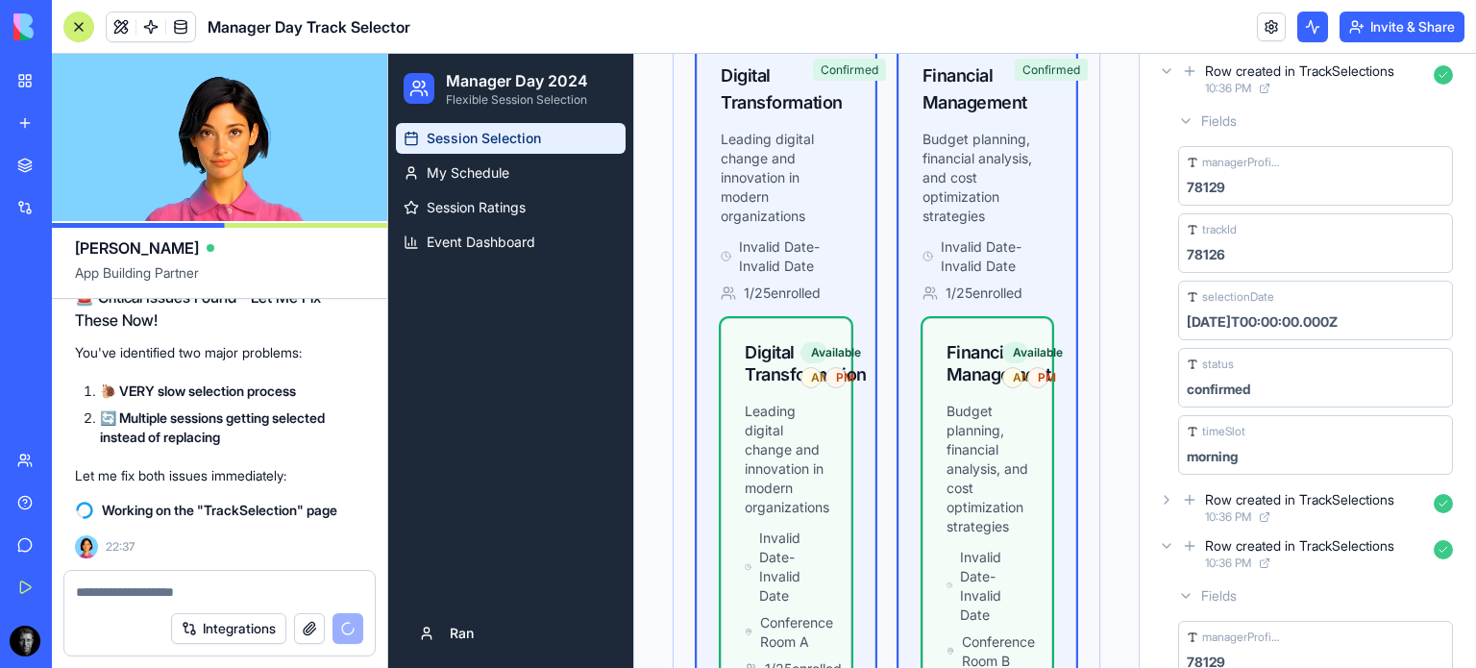
scroll to position [0, 0]
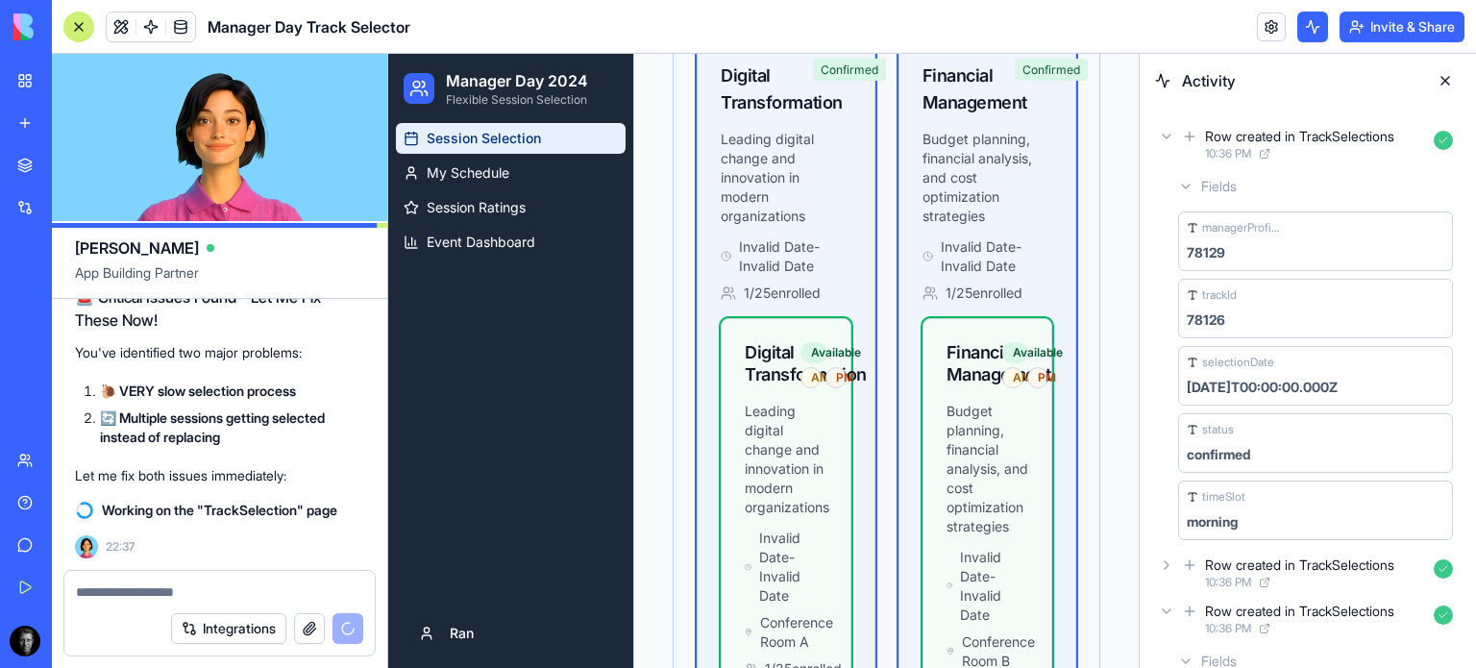
click at [1300, 27] on button at bounding box center [1312, 27] width 31 height 31
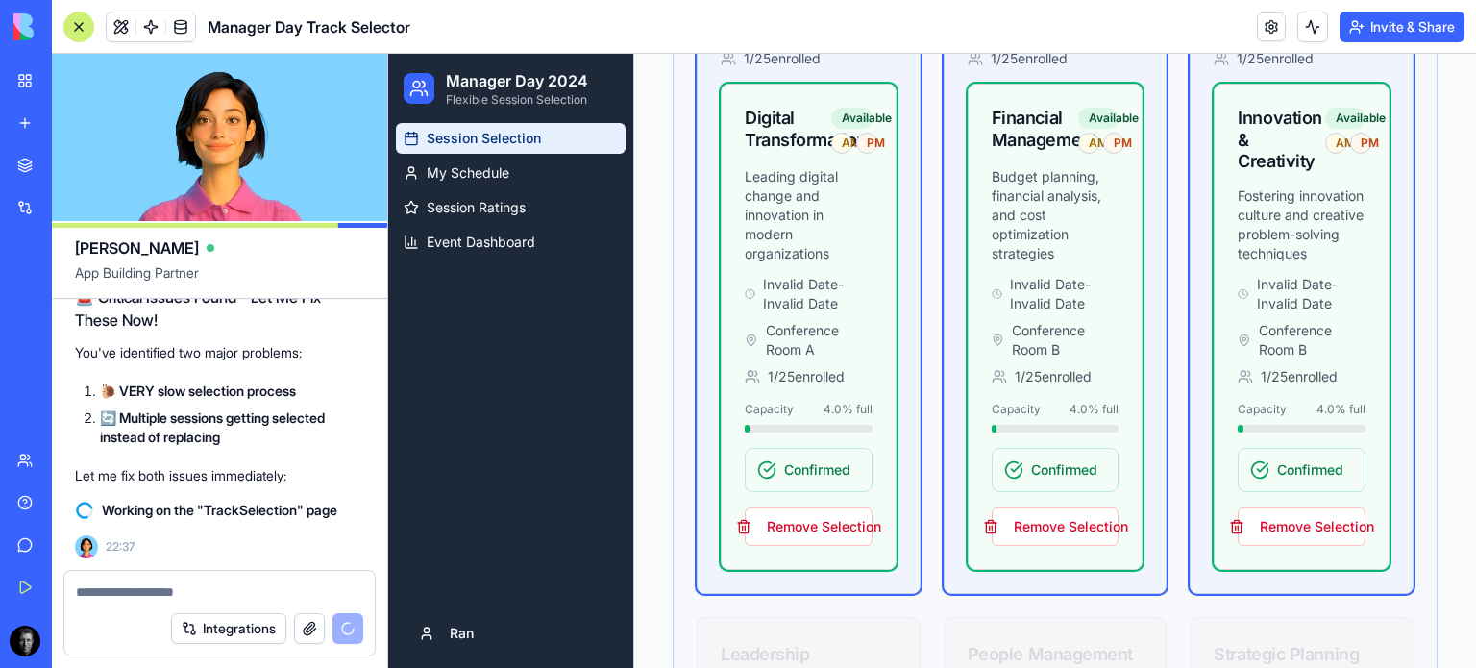
click at [1314, 21] on button at bounding box center [1312, 27] width 31 height 31
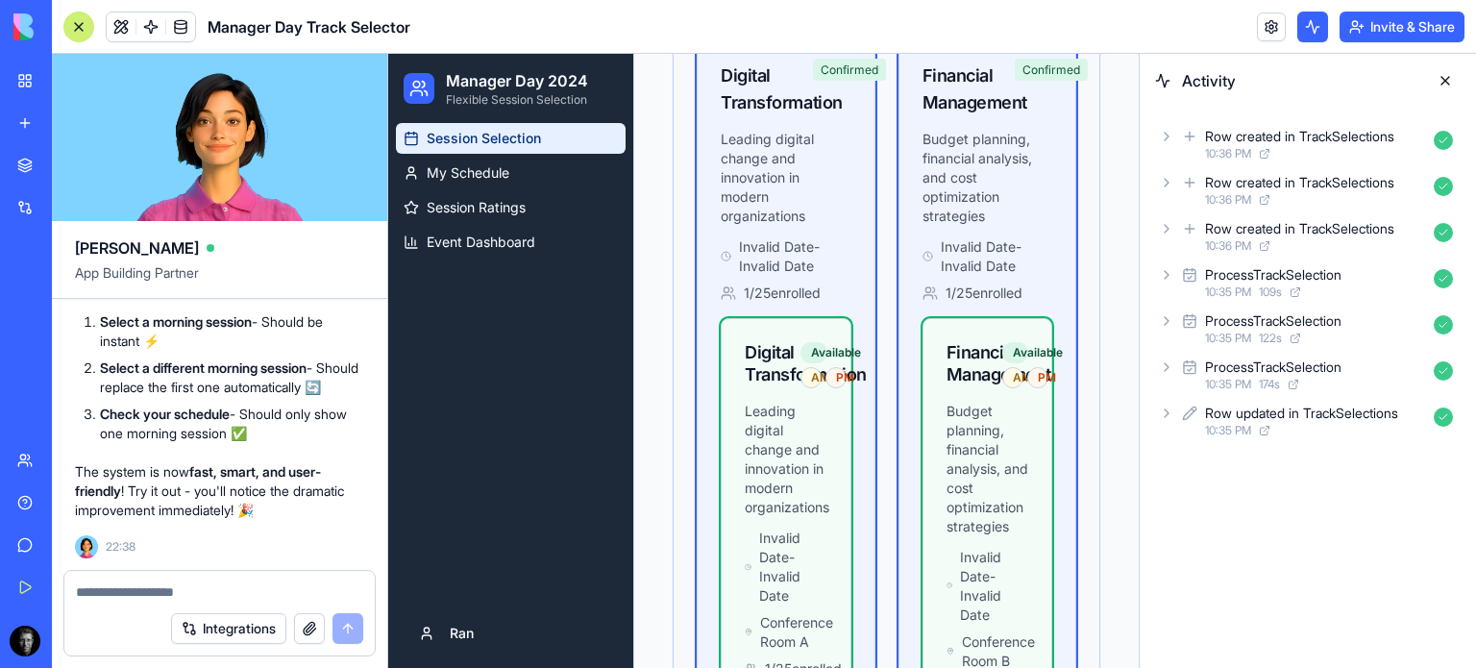
scroll to position [38547, 0]
click at [73, 20] on div at bounding box center [78, 27] width 31 height 31
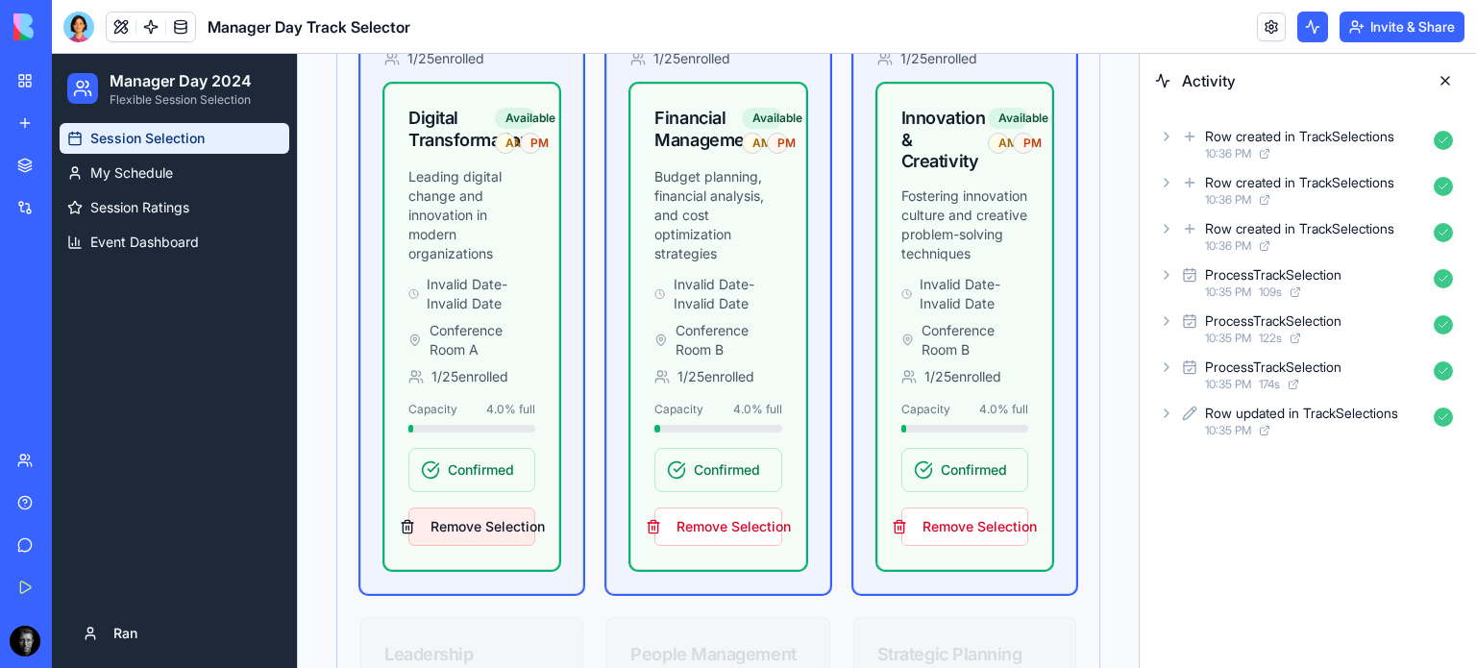
click at [483, 528] on button "Remove Selection" at bounding box center [471, 526] width 127 height 38
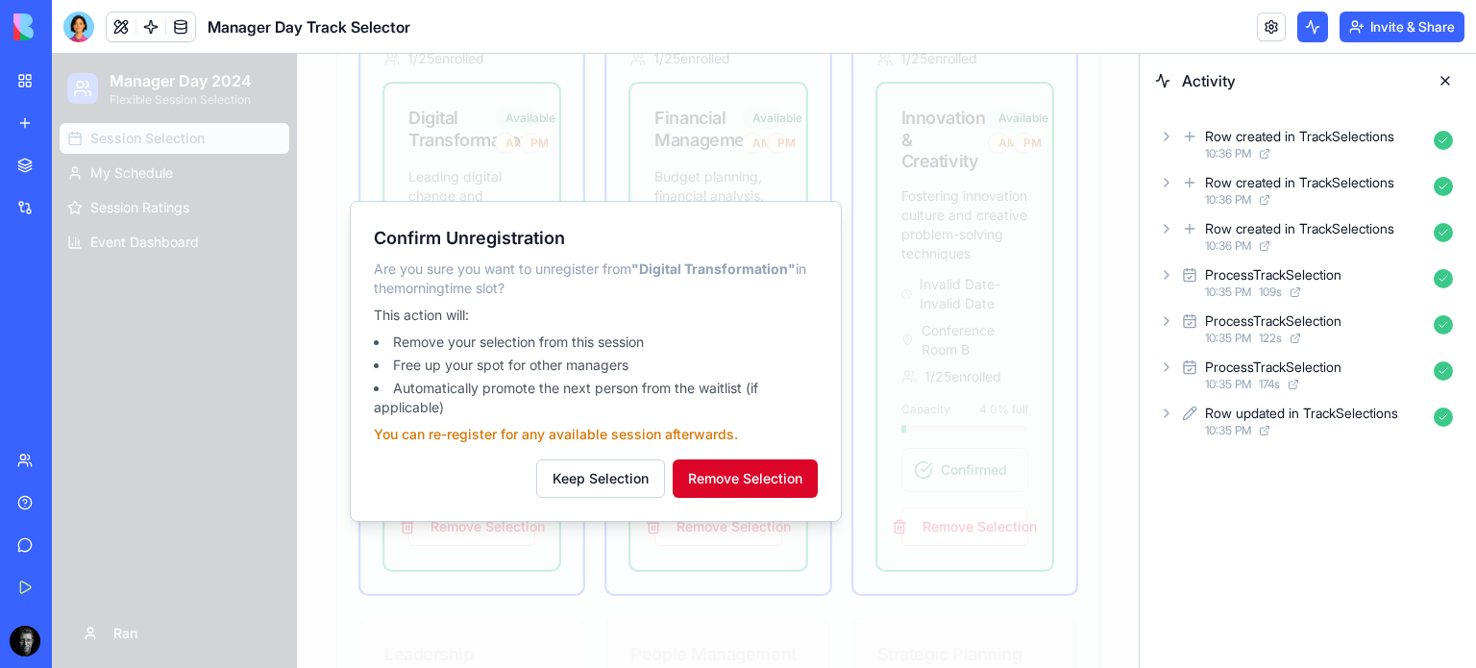
click at [747, 493] on button "Remove Selection" at bounding box center [745, 478] width 145 height 38
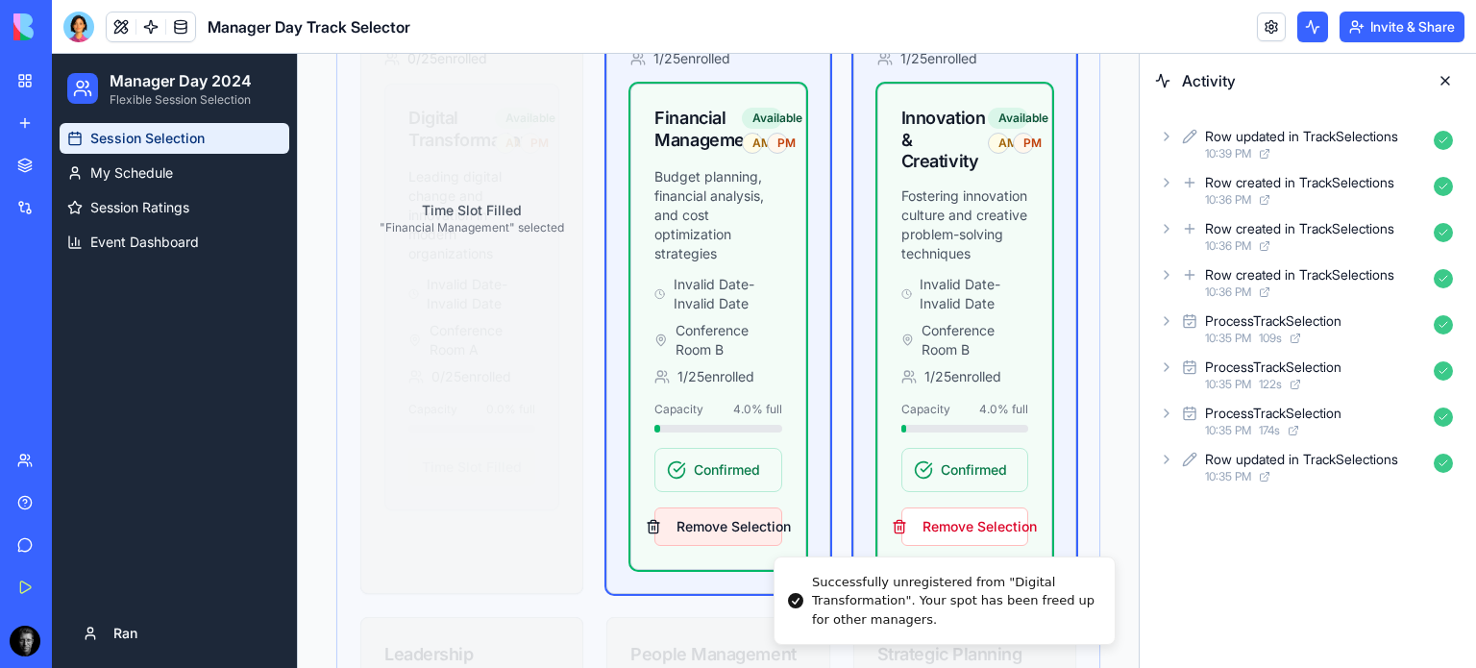
click at [710, 533] on button "Remove Selection" at bounding box center [717, 526] width 127 height 38
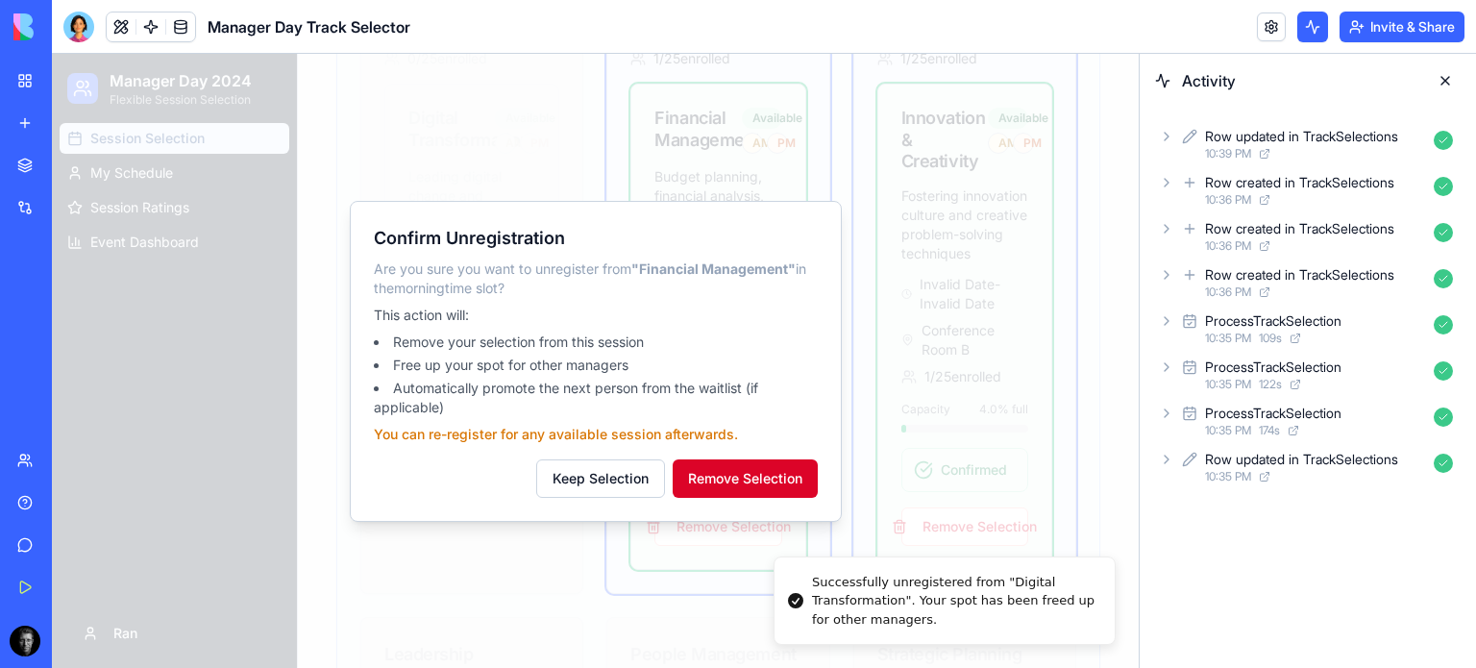
click at [752, 492] on button "Remove Selection" at bounding box center [745, 478] width 145 height 38
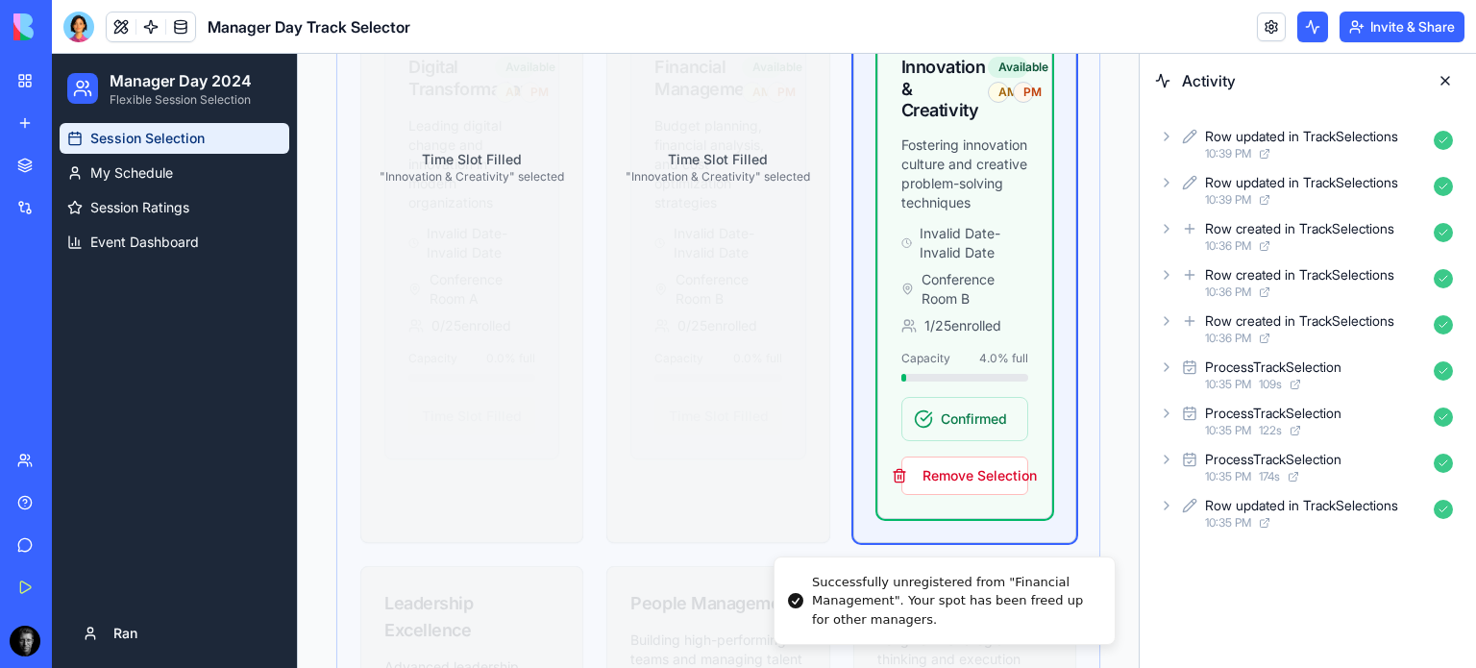
scroll to position [1425, 0]
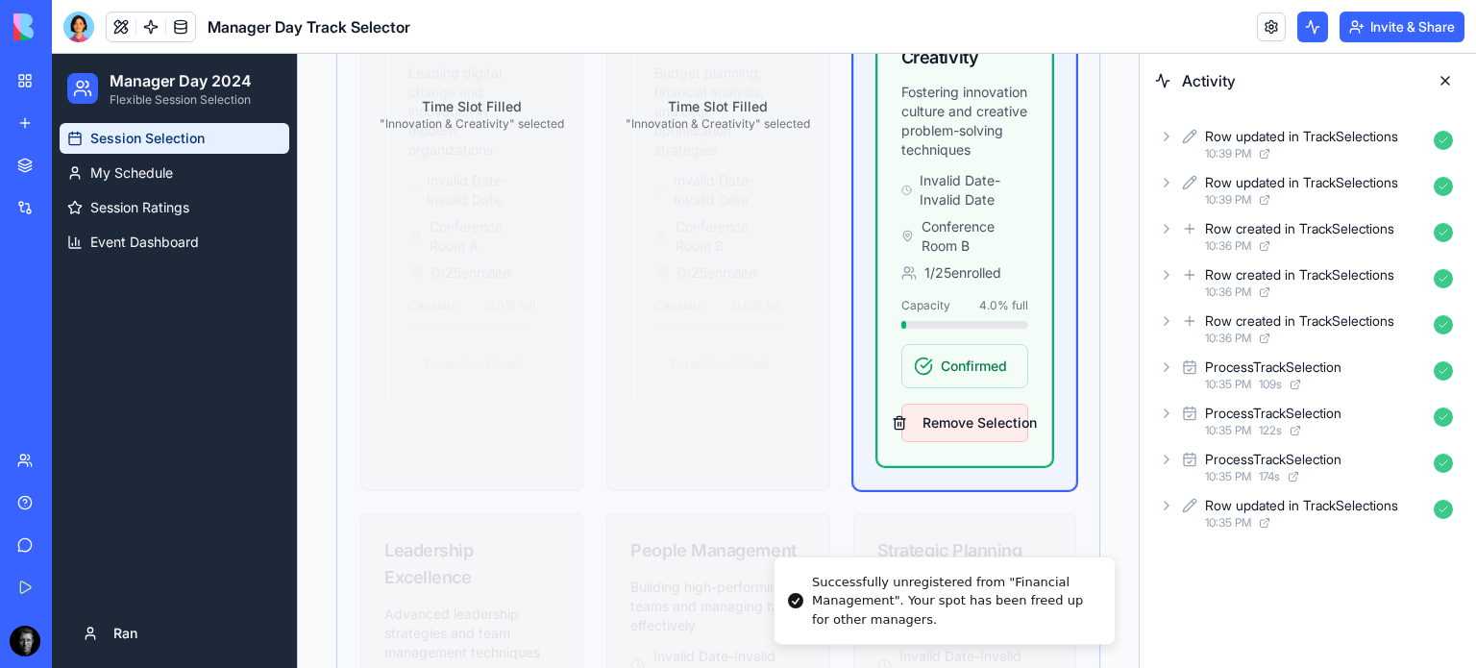
click at [976, 442] on button "Remove Selection" at bounding box center [964, 423] width 127 height 38
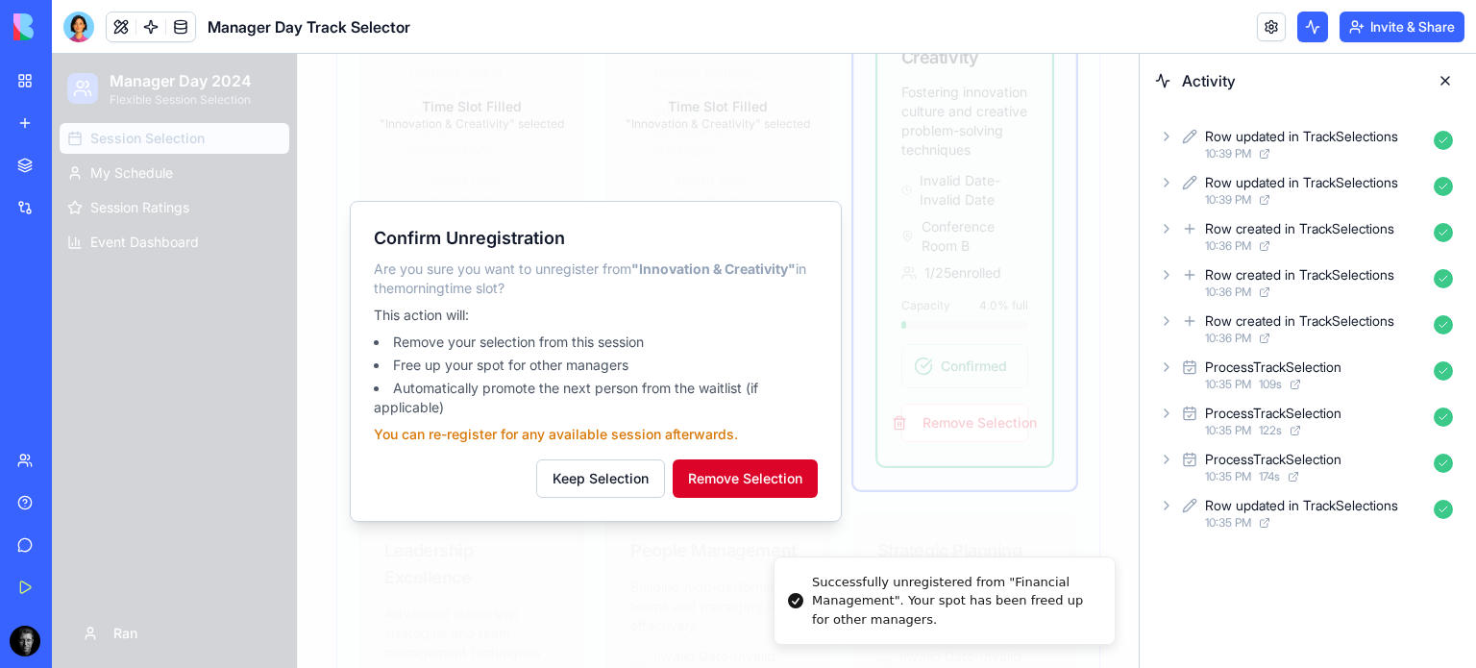
click at [763, 480] on button "Remove Selection" at bounding box center [745, 478] width 145 height 38
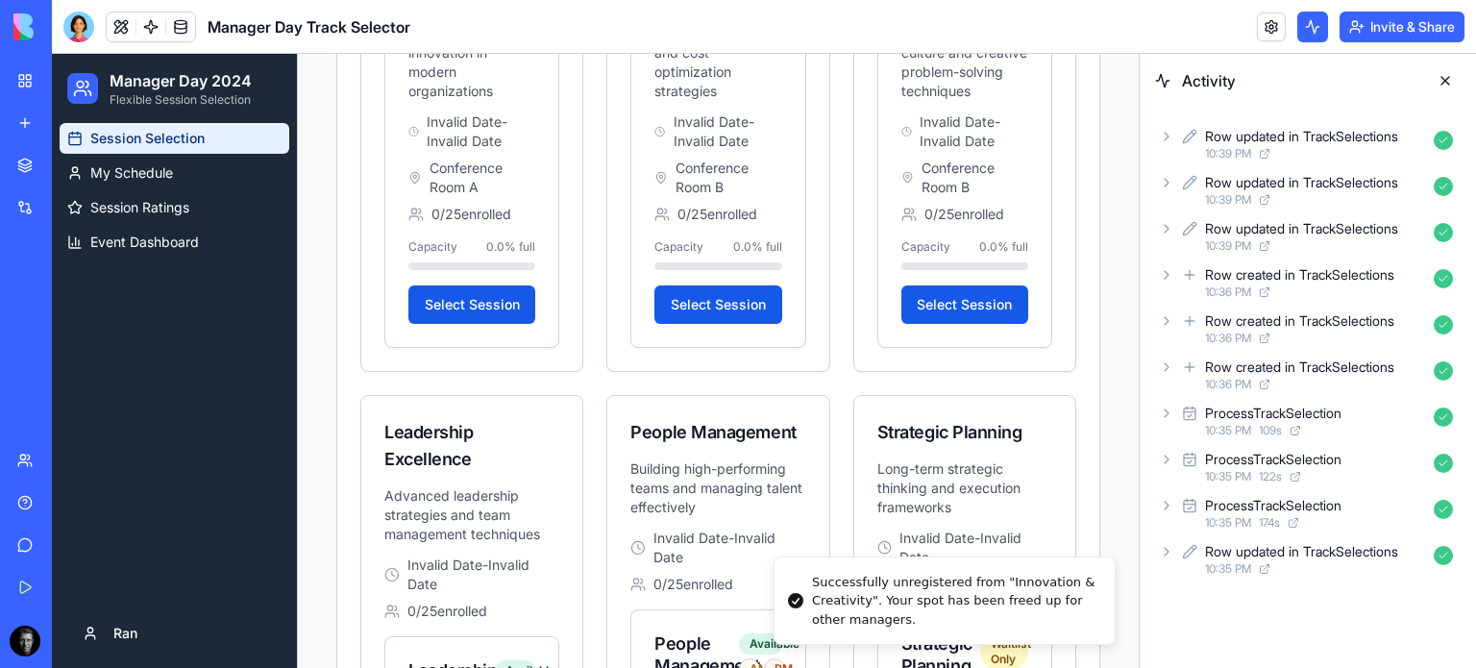
scroll to position [1246, 0]
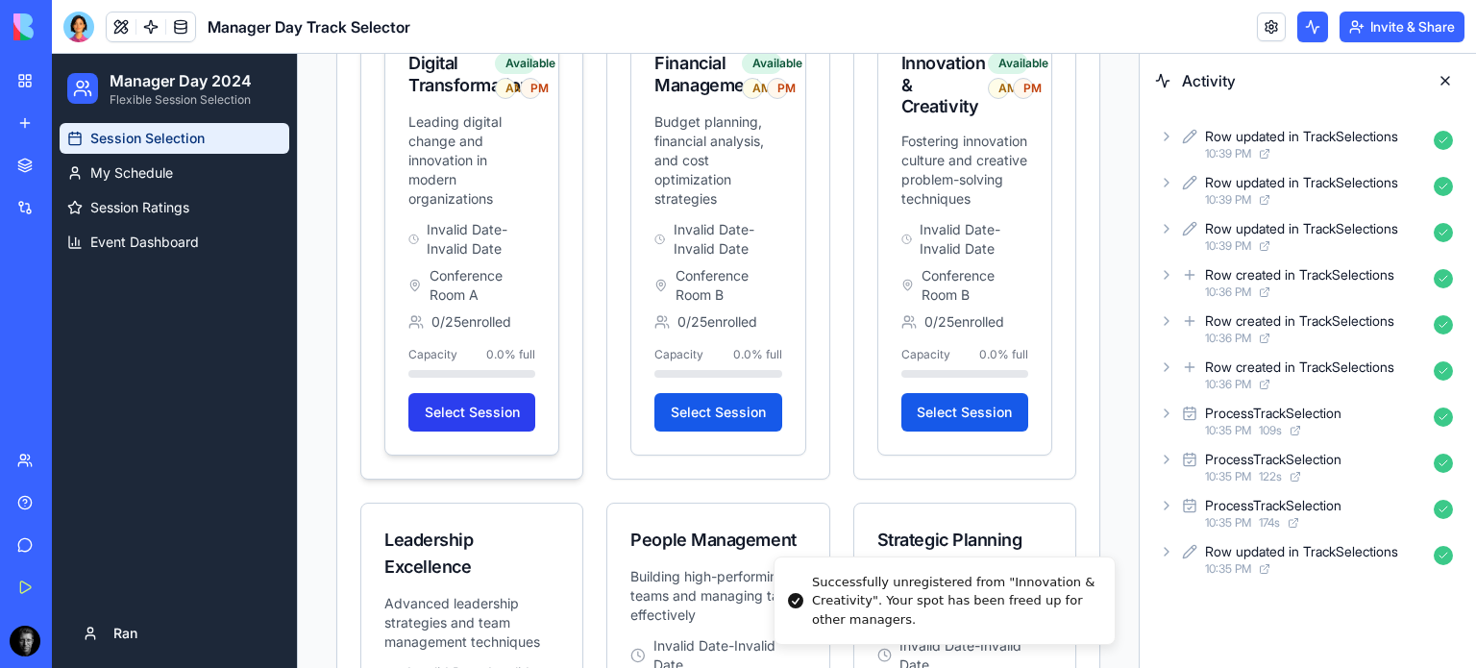
click at [477, 408] on button "Select Session" at bounding box center [471, 412] width 127 height 38
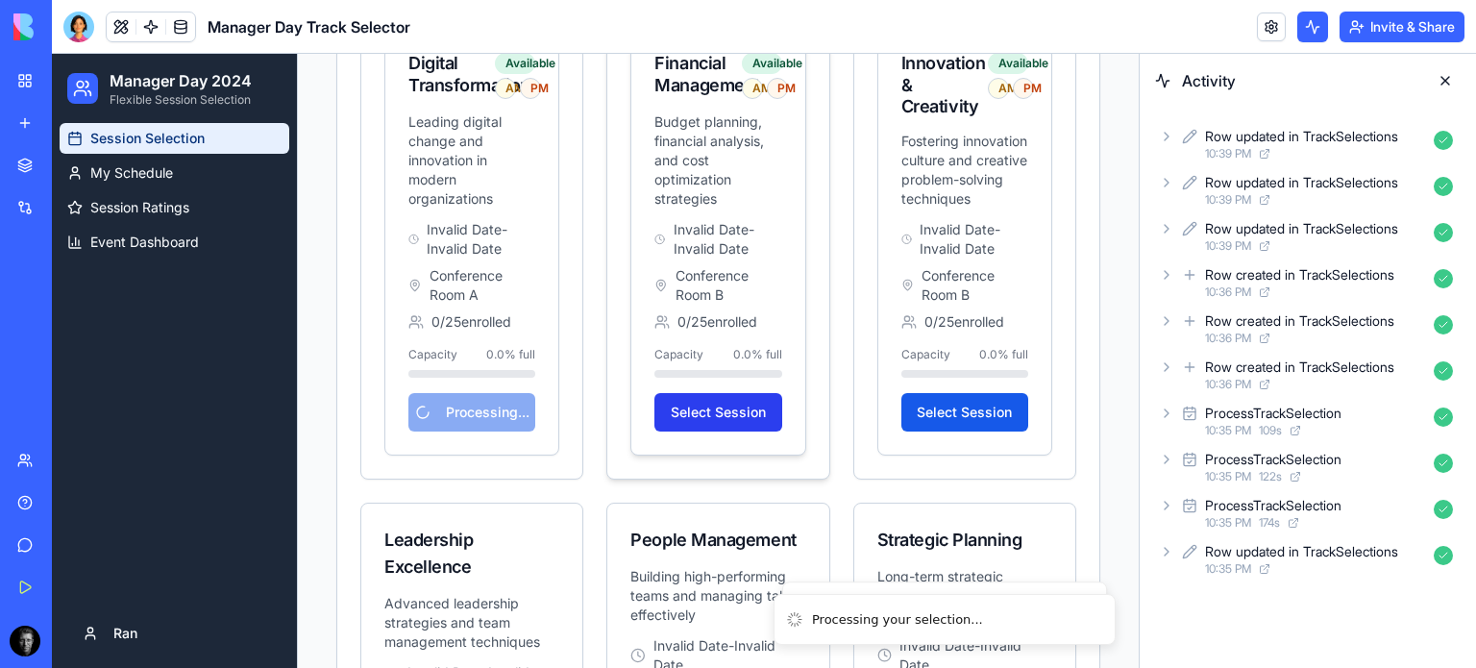
click at [724, 413] on button "Select Session" at bounding box center [717, 412] width 127 height 38
click at [967, 431] on button "Select Session" at bounding box center [964, 412] width 127 height 38
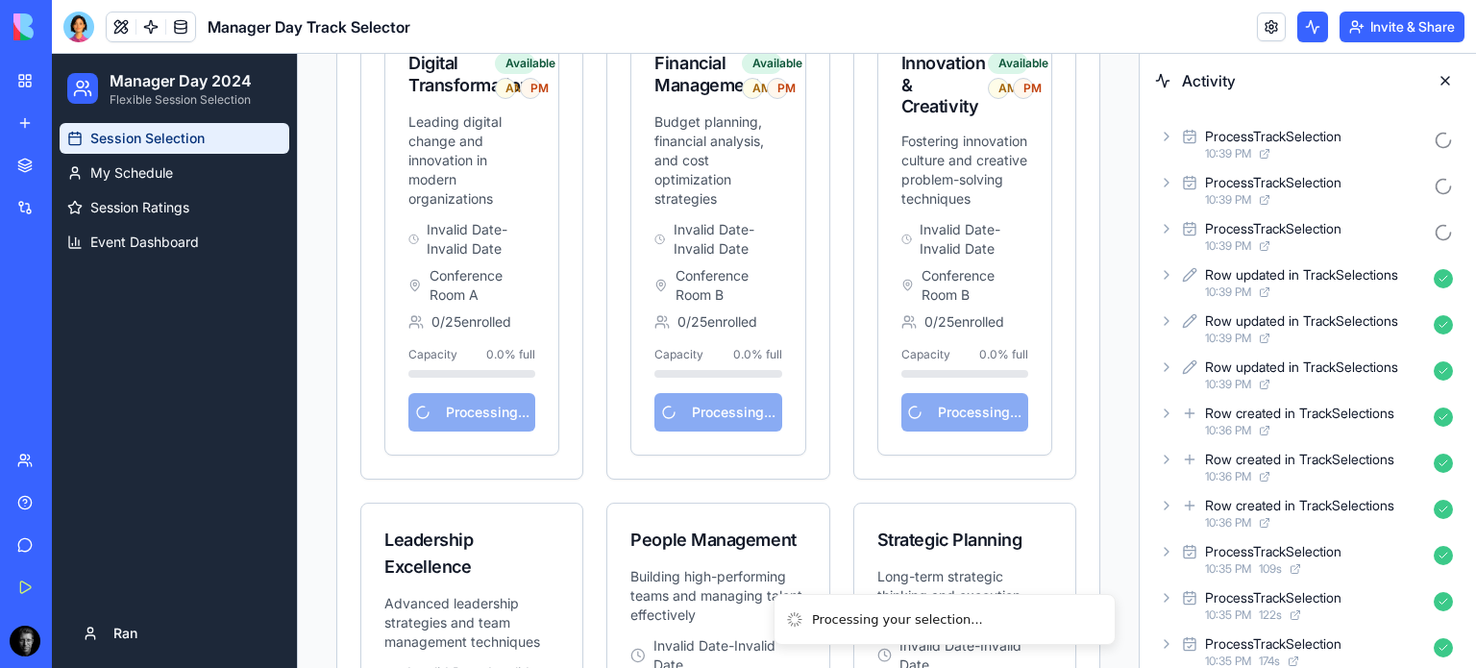
click at [1165, 135] on icon at bounding box center [1166, 136] width 15 height 15
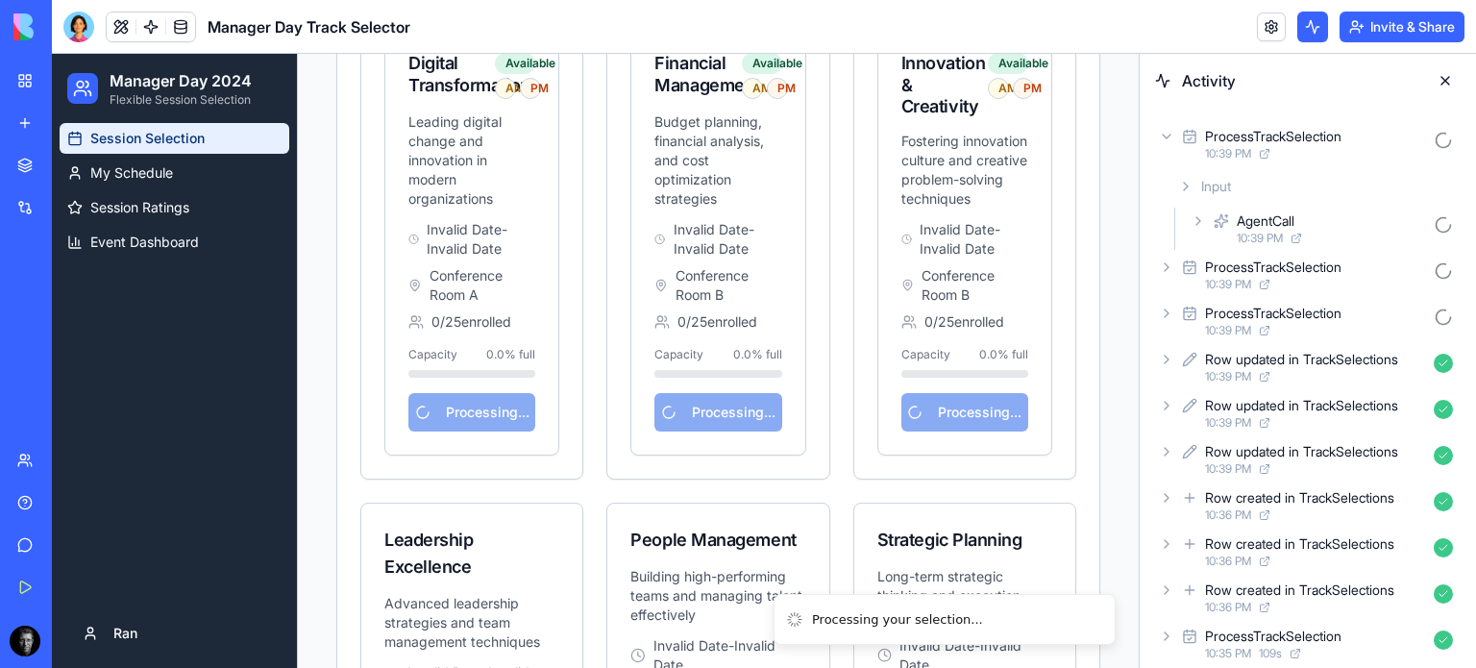
click at [1197, 220] on icon at bounding box center [1197, 220] width 15 height 15
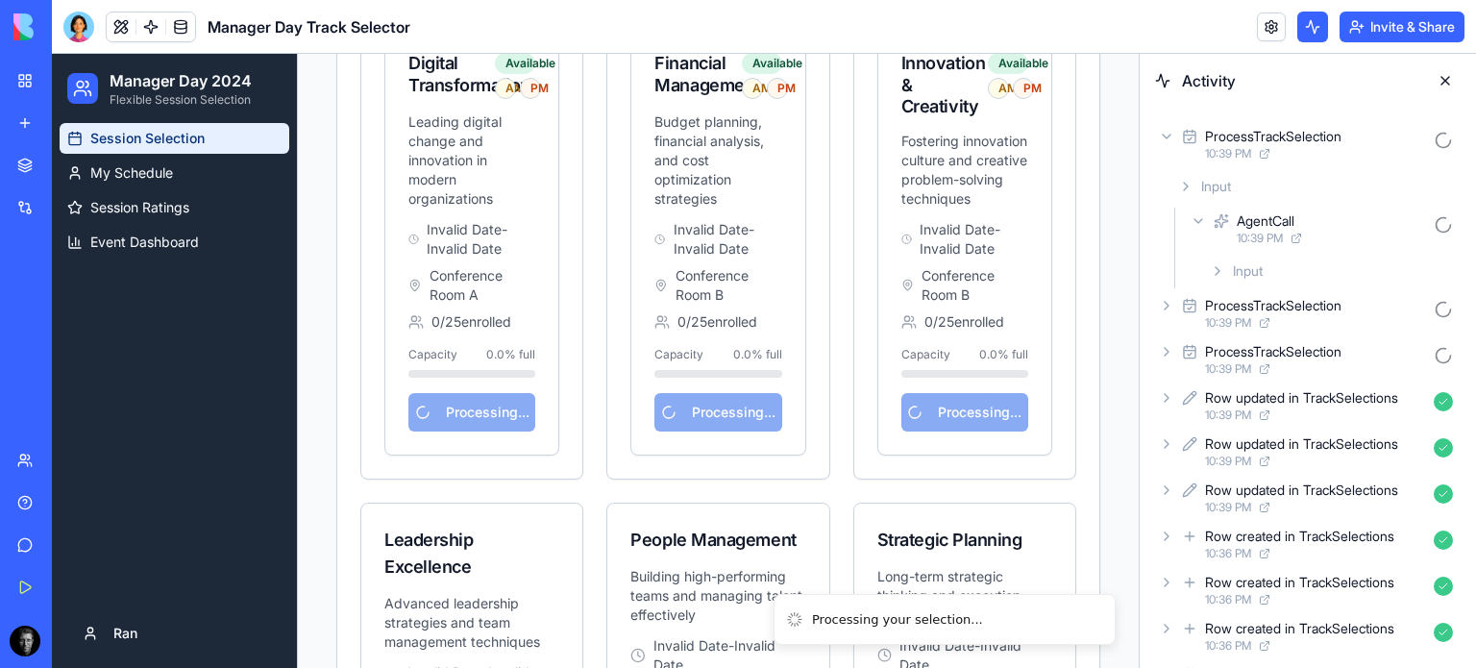
click at [1216, 270] on icon at bounding box center [1217, 270] width 15 height 15
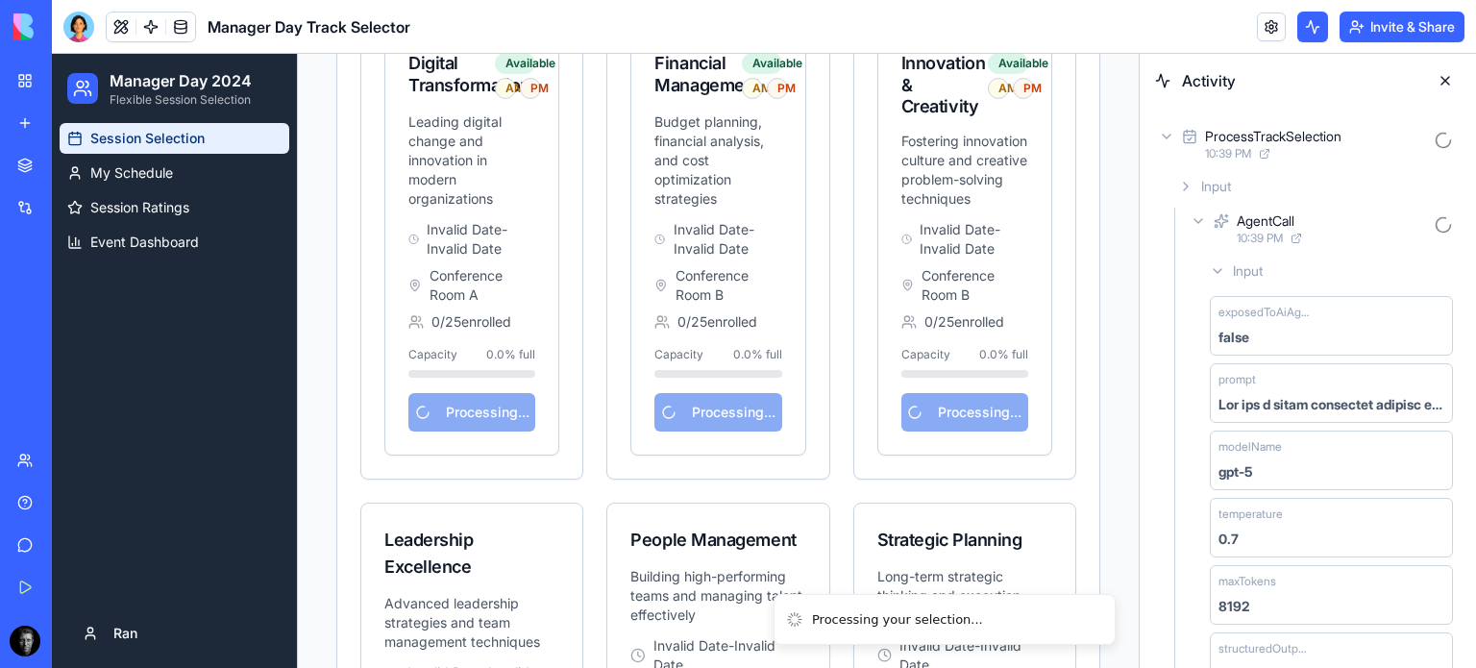
scroll to position [281, 0]
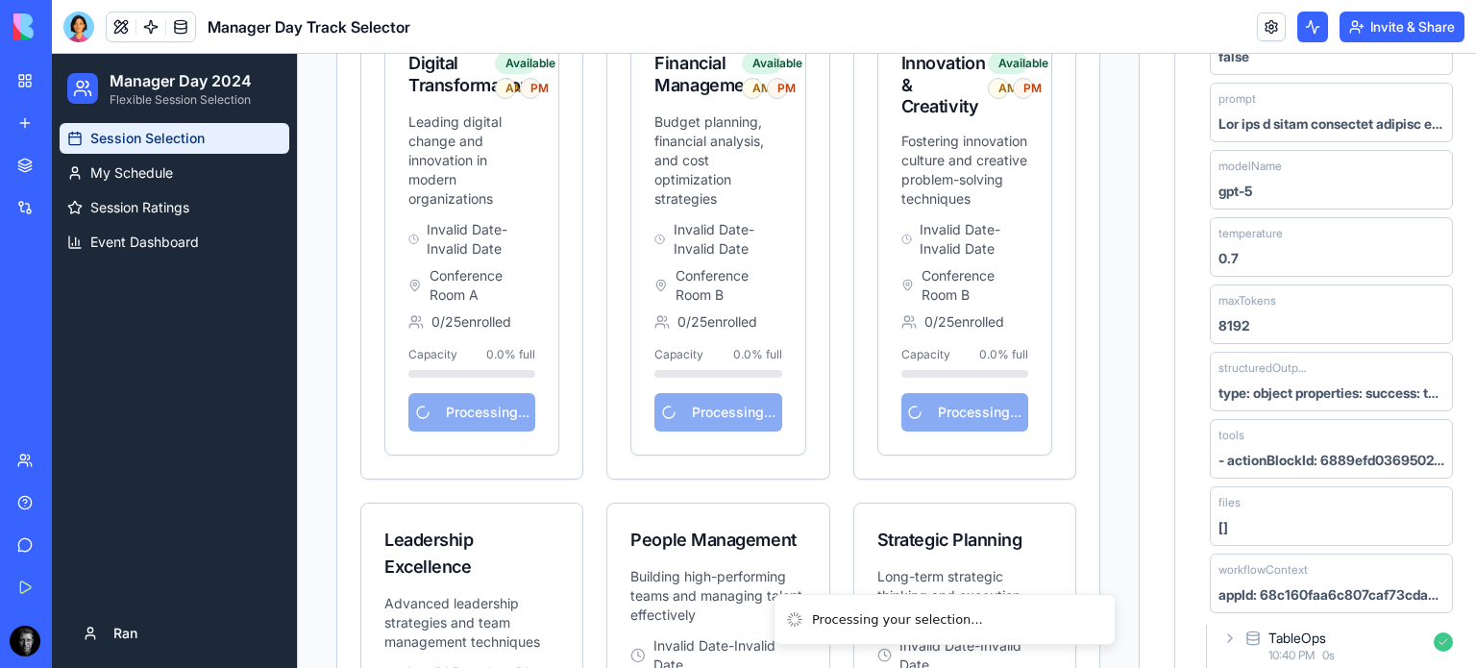
click at [1338, 454] on div "- actionBlockId: 6889efd036950200cc6dd9e9&68c16117989e42d3b29570a4&get-all inte…" at bounding box center [1331, 460] width 226 height 19
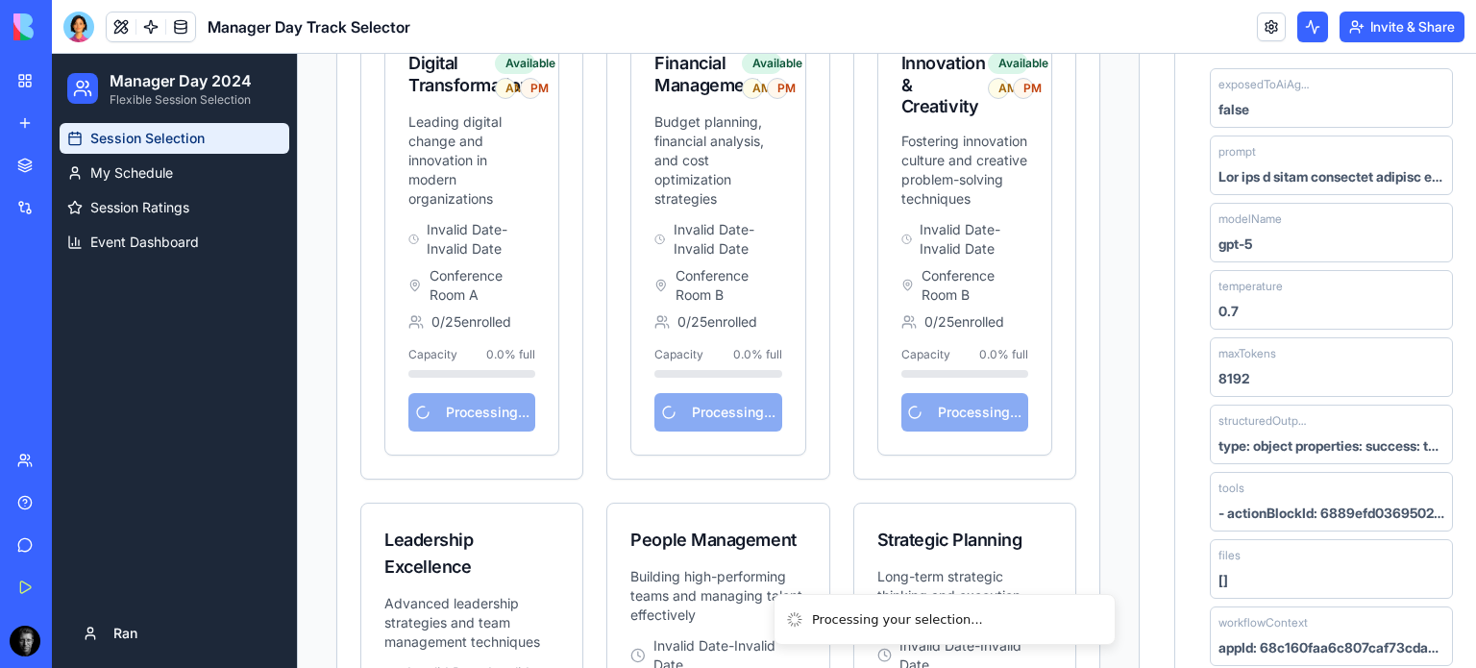
scroll to position [0, 0]
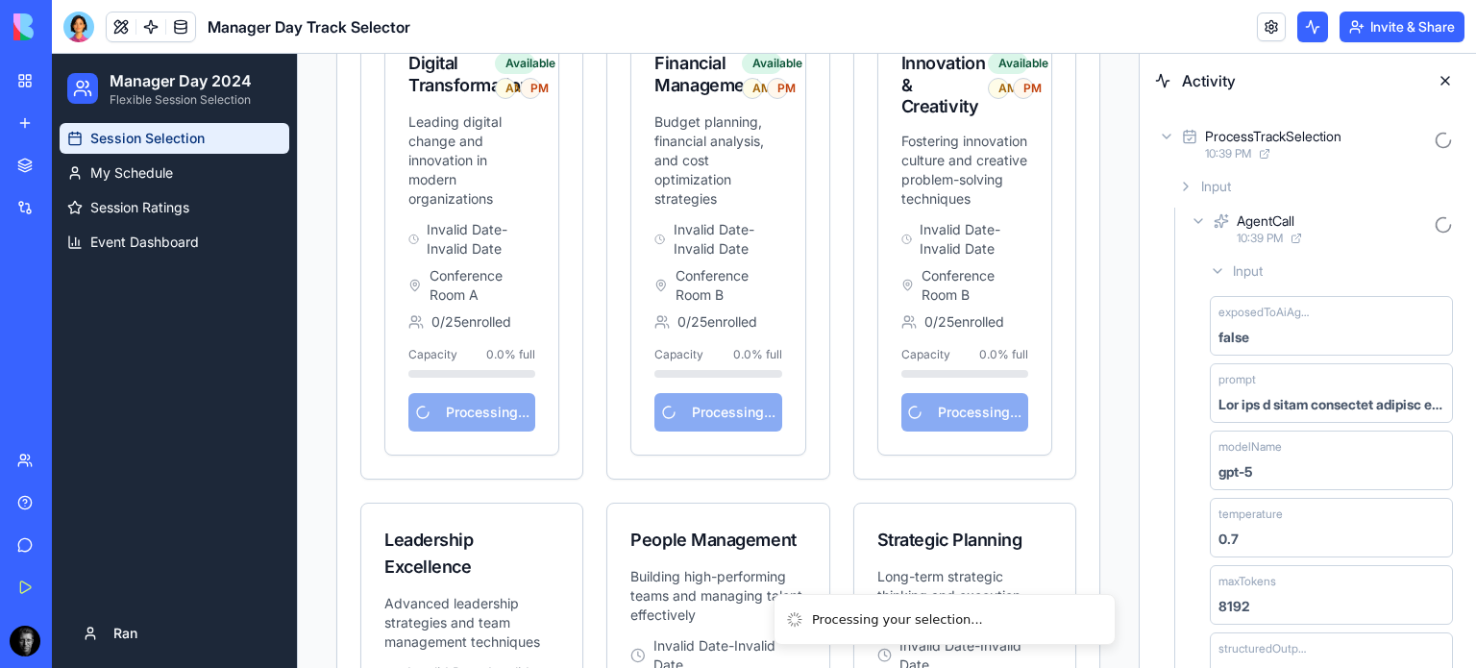
click at [1448, 84] on button at bounding box center [1445, 80] width 31 height 31
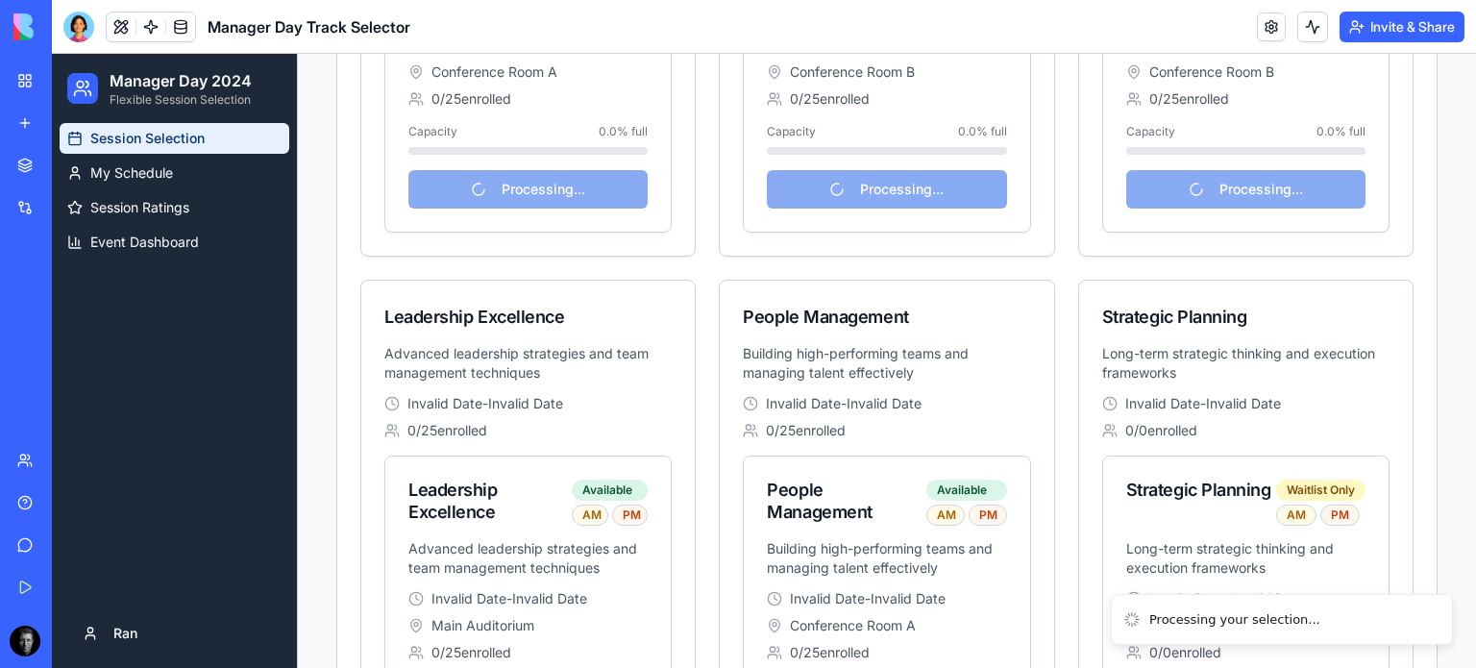
click at [77, 34] on body "BETA My Workspace New app Marketplace Integrations Recent Manager Day Track Sel…" at bounding box center [738, 334] width 1476 height 668
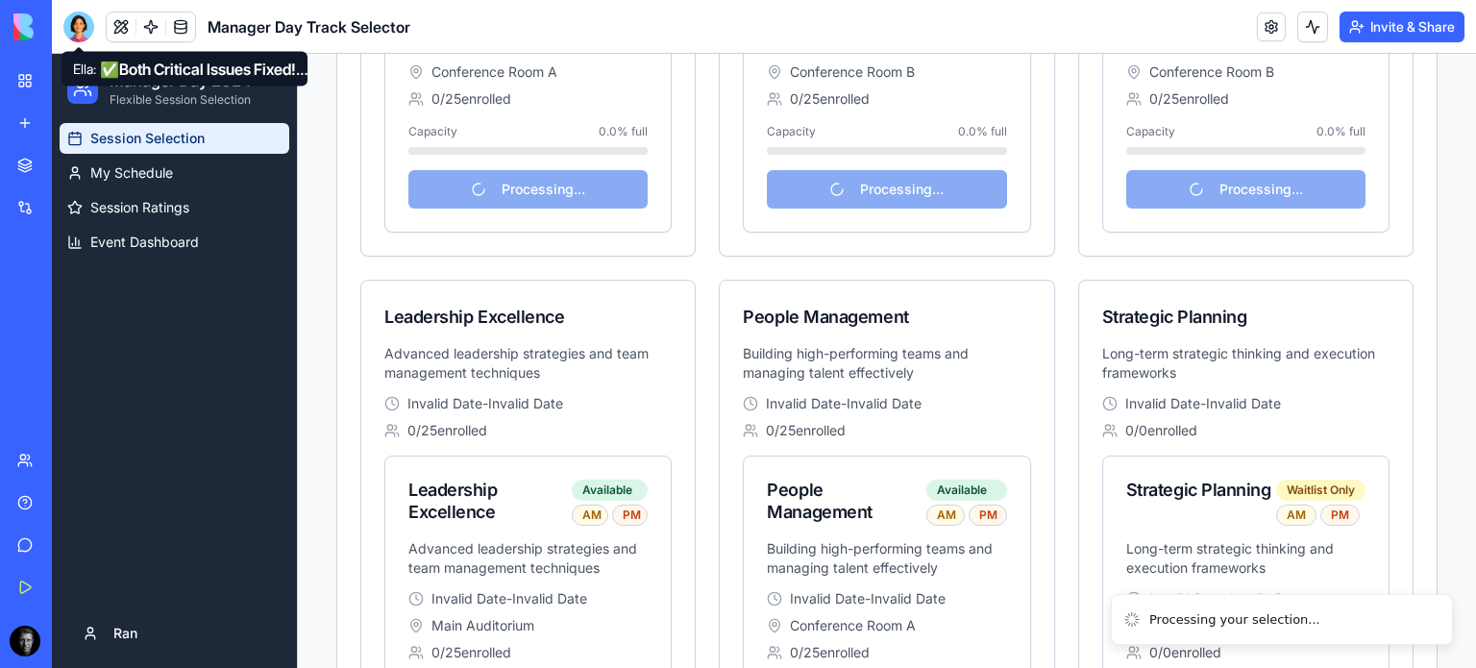
click at [78, 47] on icon at bounding box center [78, 53] width 13 height 13
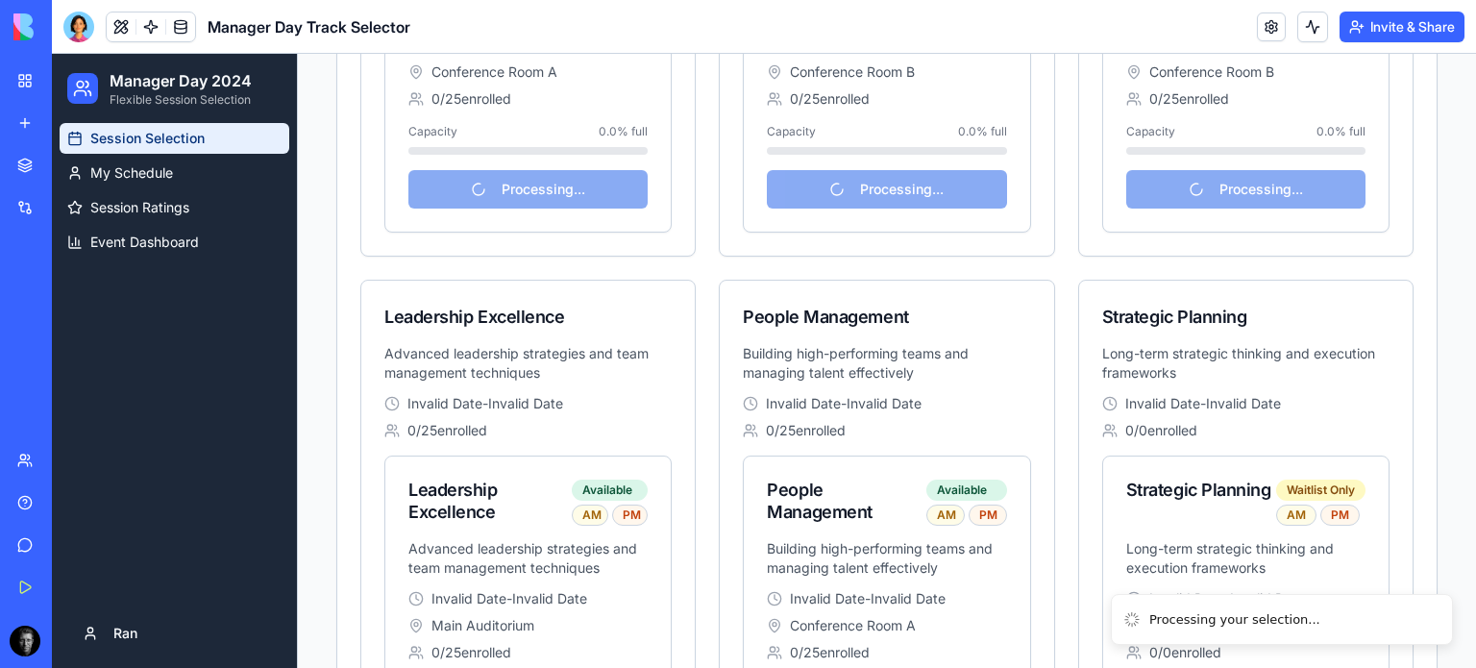
click at [68, 37] on div at bounding box center [78, 27] width 31 height 31
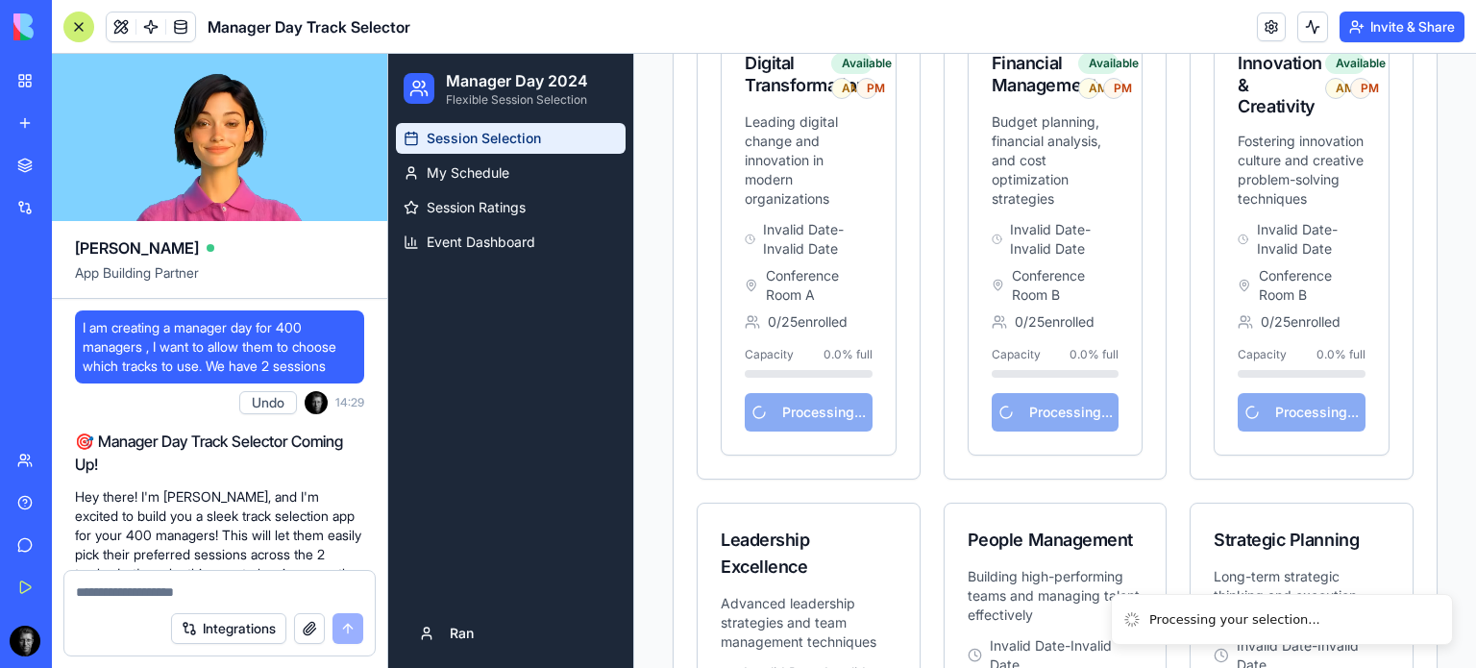
scroll to position [38547, 0]
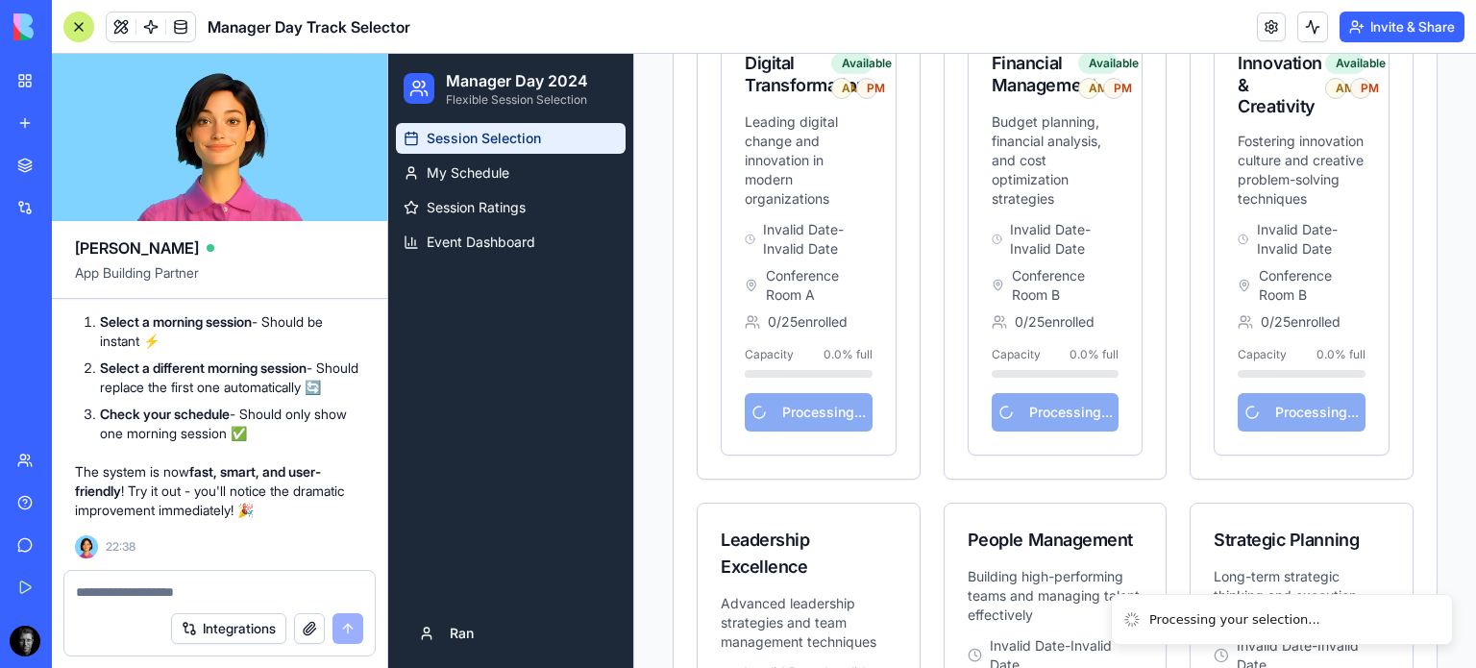
click at [144, 584] on textarea at bounding box center [219, 591] width 287 height 19
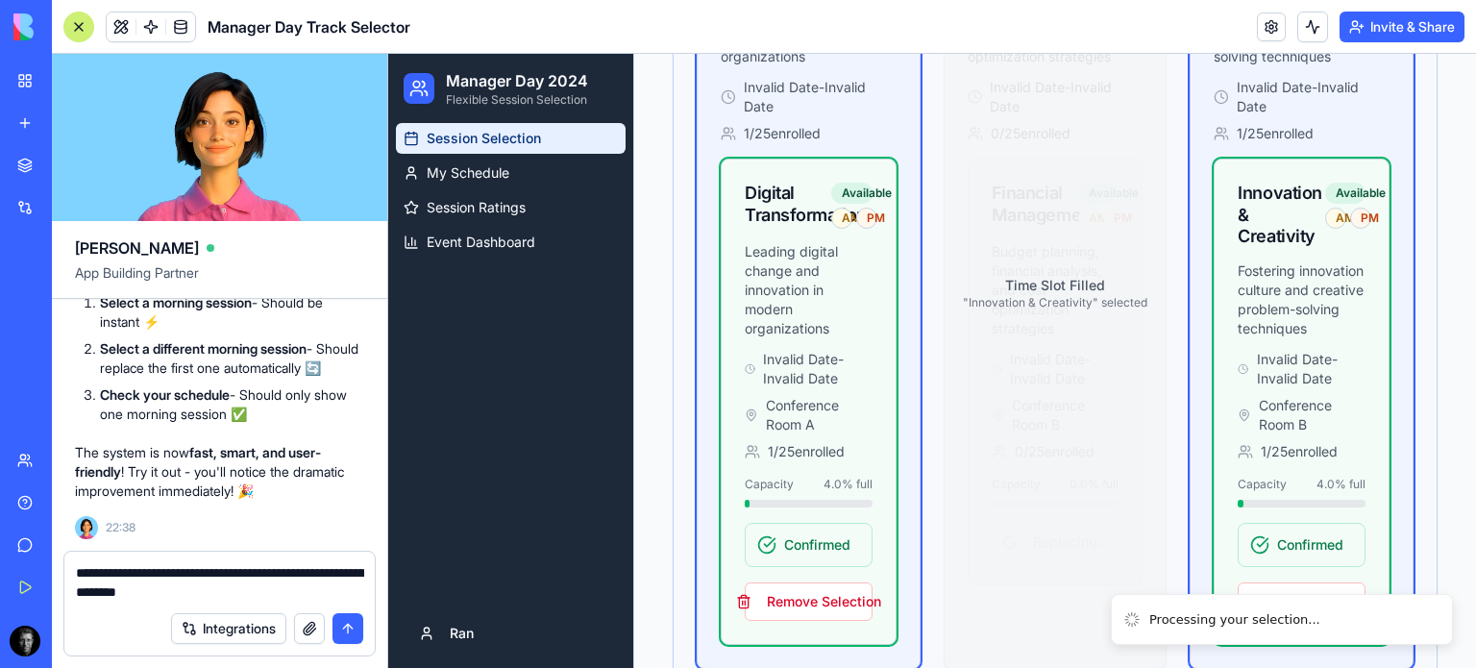
type textarea "**********"
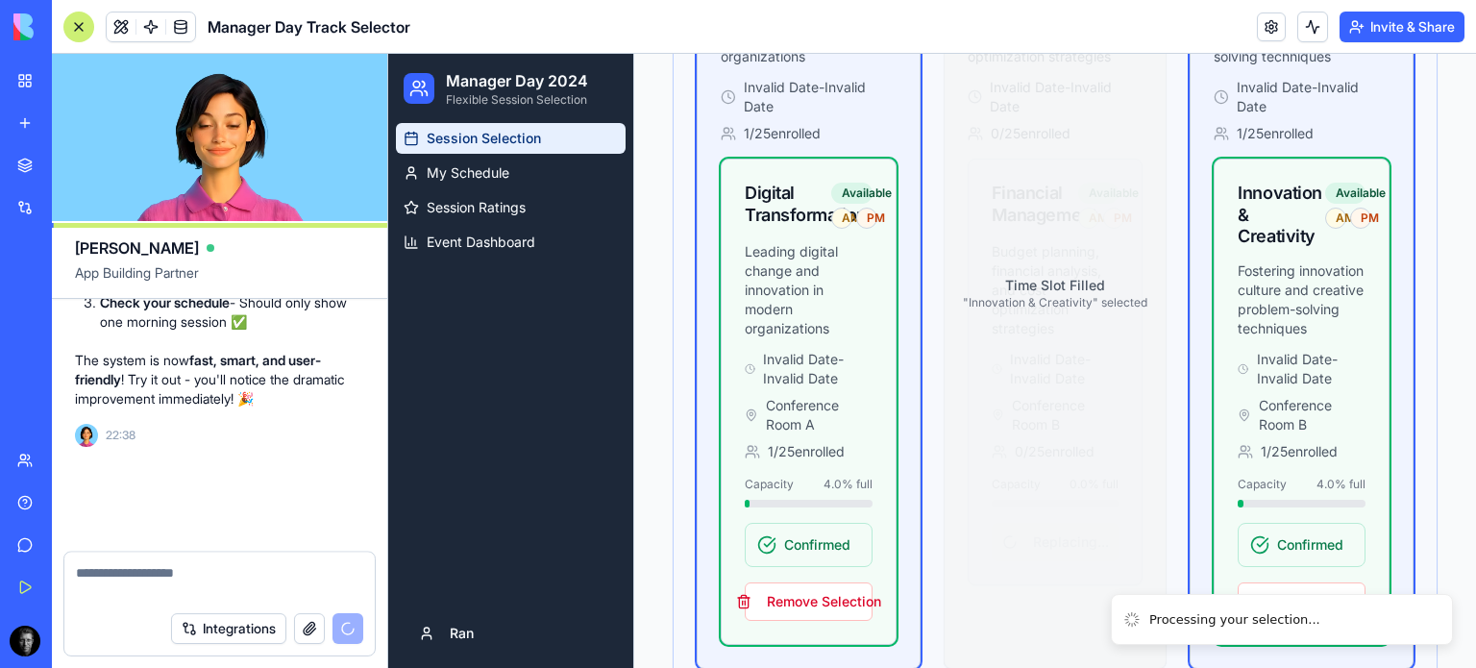
scroll to position [38640, 0]
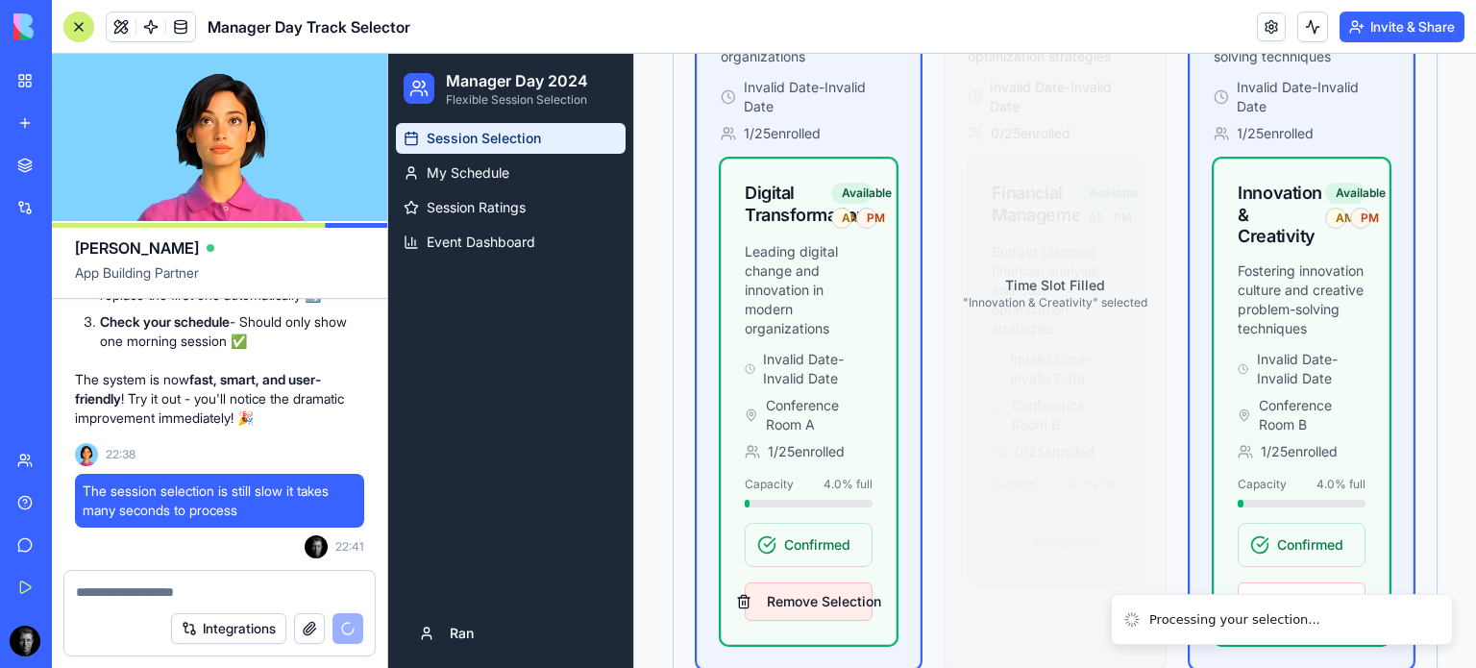
click at [830, 601] on button "Remove Selection" at bounding box center [809, 601] width 128 height 38
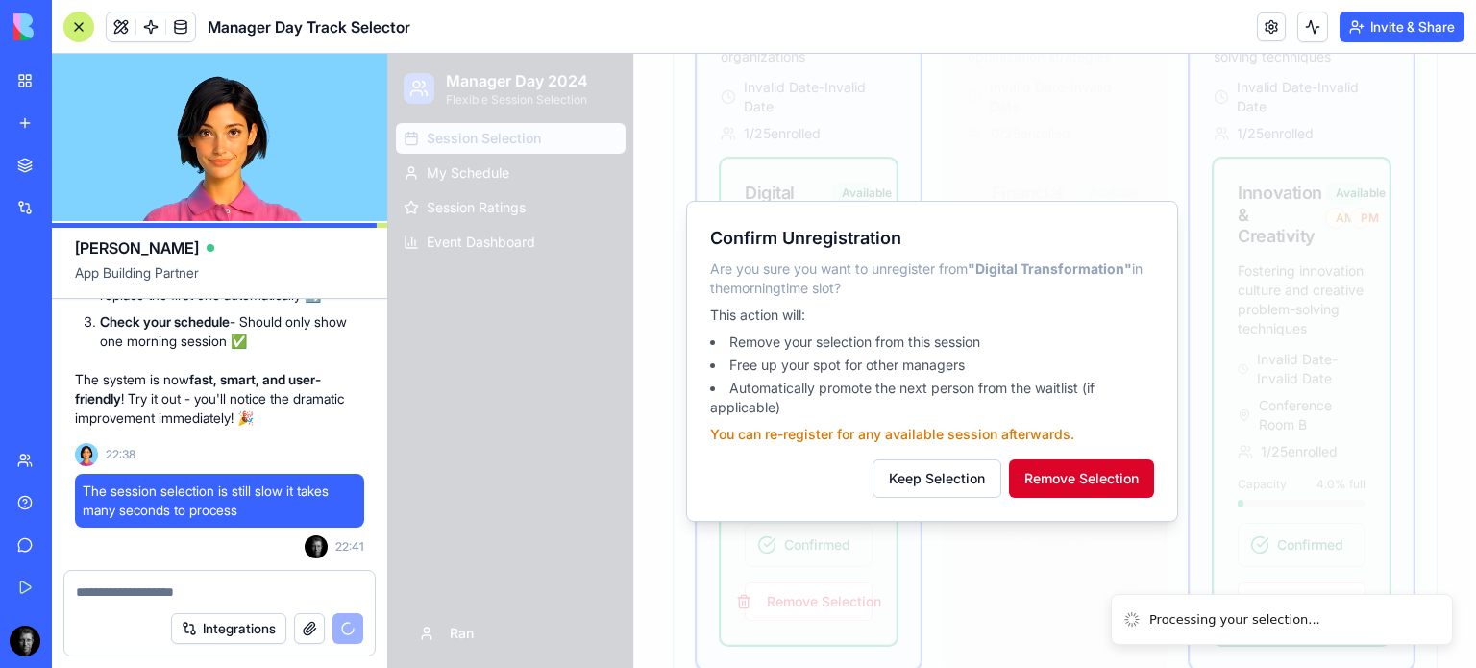
click at [1111, 493] on button "Remove Selection" at bounding box center [1081, 478] width 145 height 38
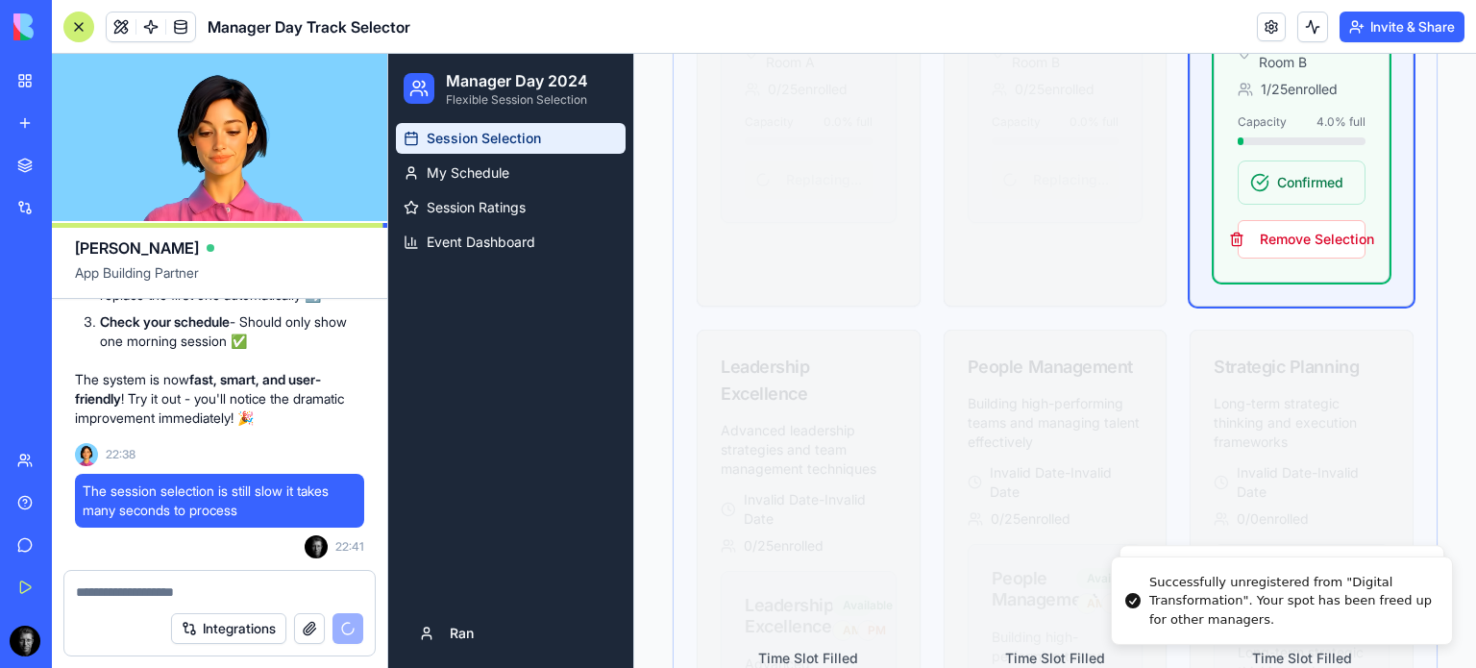
scroll to position [1610, 0]
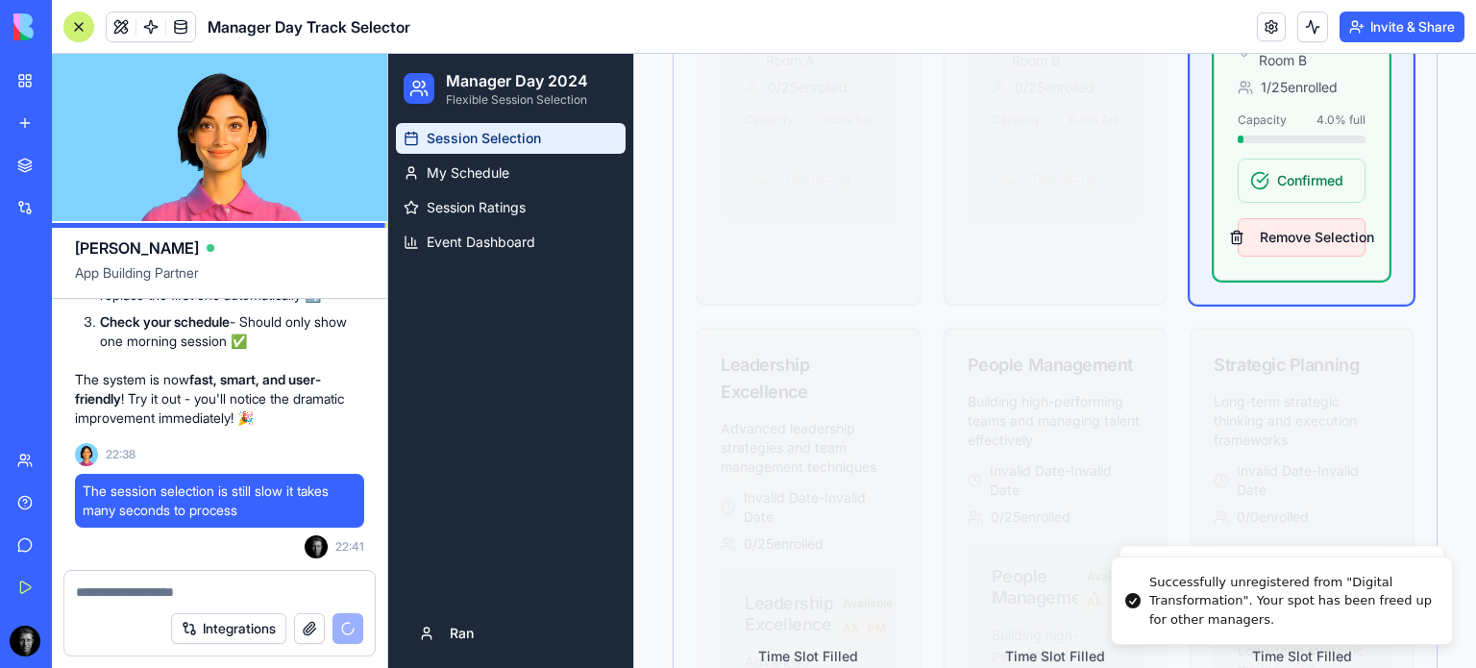
click at [1321, 257] on button "Remove Selection" at bounding box center [1302, 237] width 128 height 38
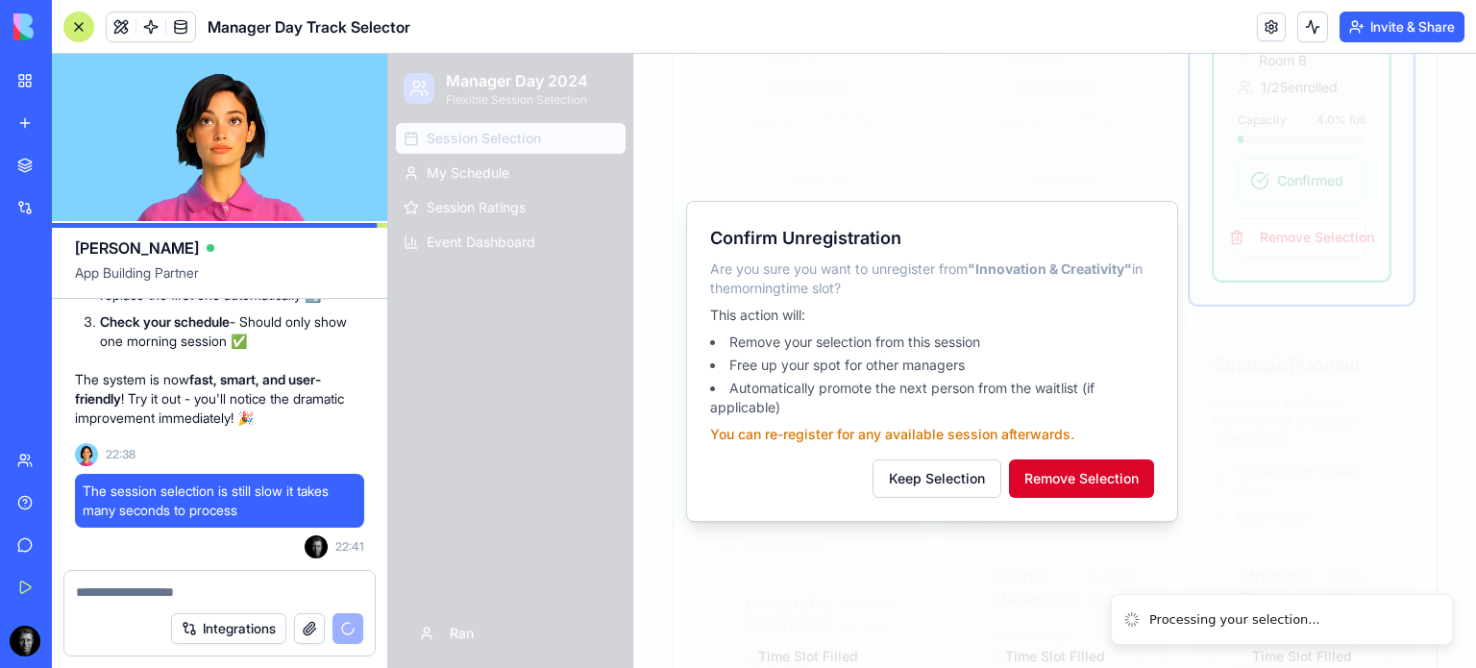
click at [1105, 482] on button "Remove Selection" at bounding box center [1081, 478] width 145 height 38
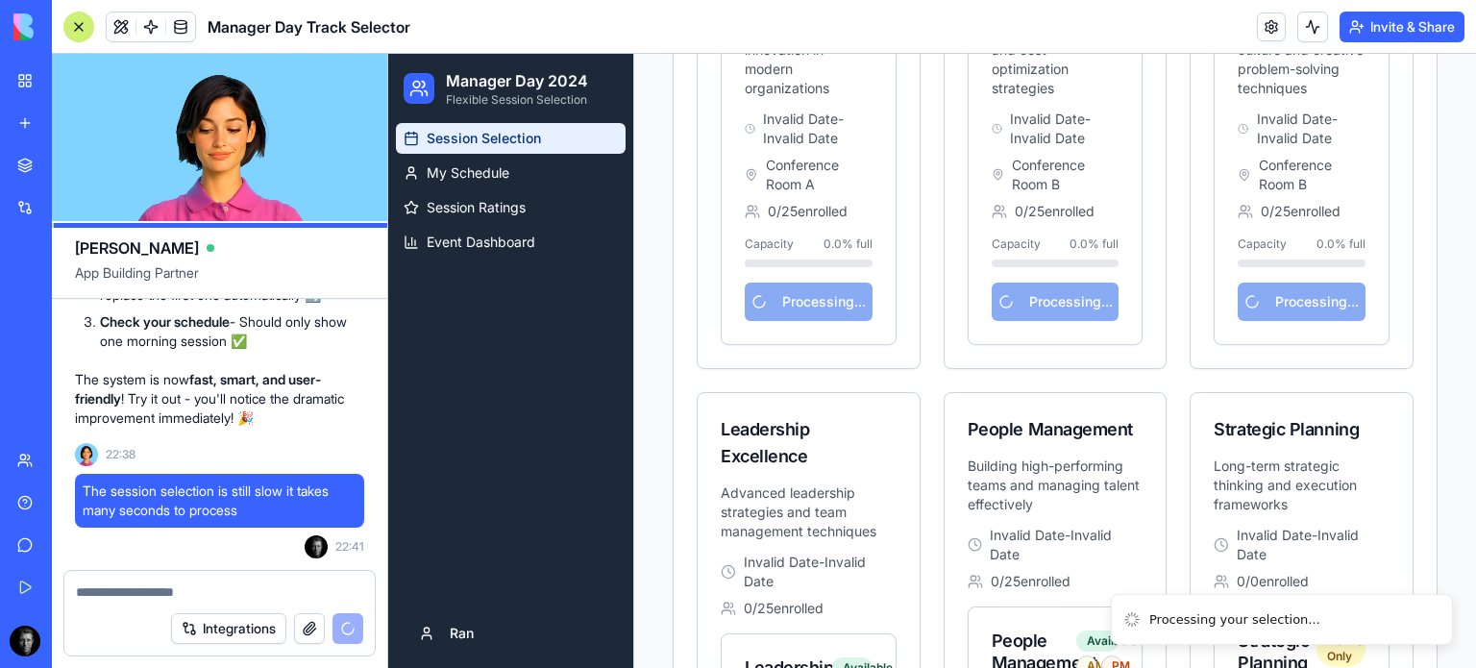
scroll to position [1357, 0]
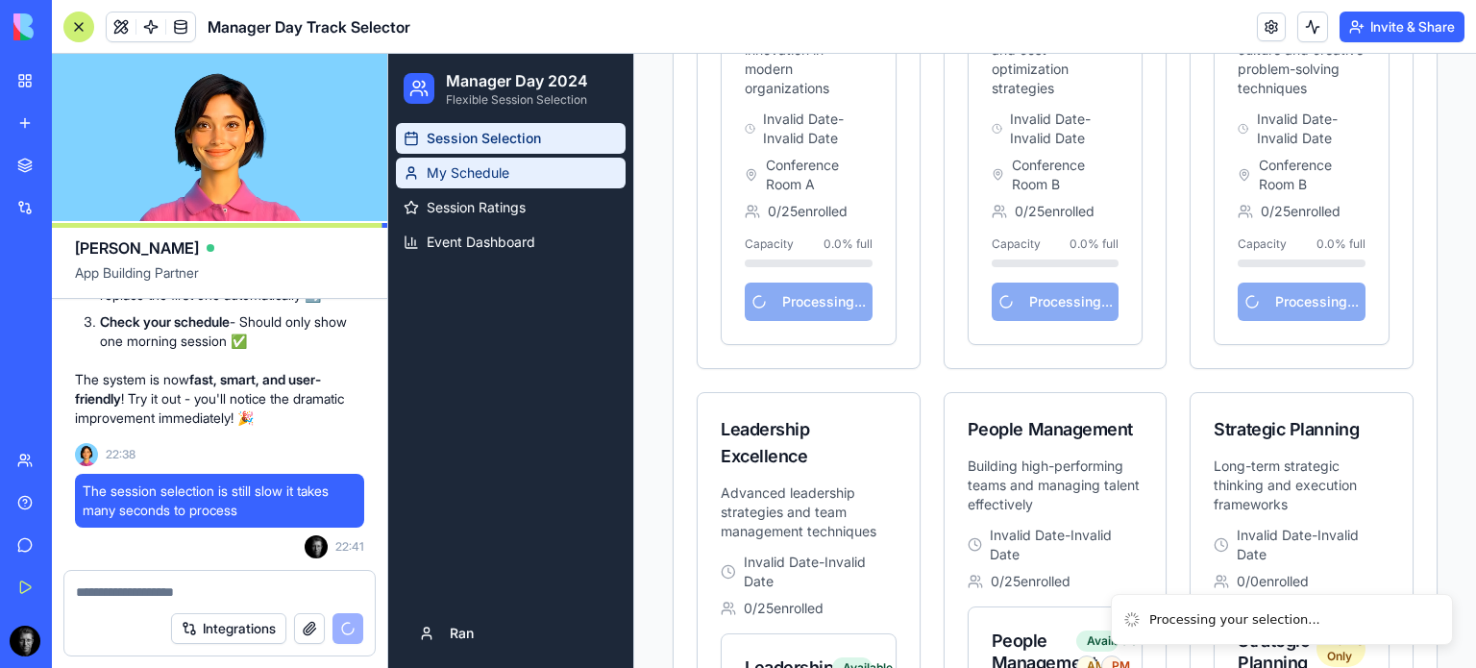
click at [465, 184] on link "My Schedule" at bounding box center [511, 173] width 230 height 31
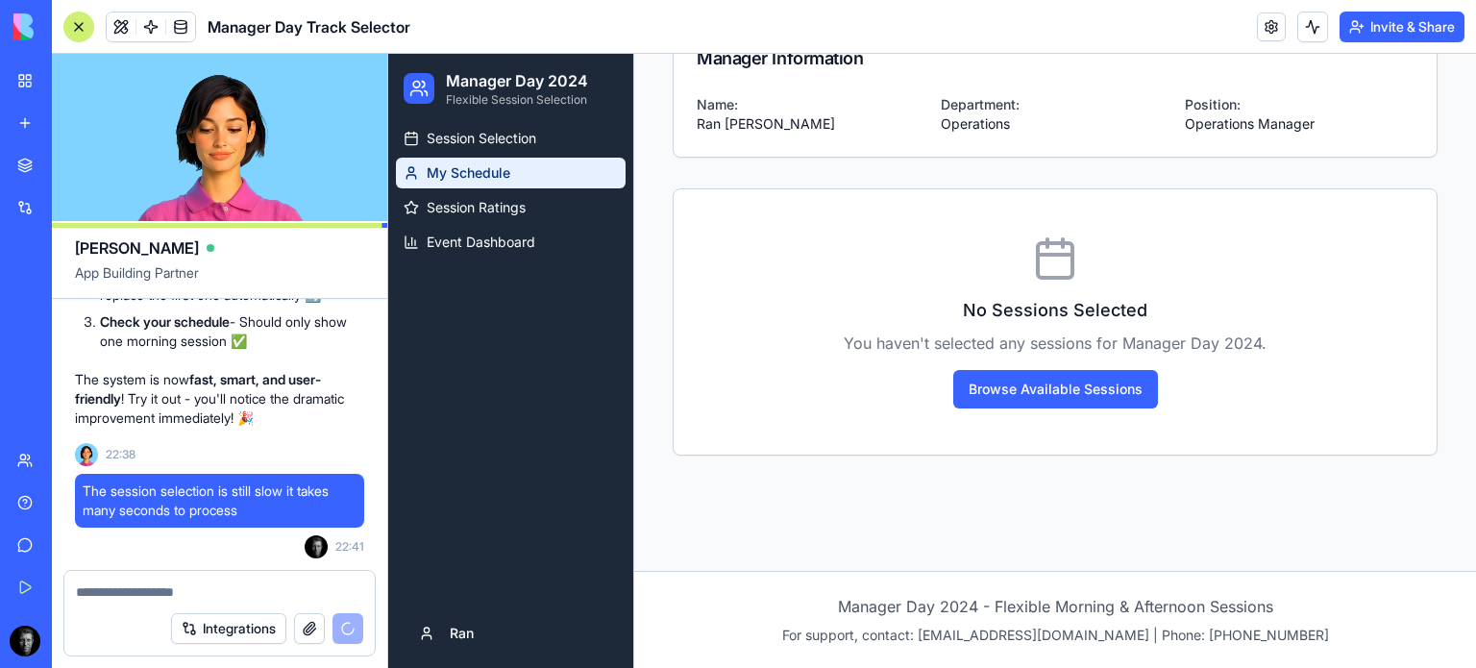
scroll to position [243, 0]
click at [499, 134] on span "Session Selection" at bounding box center [482, 138] width 110 height 19
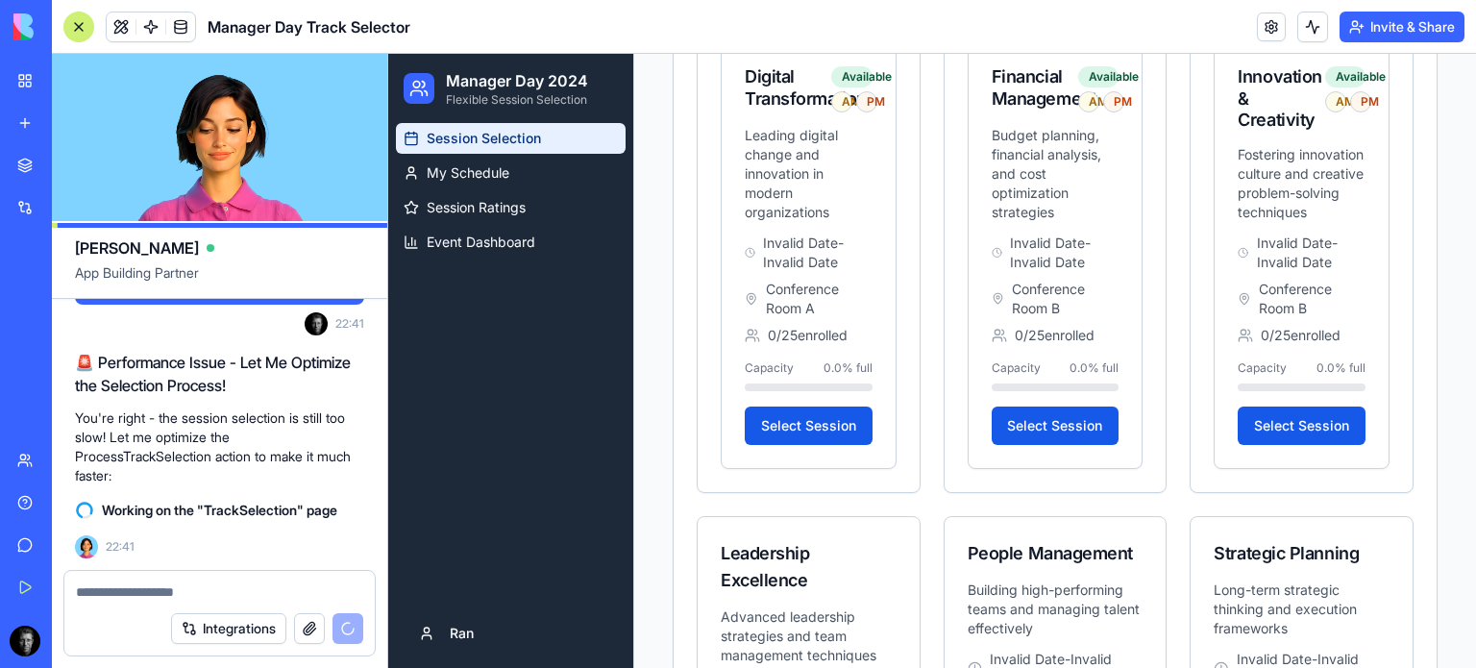
scroll to position [1234, 0]
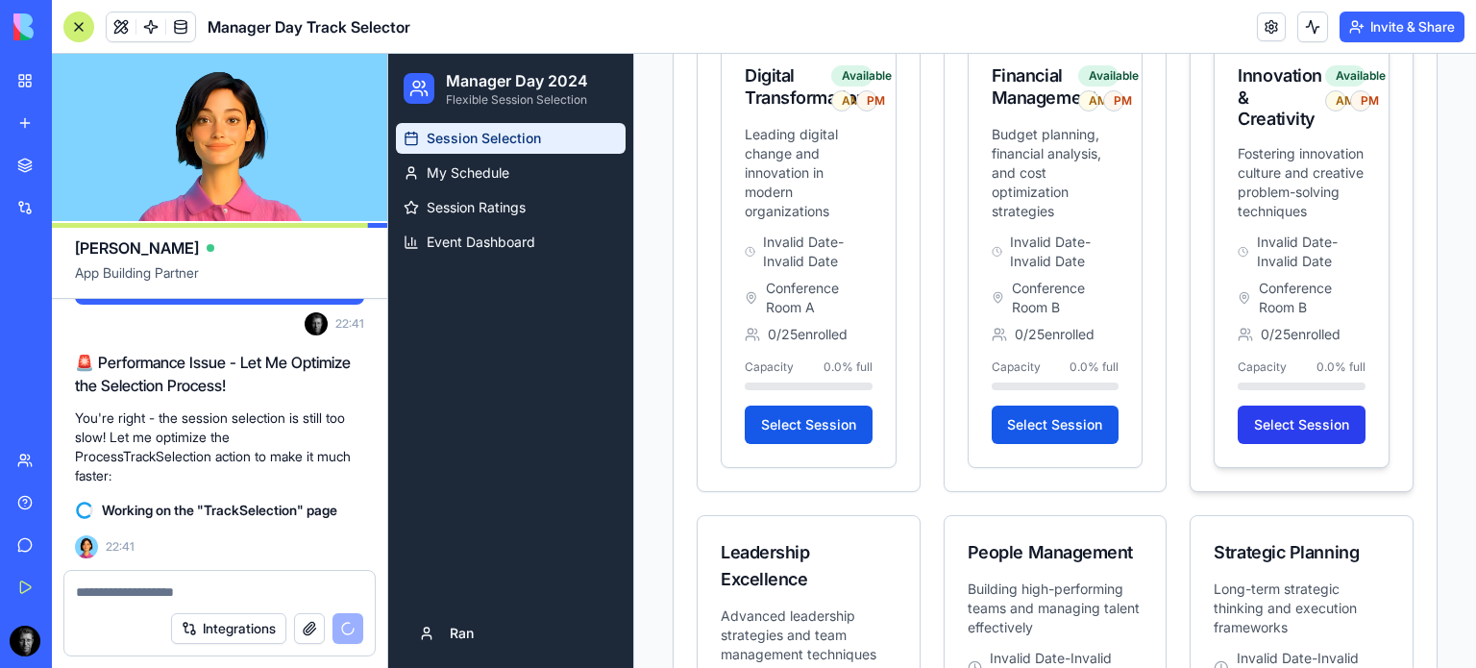
click at [1293, 444] on button "Select Session" at bounding box center [1302, 424] width 128 height 38
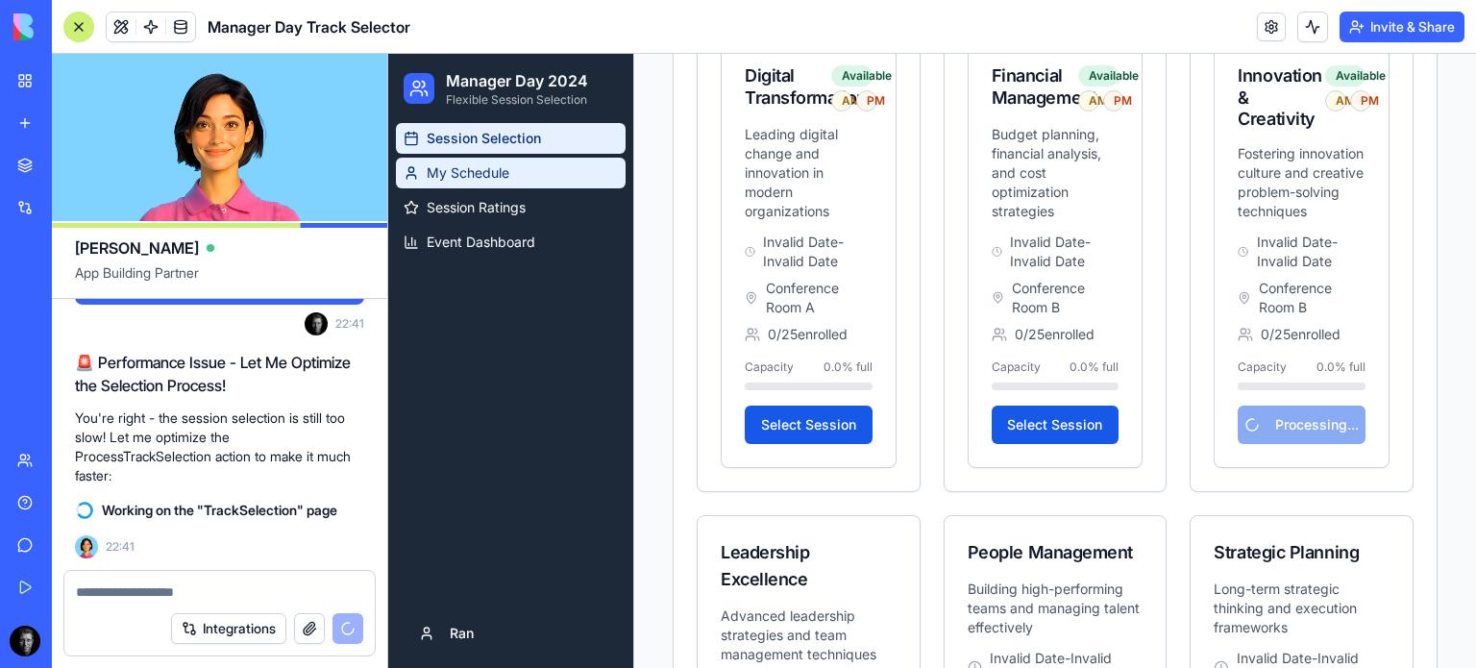
click at [474, 184] on link "My Schedule" at bounding box center [511, 173] width 230 height 31
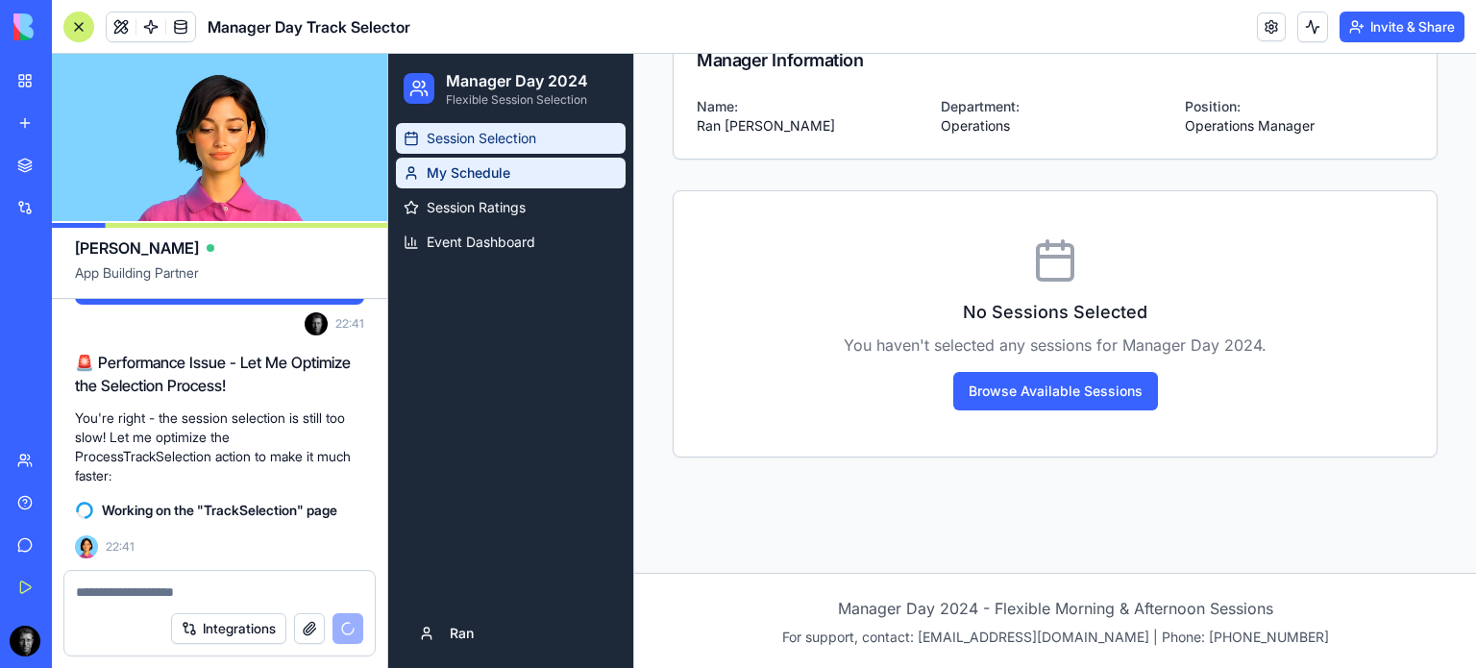
click at [496, 138] on span "Session Selection" at bounding box center [482, 138] width 110 height 19
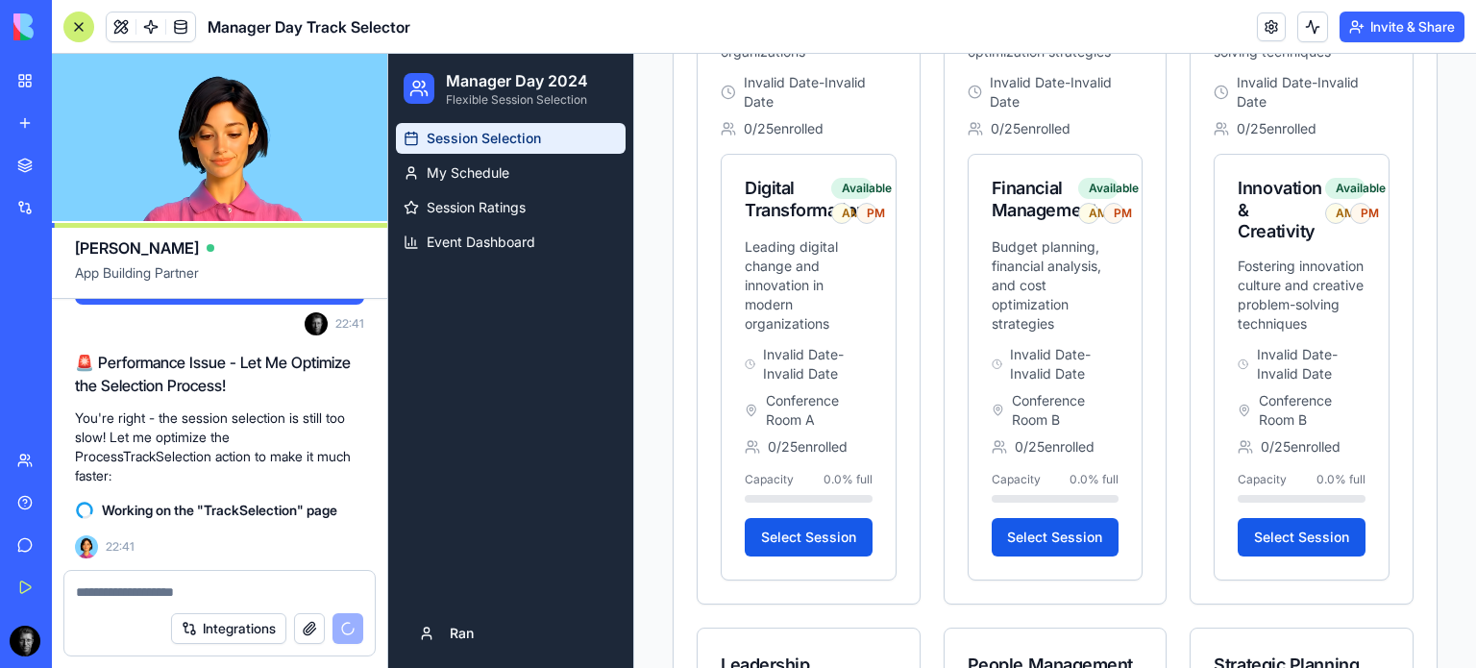
scroll to position [1126, 0]
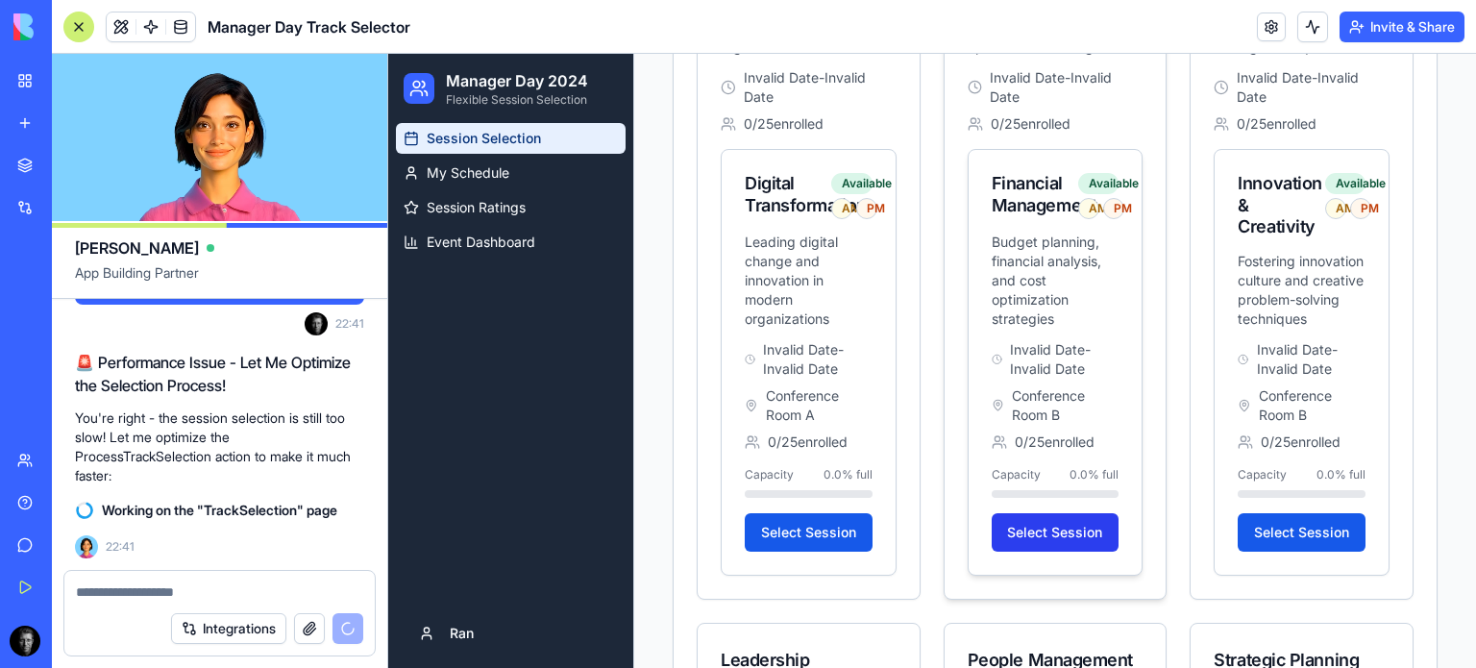
click at [1065, 536] on button "Select Session" at bounding box center [1056, 532] width 128 height 38
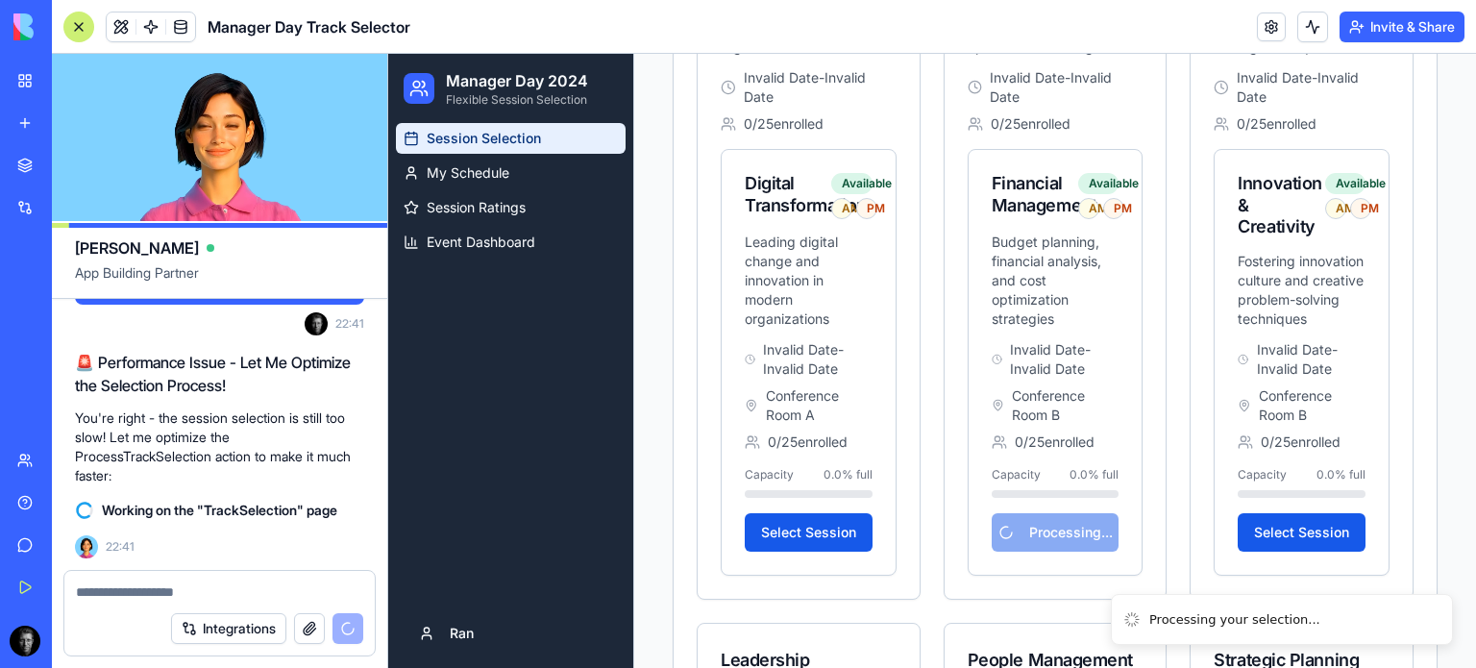
click at [1313, 28] on button at bounding box center [1312, 27] width 31 height 31
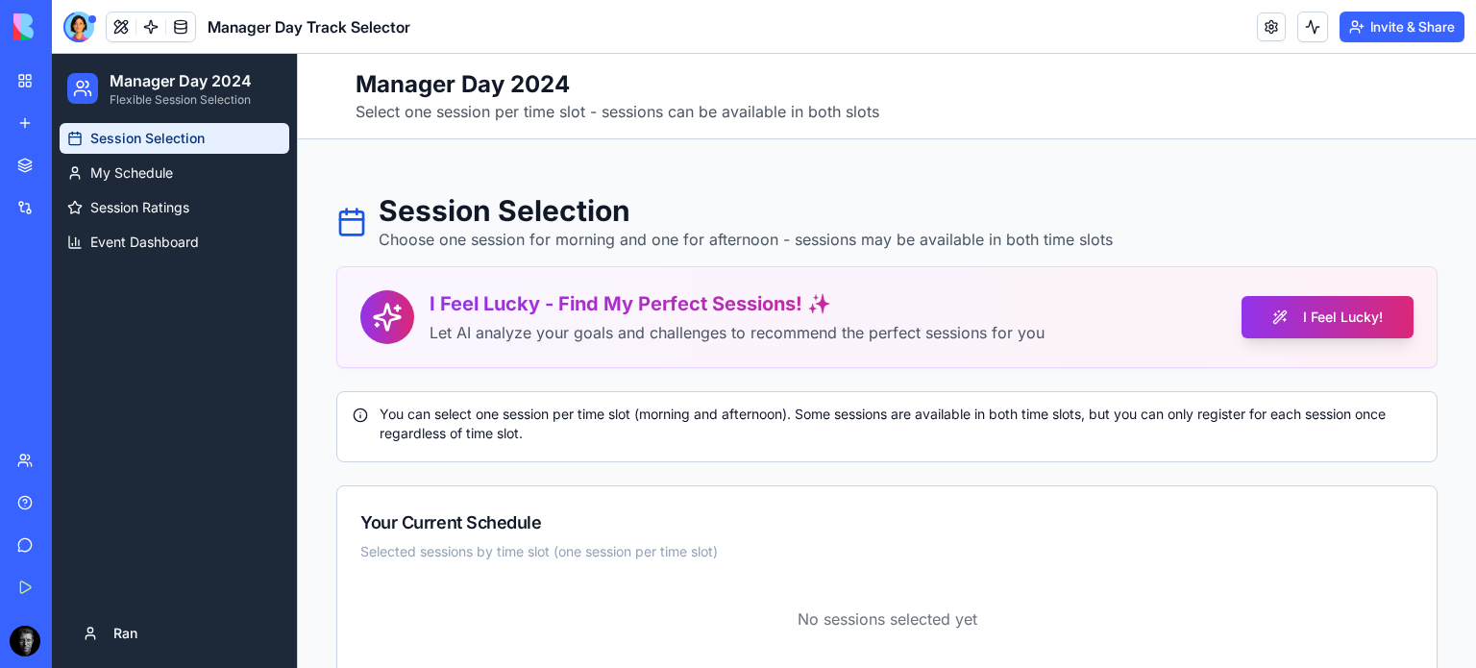
click at [75, 20] on div at bounding box center [78, 27] width 31 height 31
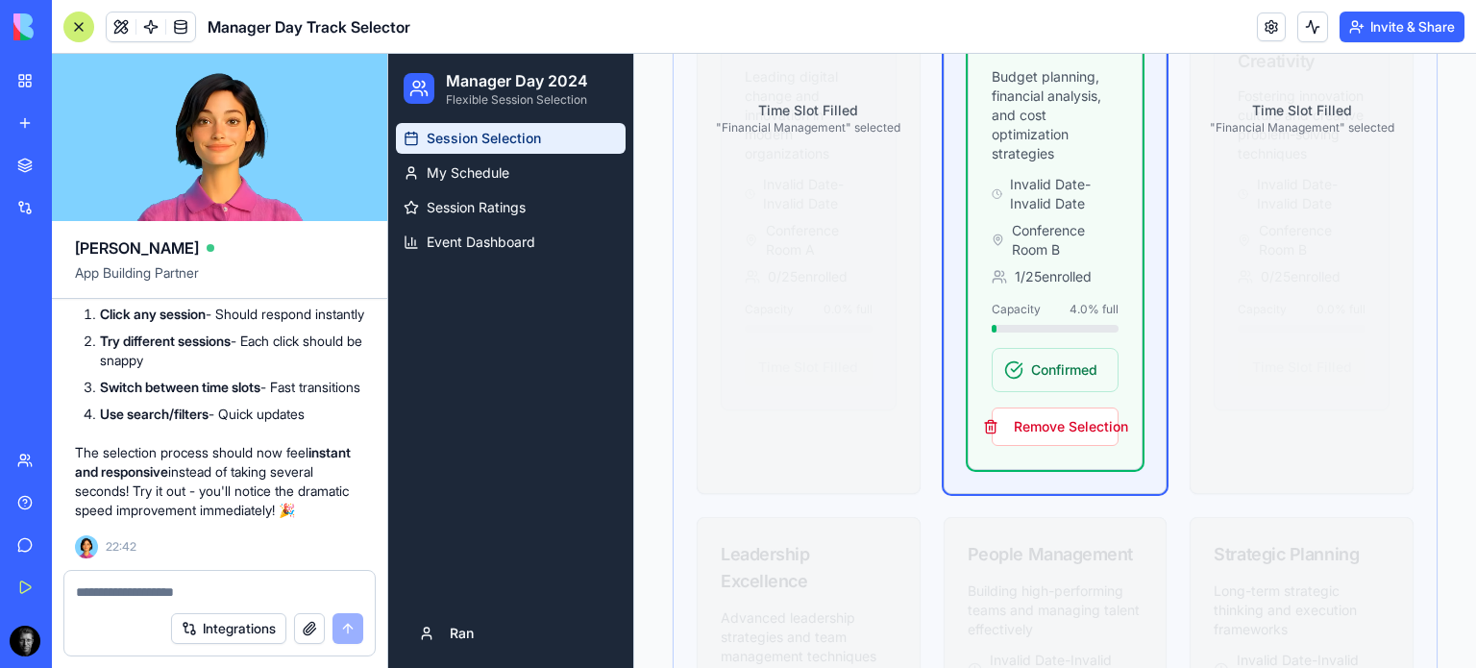
scroll to position [1420, 0]
click at [1068, 423] on button "Remove Selection" at bounding box center [1056, 427] width 128 height 38
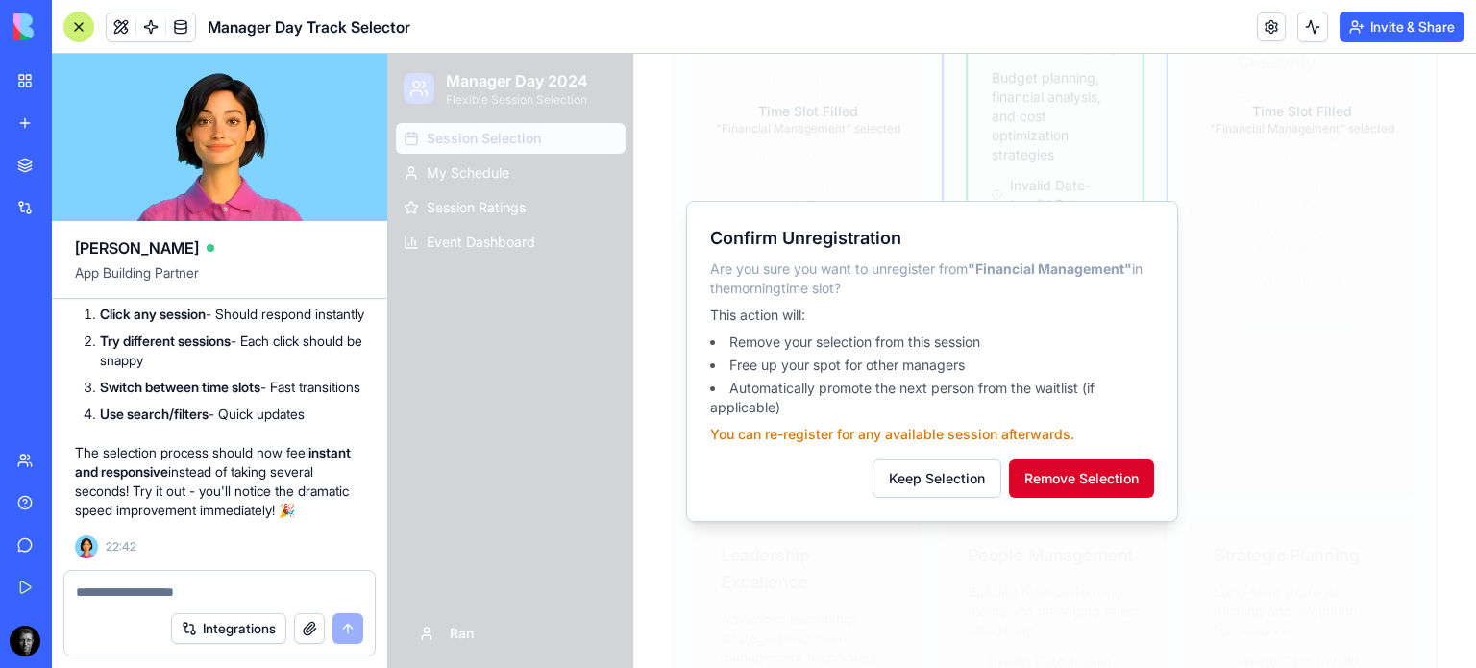
click at [1089, 490] on button "Remove Selection" at bounding box center [1081, 478] width 145 height 38
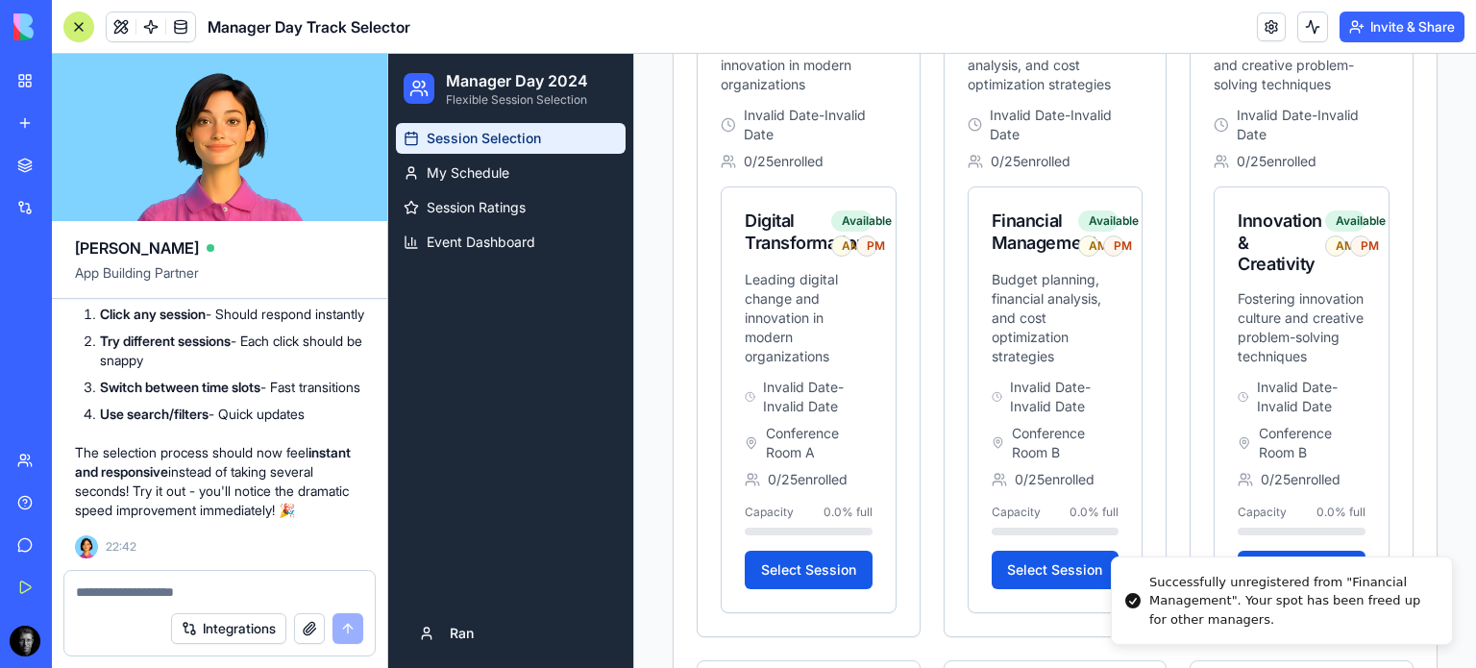
scroll to position [1086, 0]
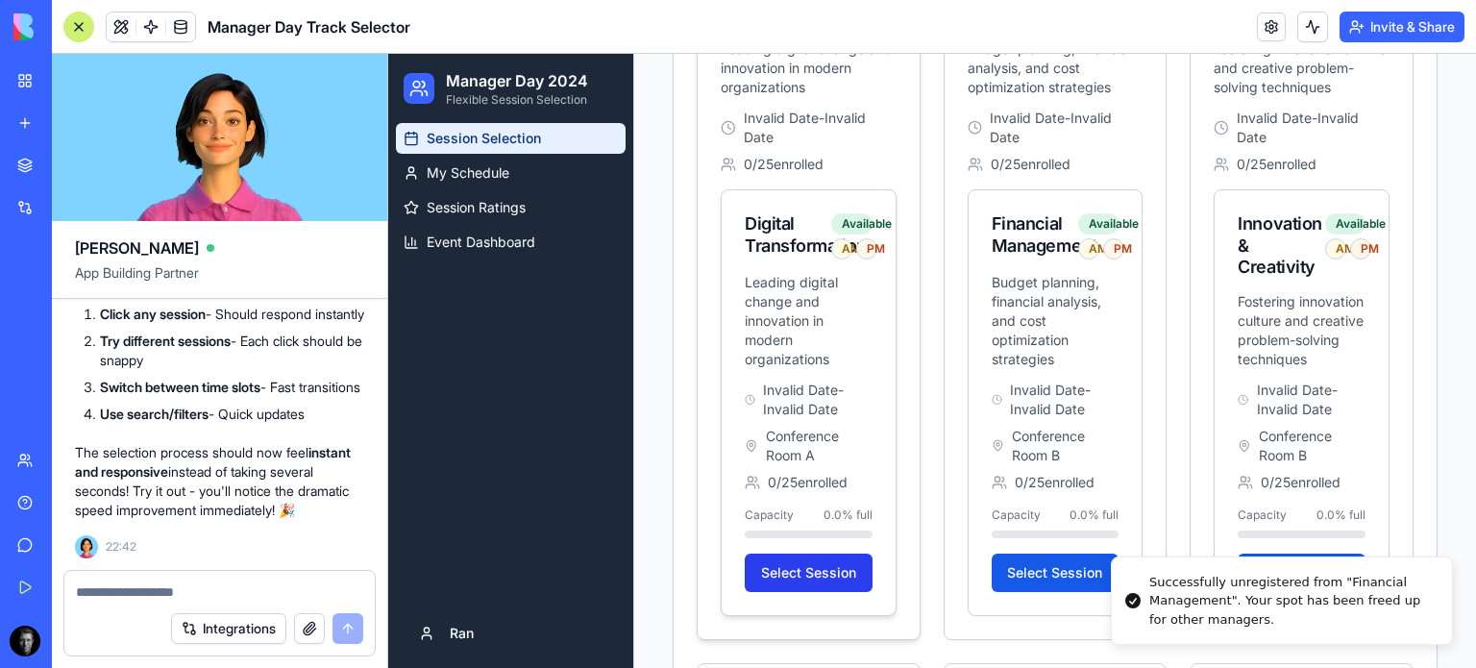
click at [827, 582] on button "Select Session" at bounding box center [809, 572] width 128 height 38
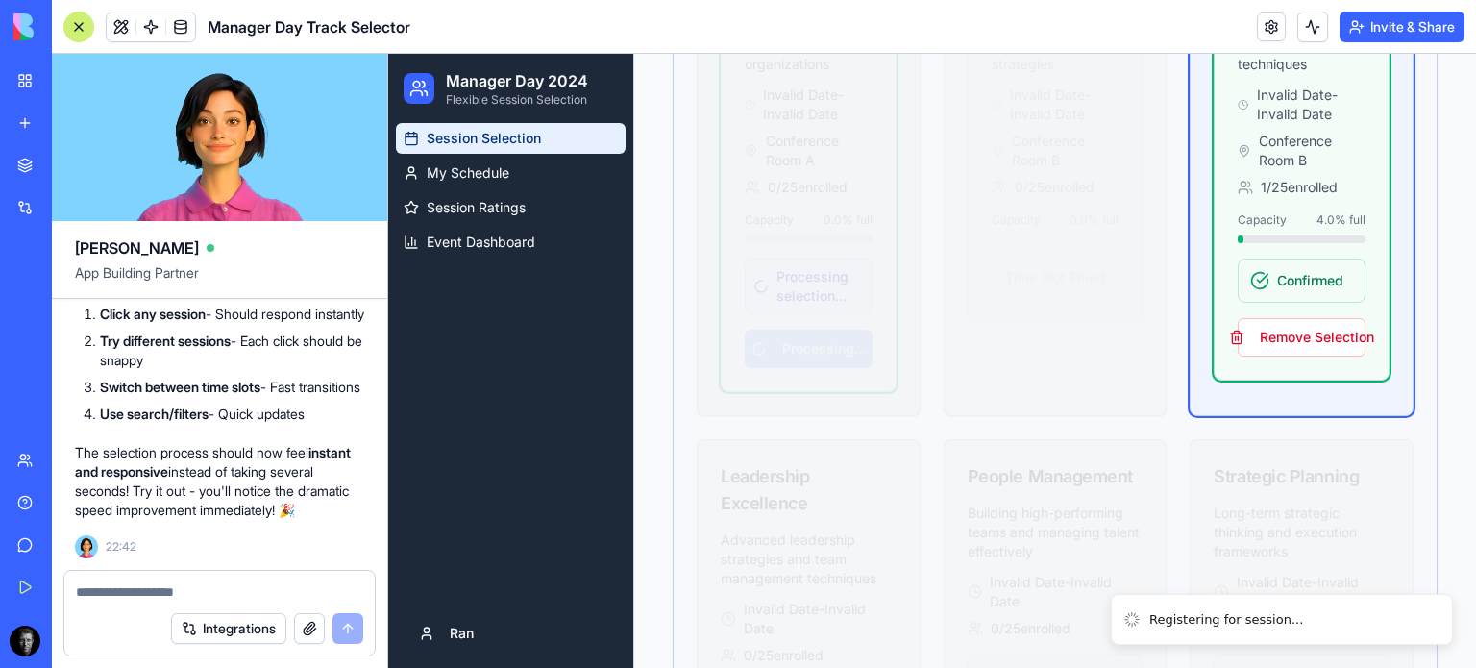
scroll to position [1515, 0]
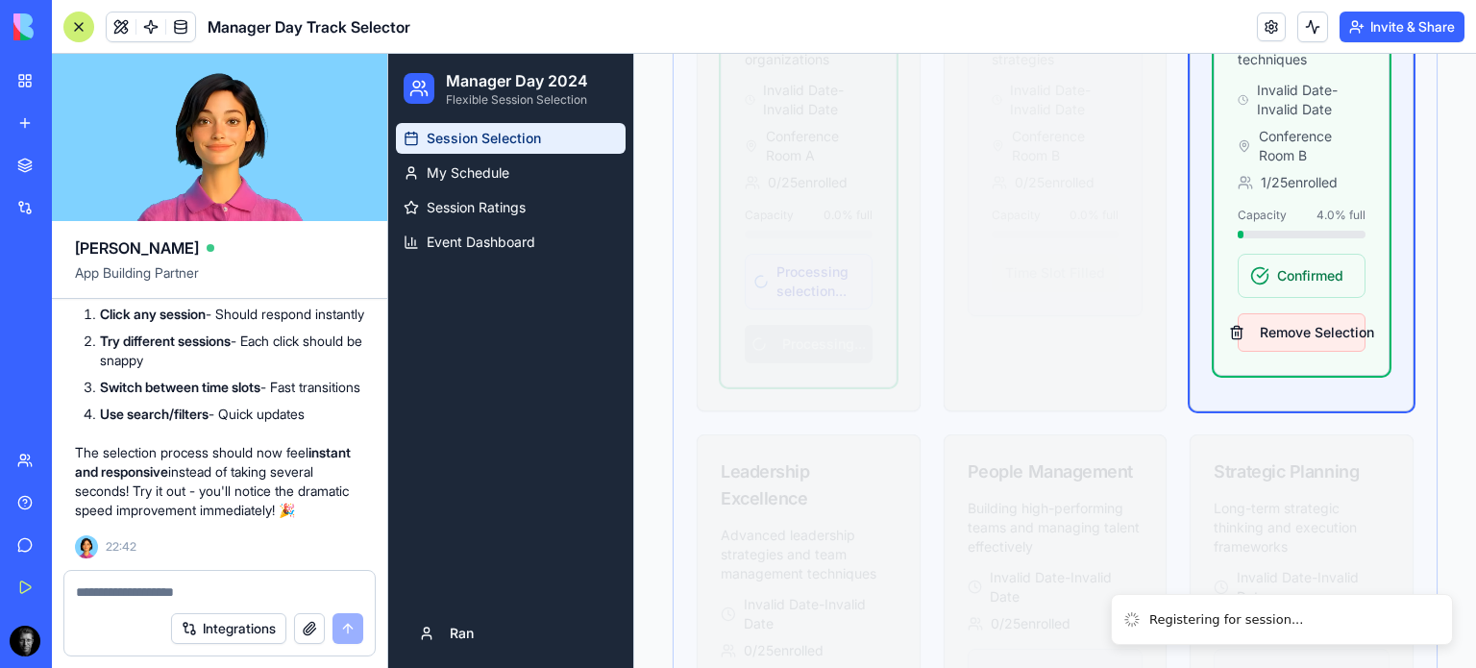
click at [1314, 352] on button "Remove Selection" at bounding box center [1302, 332] width 128 height 38
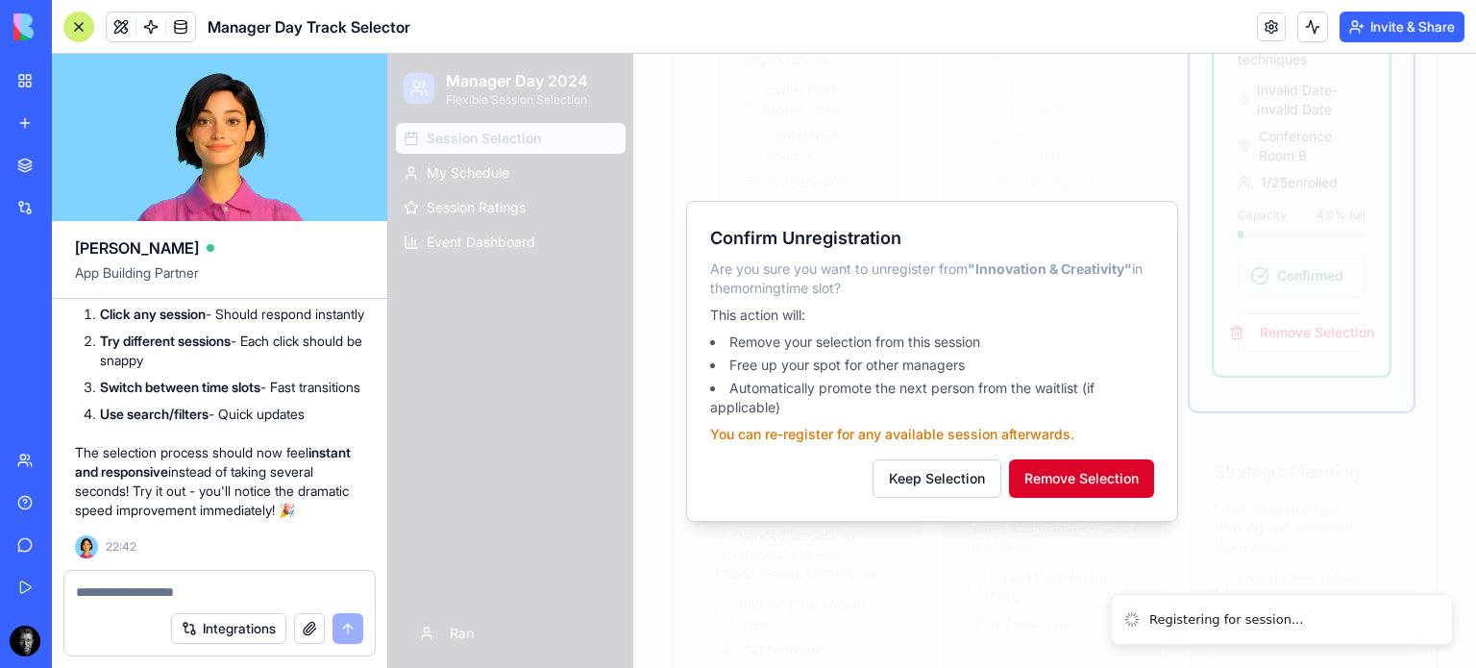
click at [1118, 475] on button "Remove Selection" at bounding box center [1081, 478] width 145 height 38
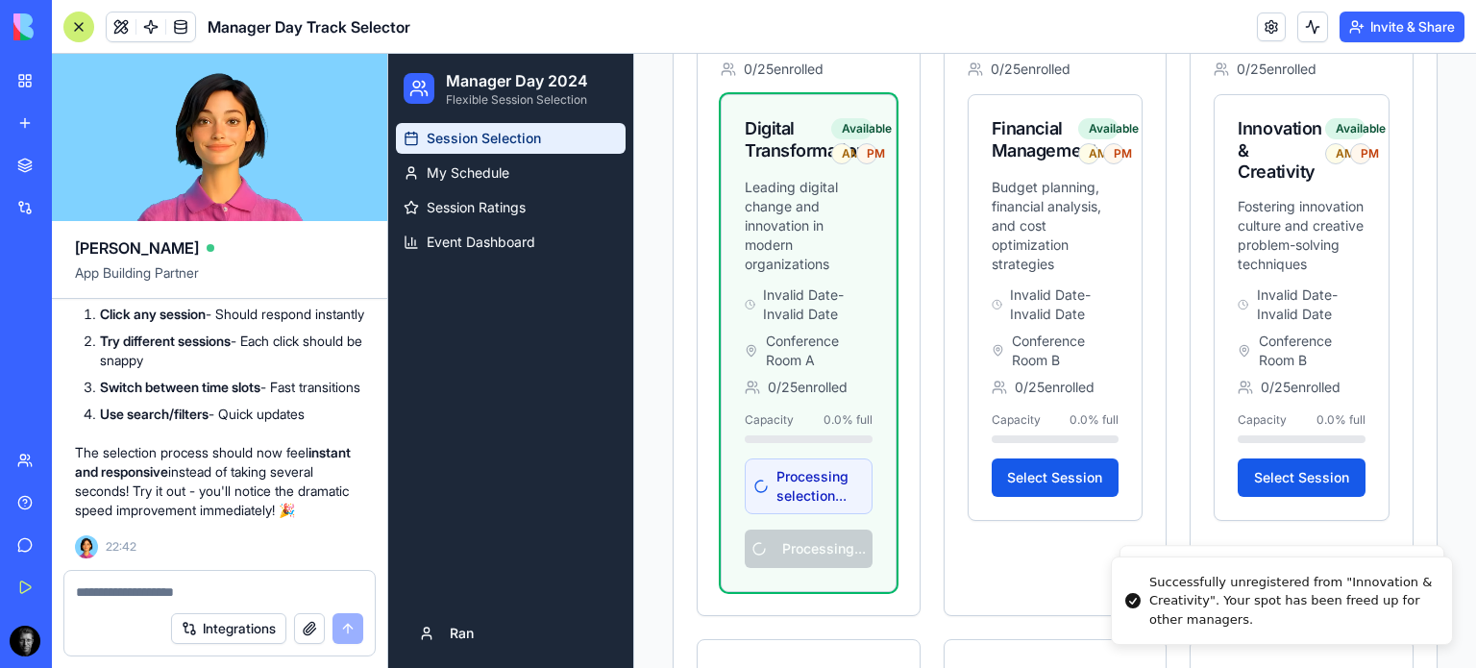
scroll to position [1180, 0]
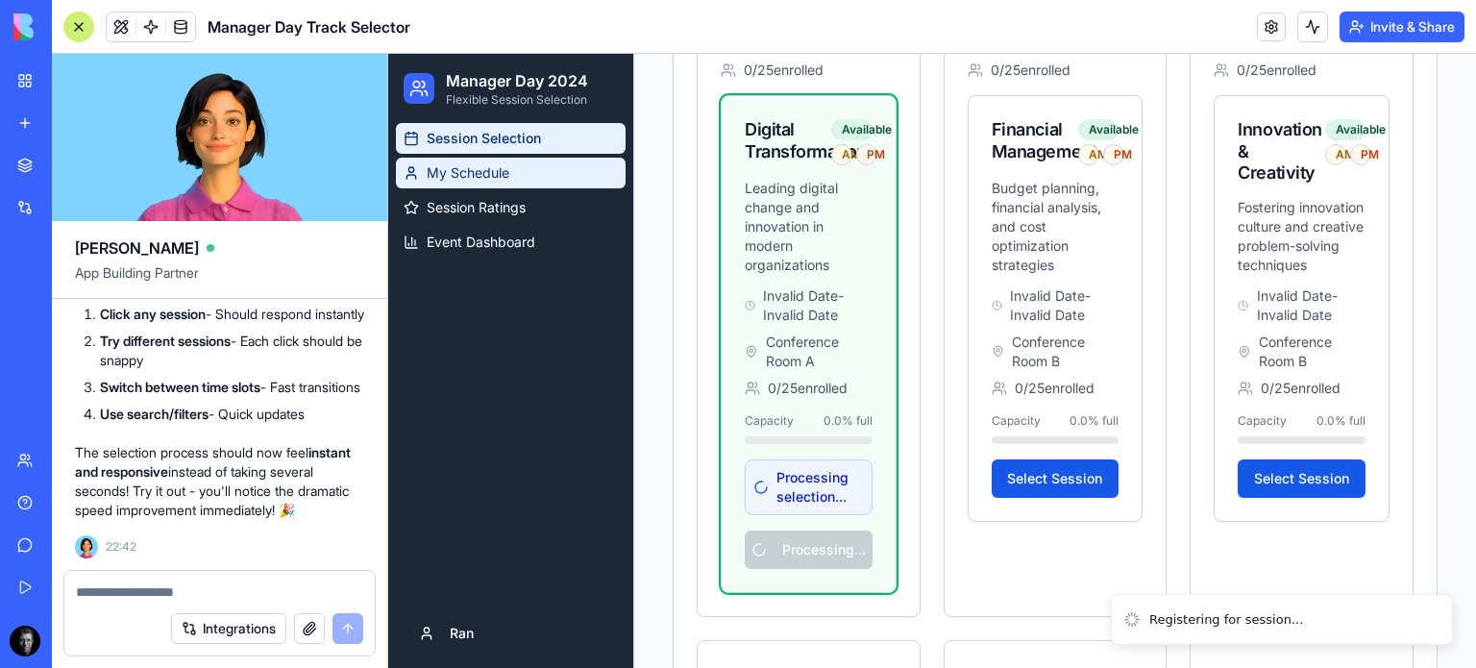
click at [473, 174] on span "My Schedule" at bounding box center [468, 172] width 83 height 19
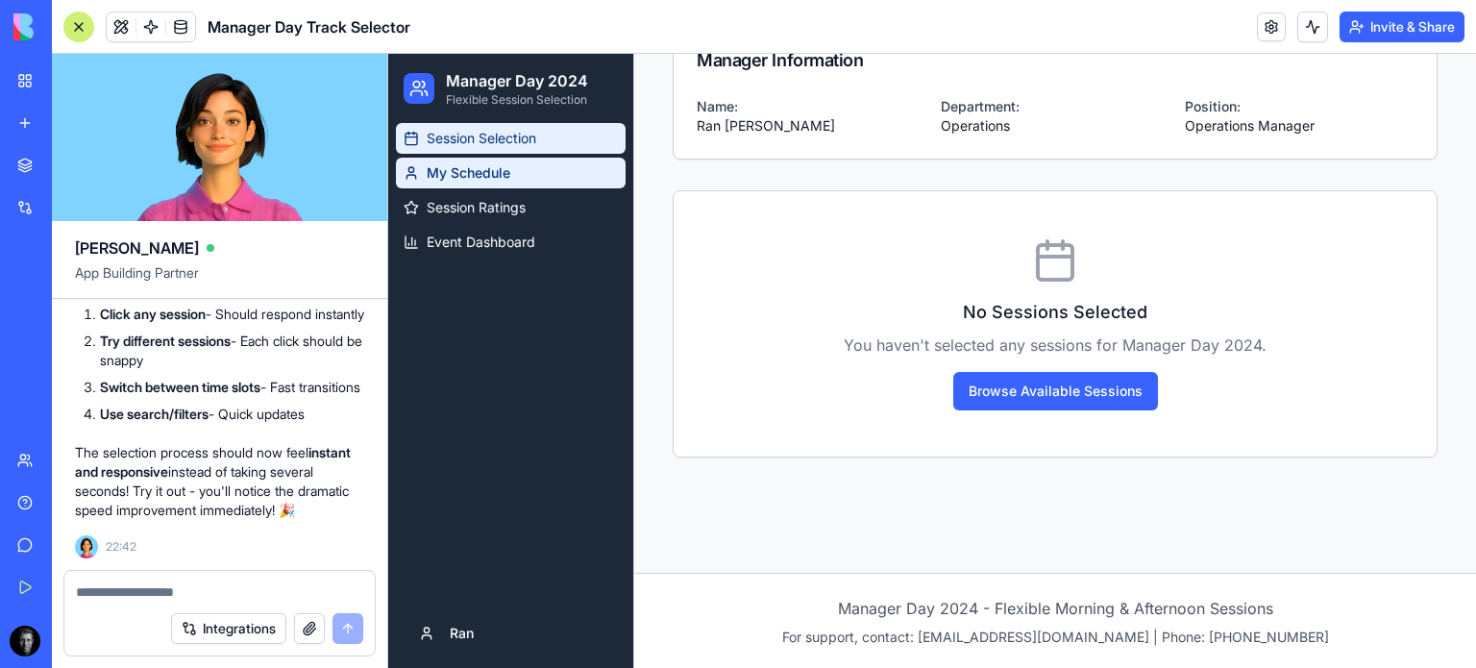
click at [483, 145] on span "Session Selection" at bounding box center [482, 138] width 110 height 19
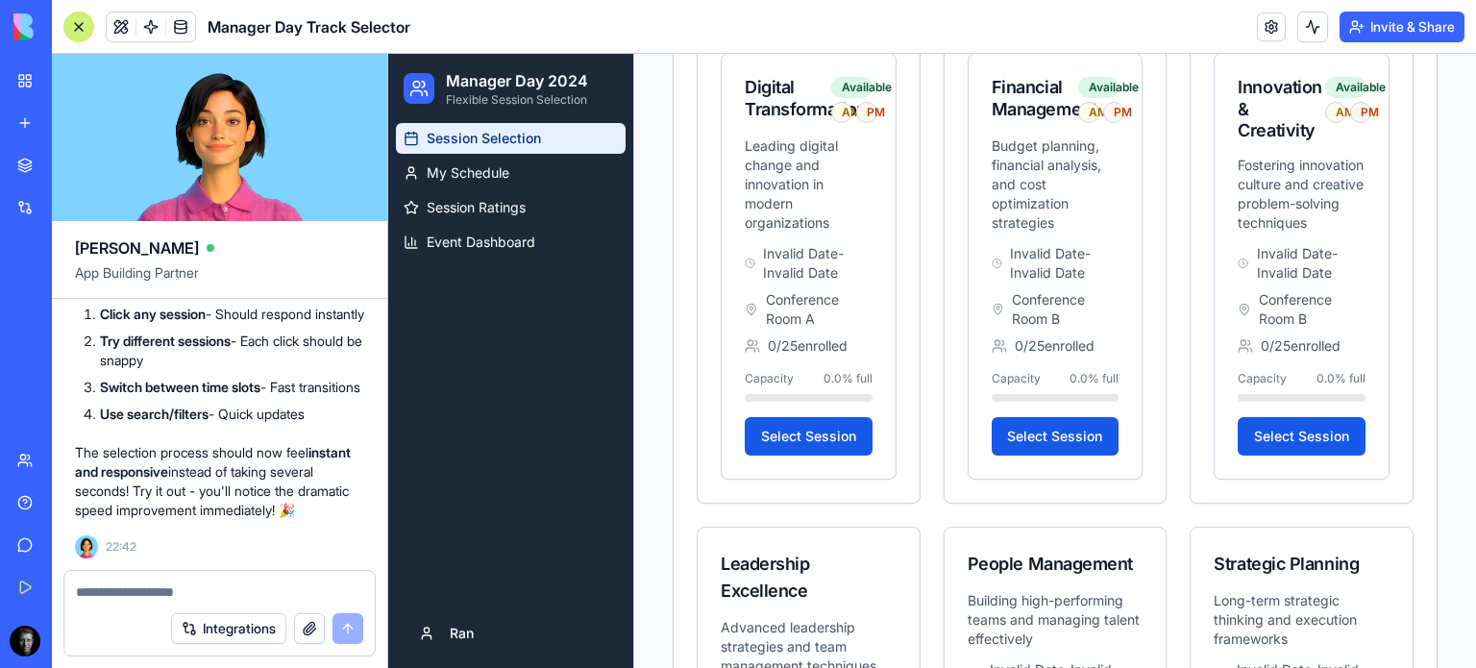
scroll to position [1253, 0]
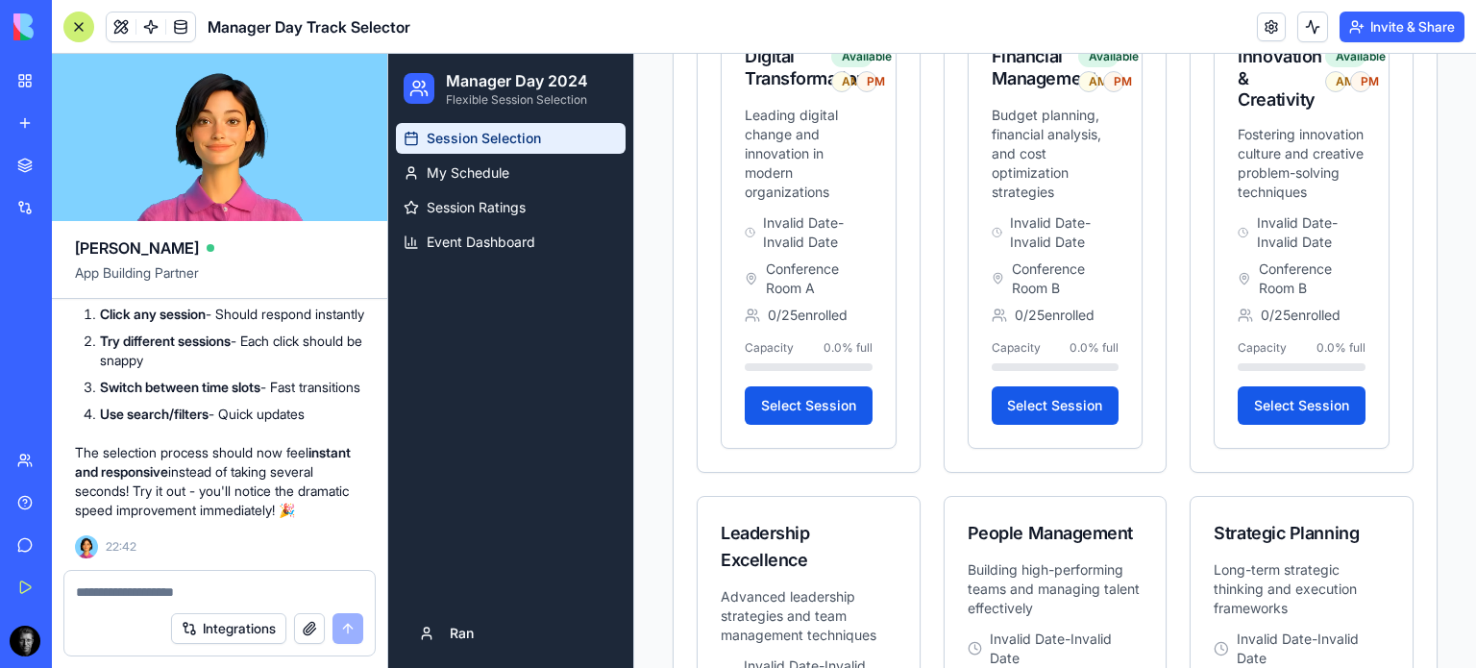
click at [1306, 31] on button at bounding box center [1312, 27] width 31 height 31
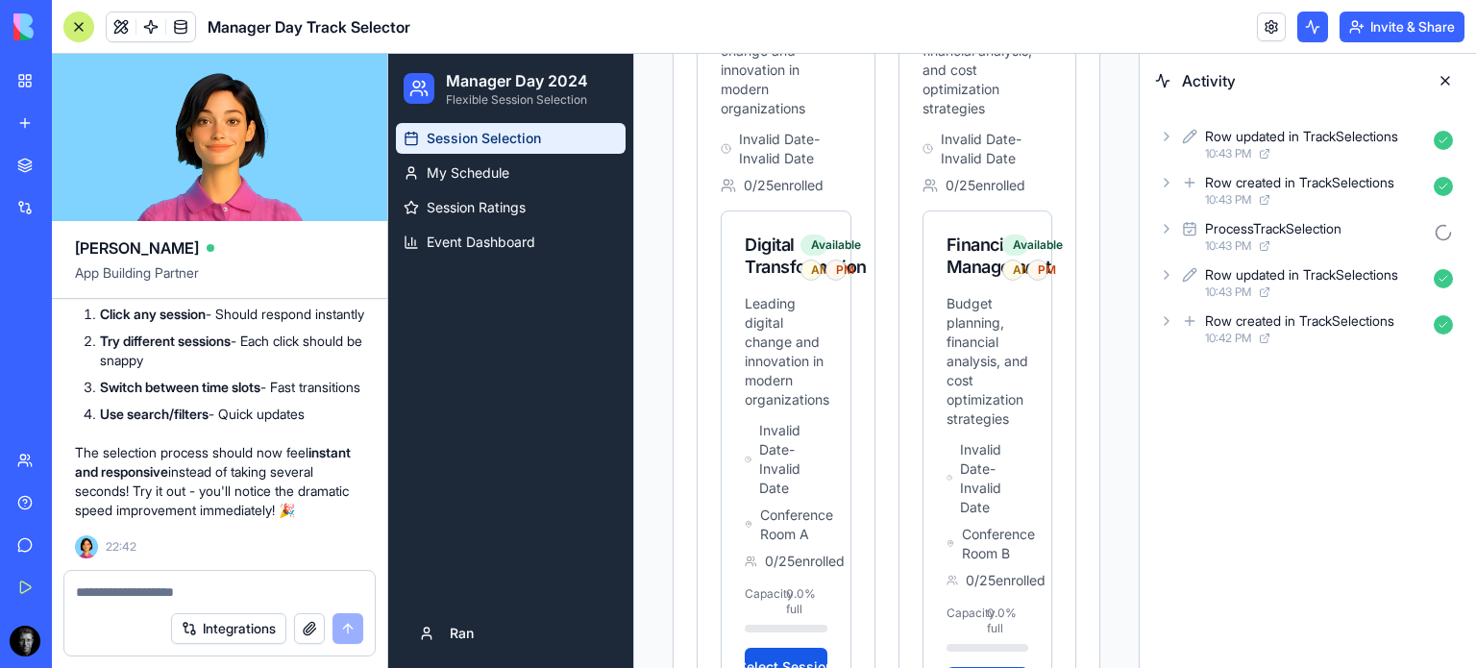
click at [1312, 38] on button at bounding box center [1312, 27] width 31 height 31
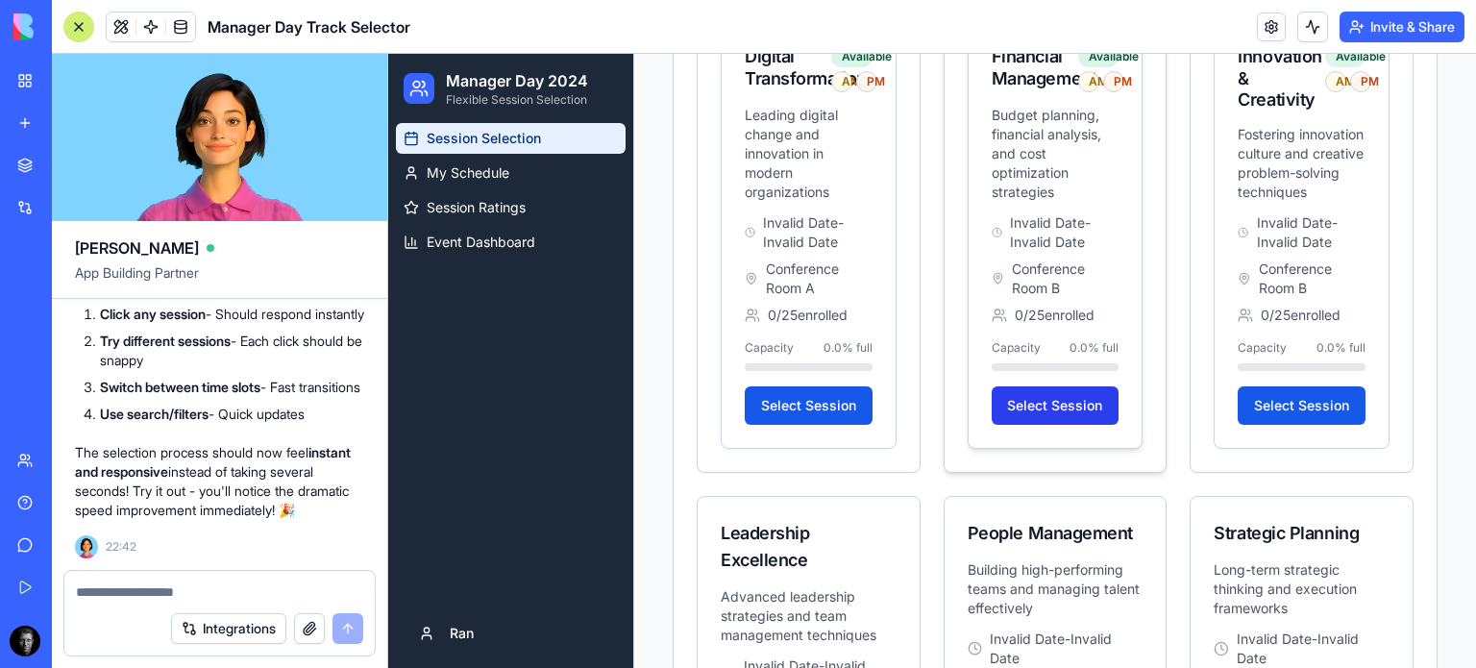
click at [1063, 406] on button "Select Session" at bounding box center [1056, 405] width 128 height 38
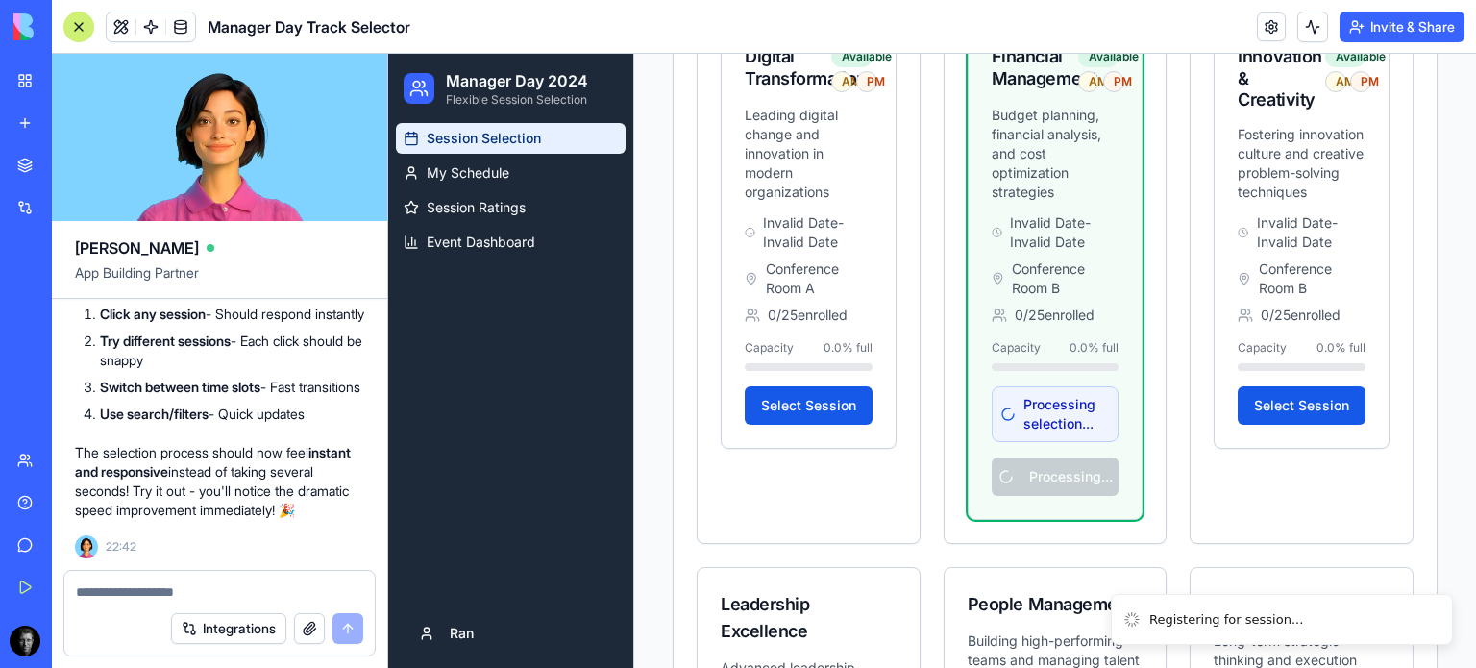
click at [118, 596] on textarea at bounding box center [219, 591] width 287 height 19
type textarea "*"
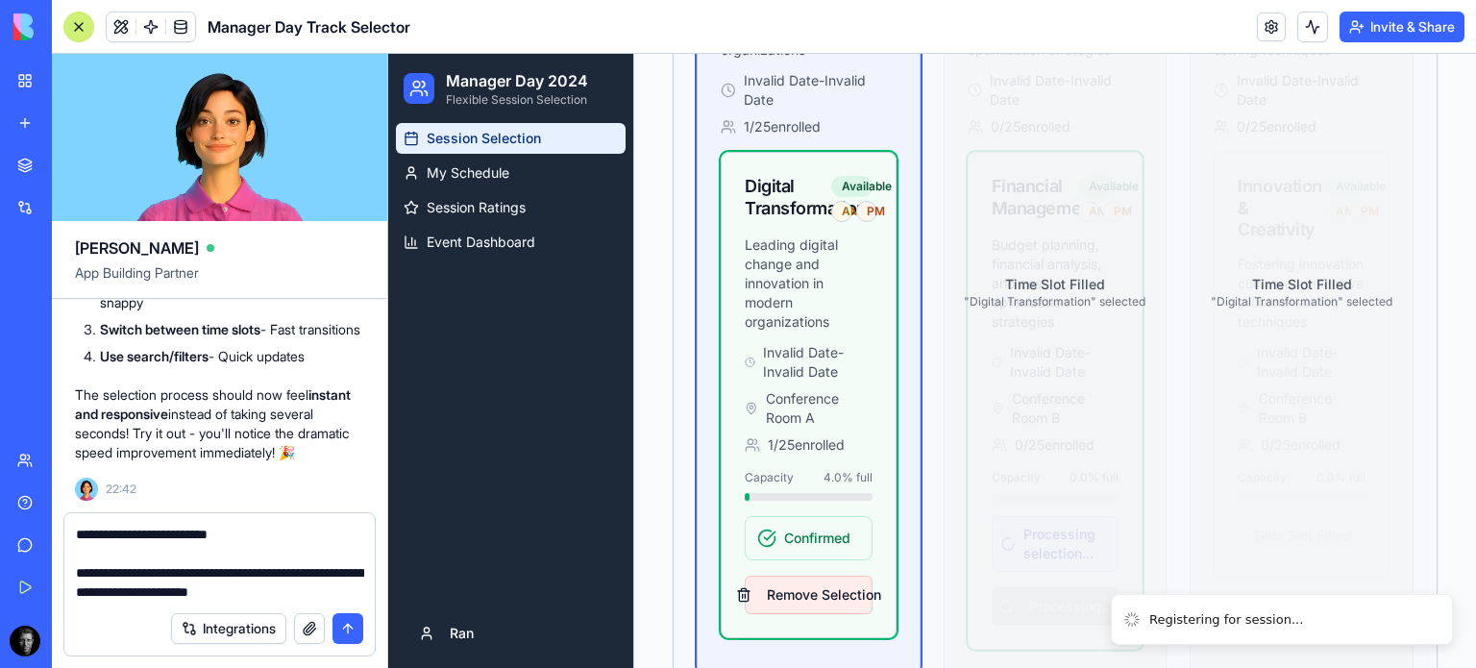
click at [817, 596] on button "Remove Selection" at bounding box center [809, 595] width 128 height 38
type textarea "**********"
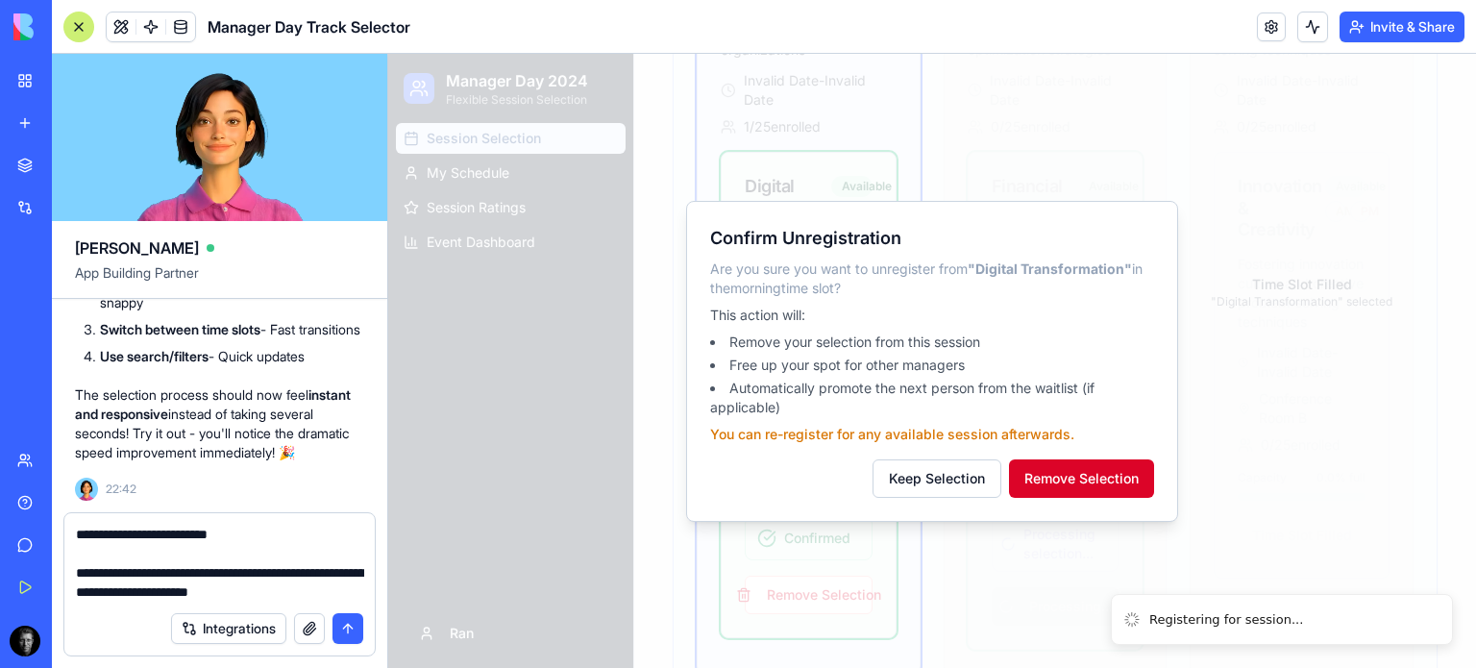
click at [1058, 489] on button "Remove Selection" at bounding box center [1081, 478] width 145 height 38
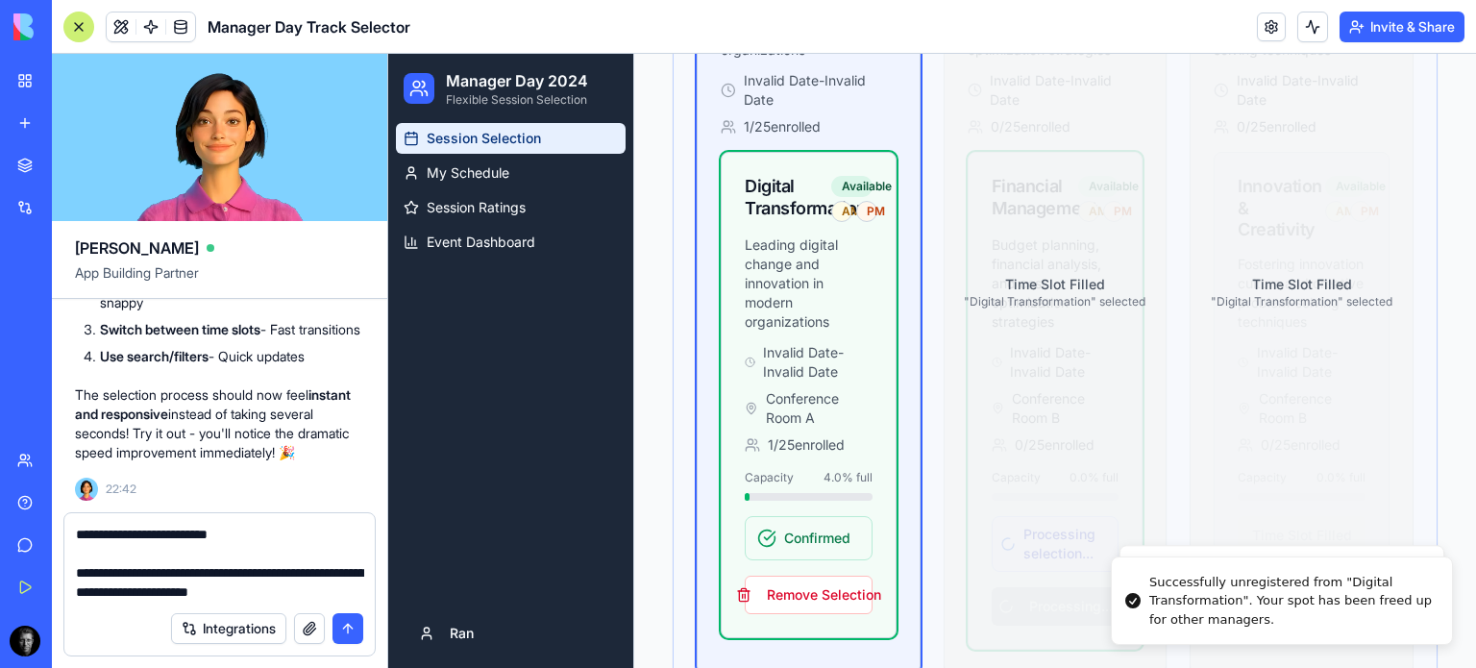
click at [1305, 25] on button at bounding box center [1312, 27] width 31 height 31
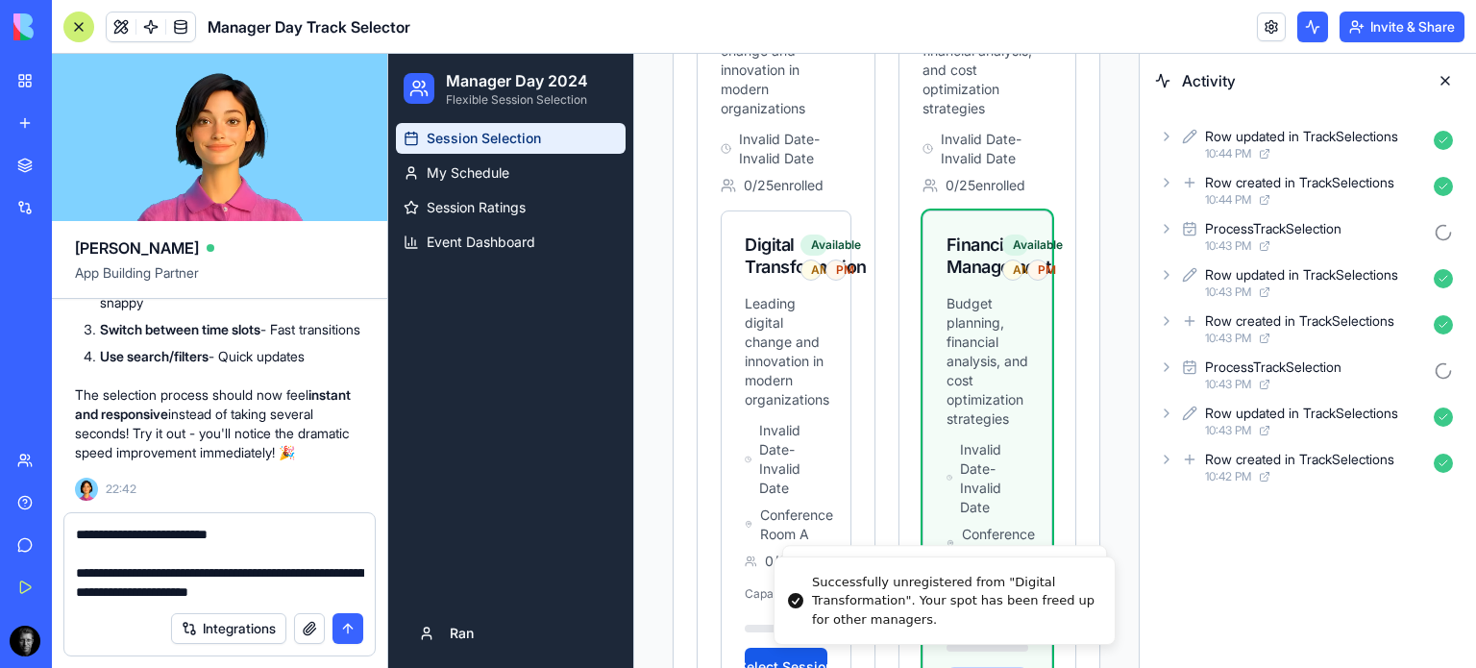
click at [1304, 38] on button at bounding box center [1312, 27] width 31 height 31
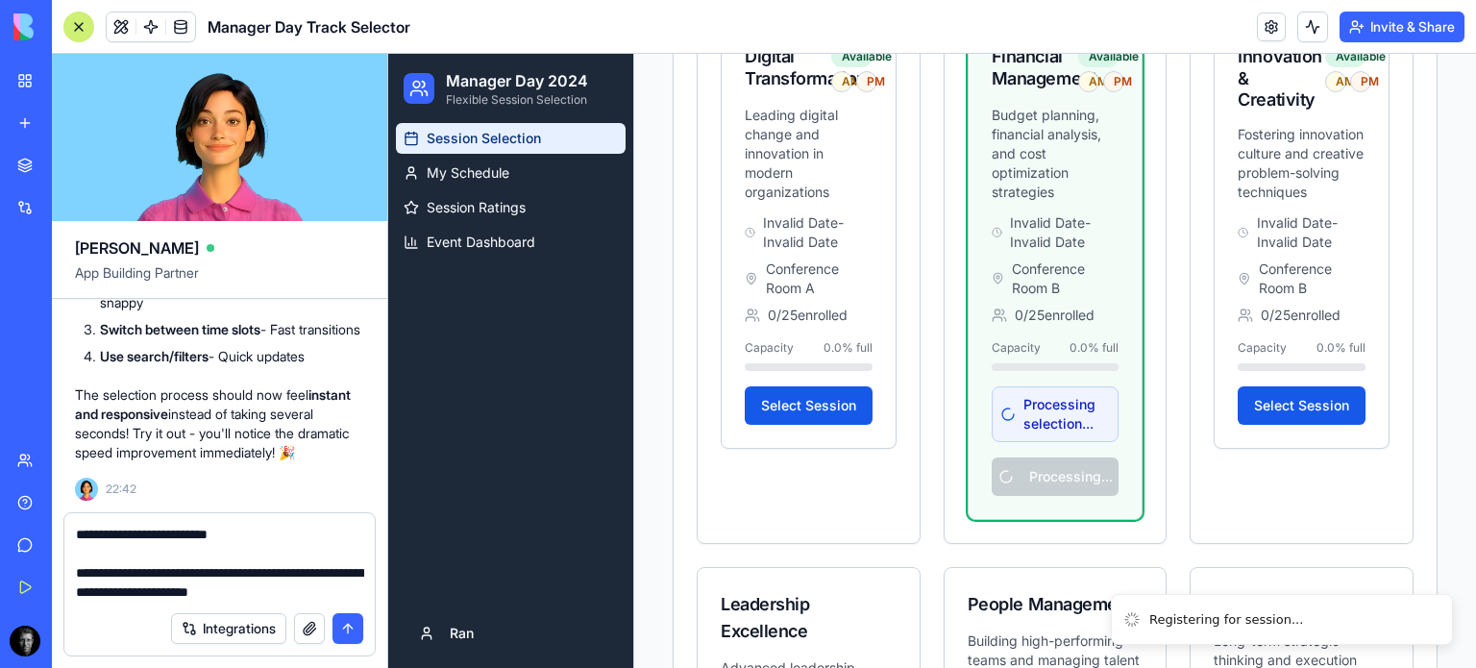
click at [338, 635] on button "submit" at bounding box center [347, 628] width 31 height 31
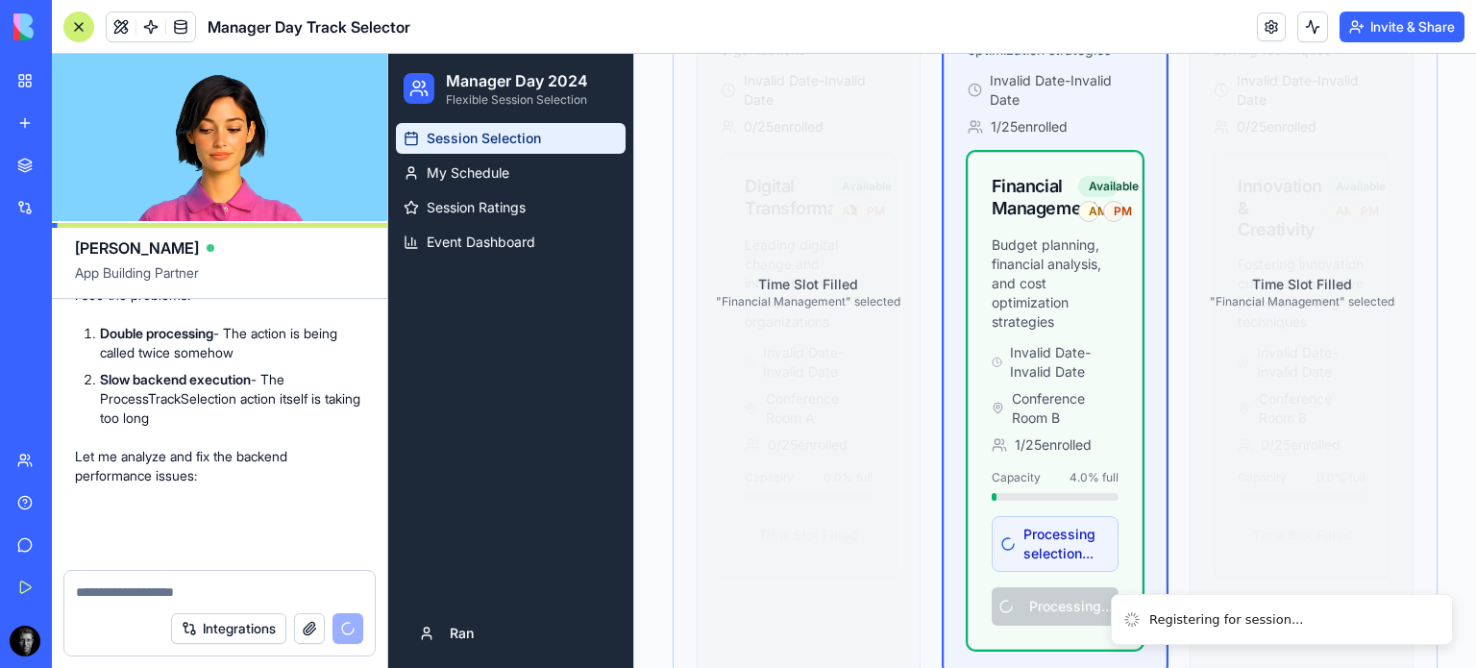
scroll to position [40296, 0]
